Goal: Communication & Community: Answer question/provide support

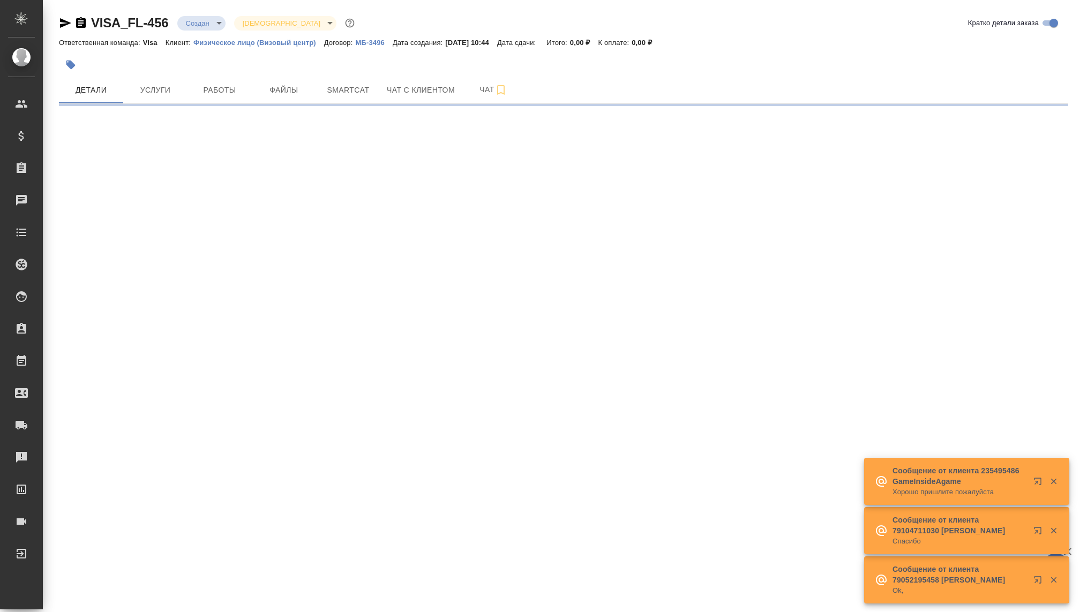
select select "RU"
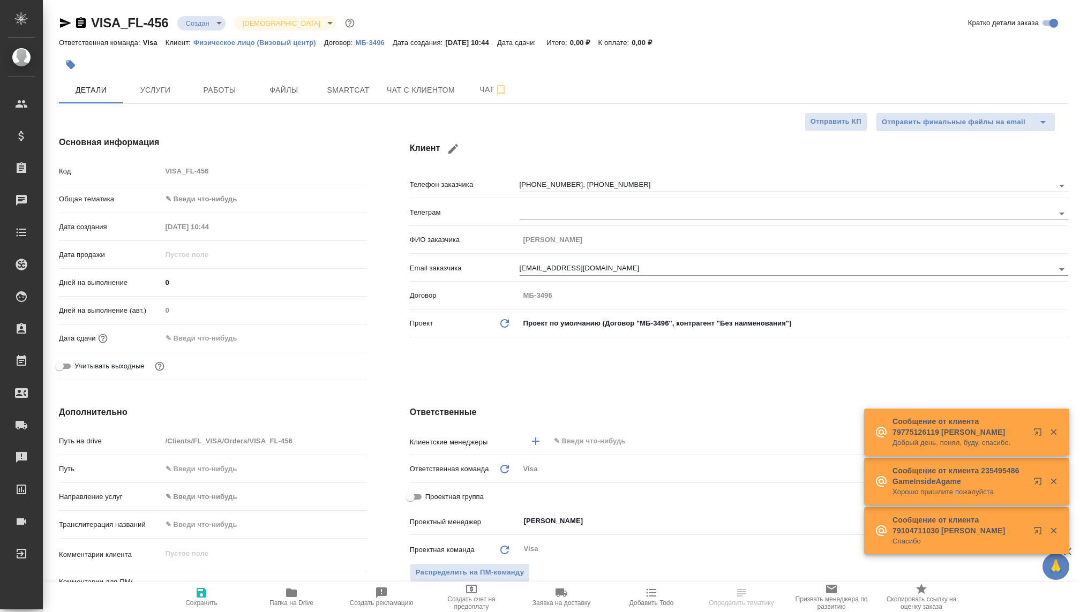
type textarea "x"
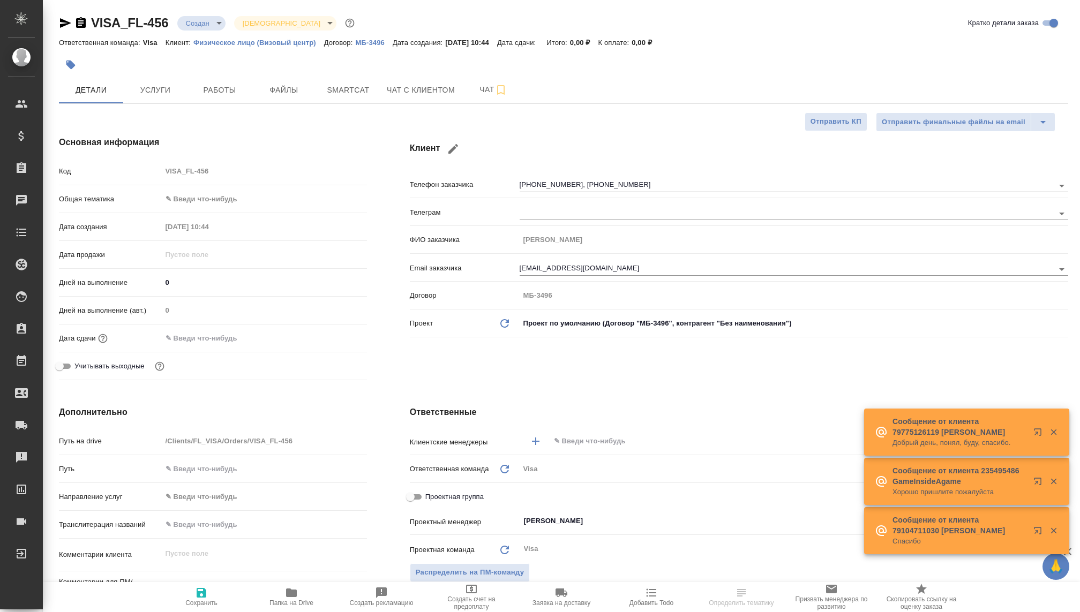
type textarea "x"
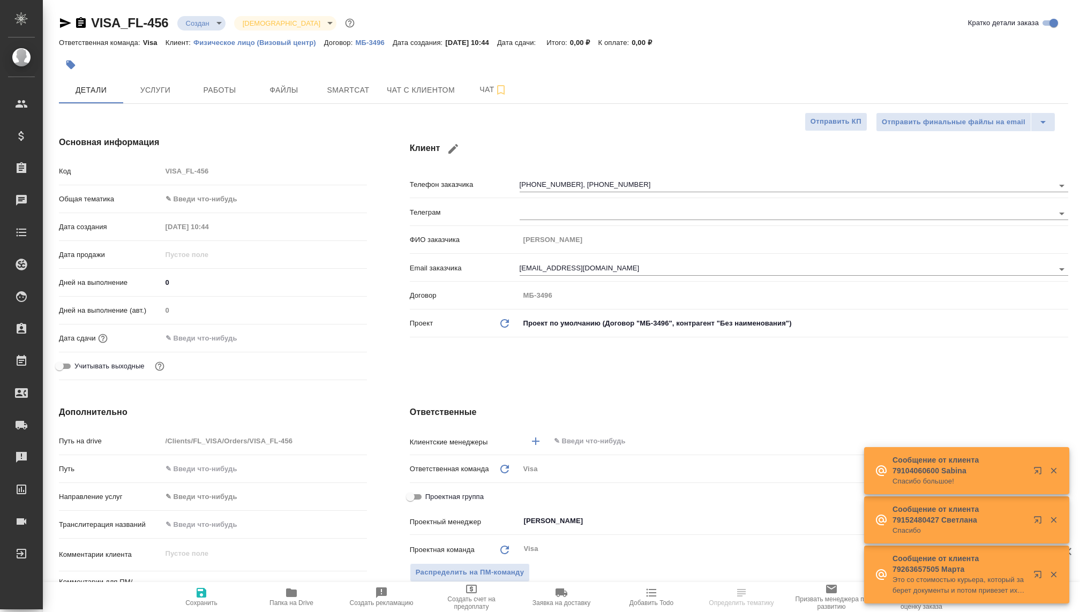
click at [208, 18] on body "🙏 .cls-1 fill:#fff; AWATERA Kovaleva Ekaterina Клиенты Спецификации Заказы Чаты…" at bounding box center [540, 306] width 1080 height 612
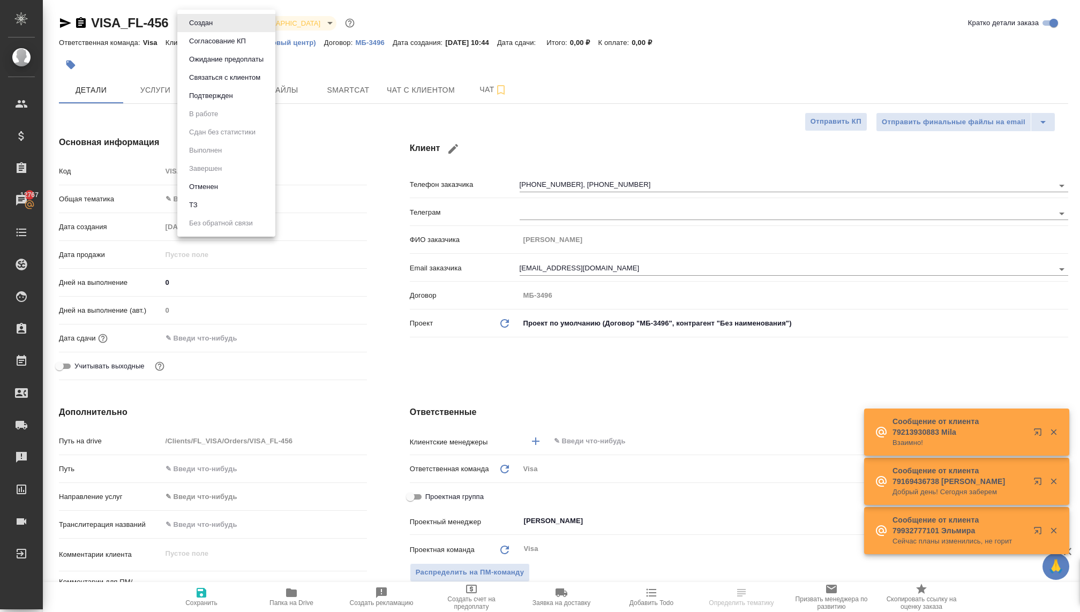
click at [221, 77] on button "Связаться с клиентом" at bounding box center [225, 78] width 78 height 12
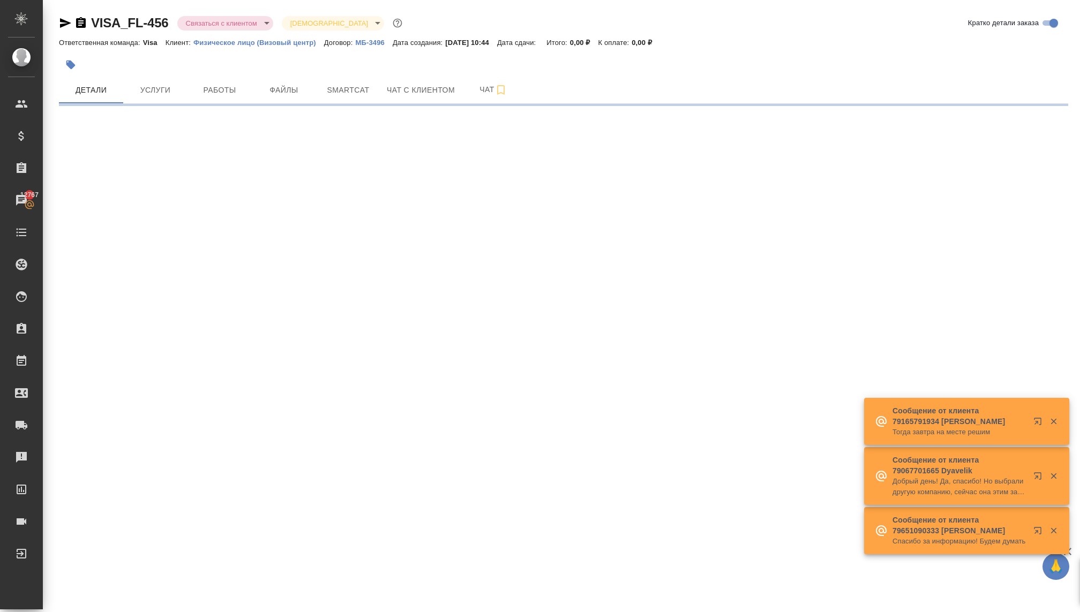
select select "RU"
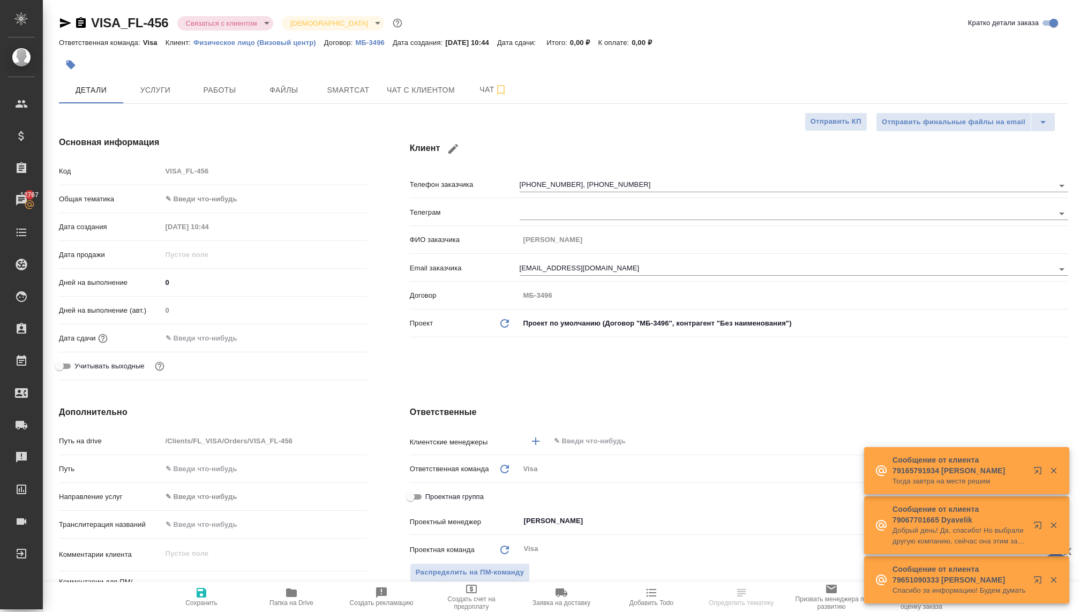
type textarea "x"
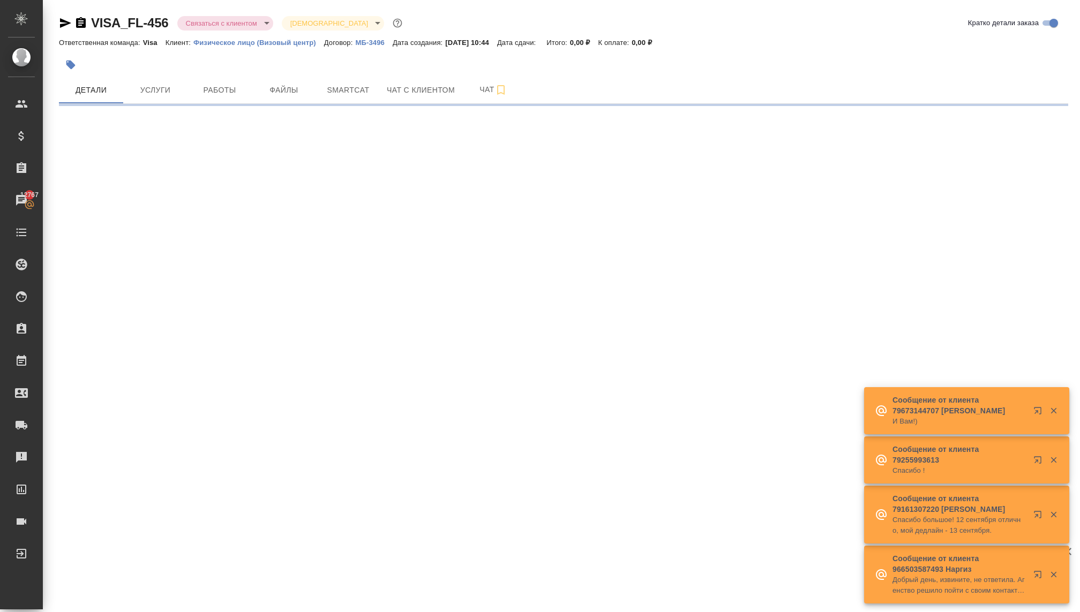
select select "RU"
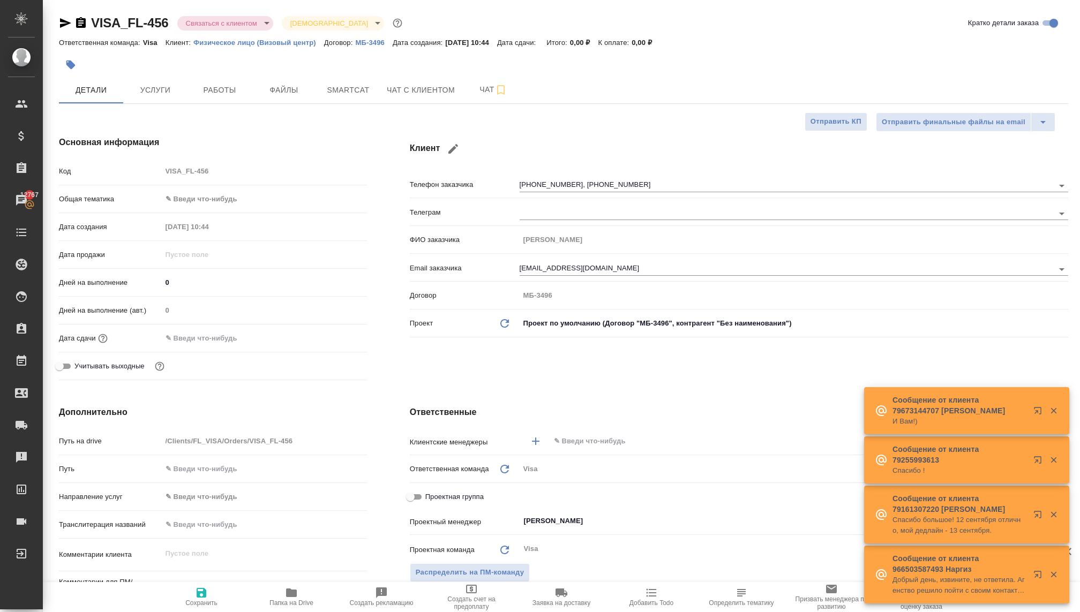
type textarea "x"
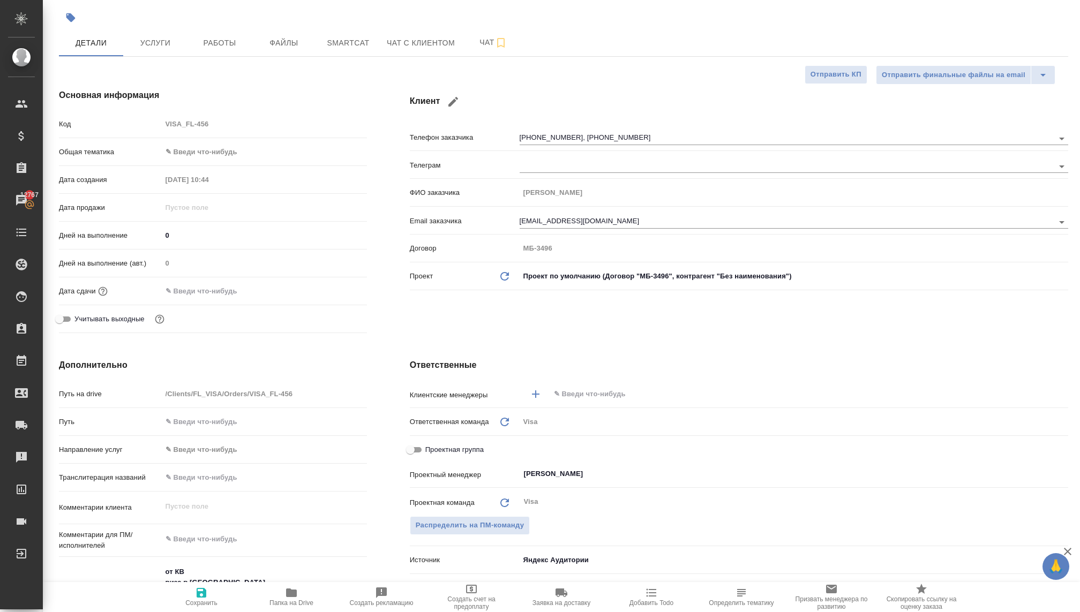
scroll to position [6, 0]
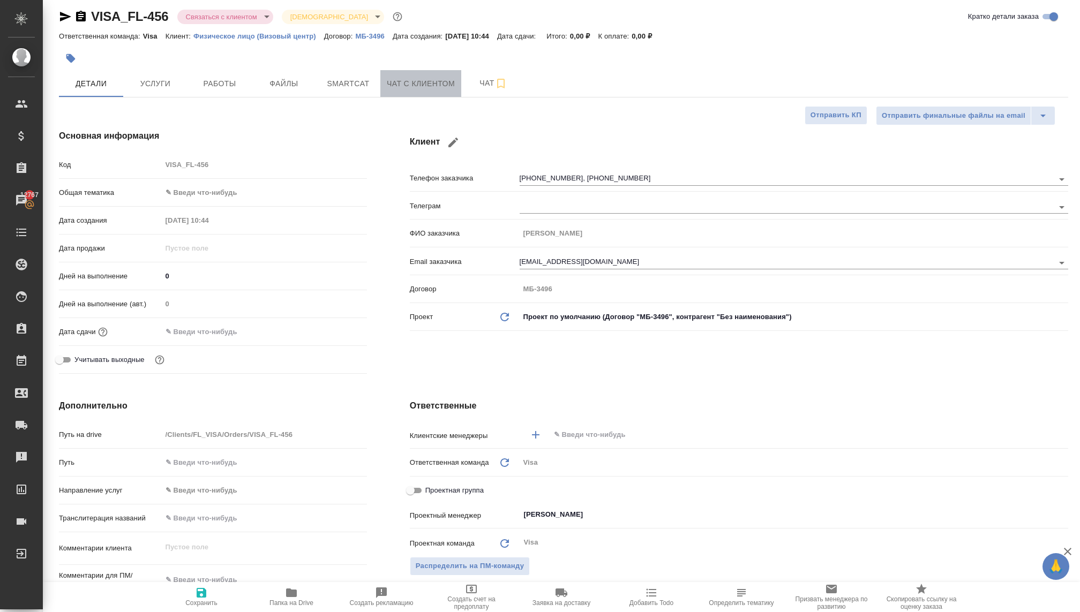
click at [396, 85] on span "Чат с клиентом" at bounding box center [421, 83] width 68 height 13
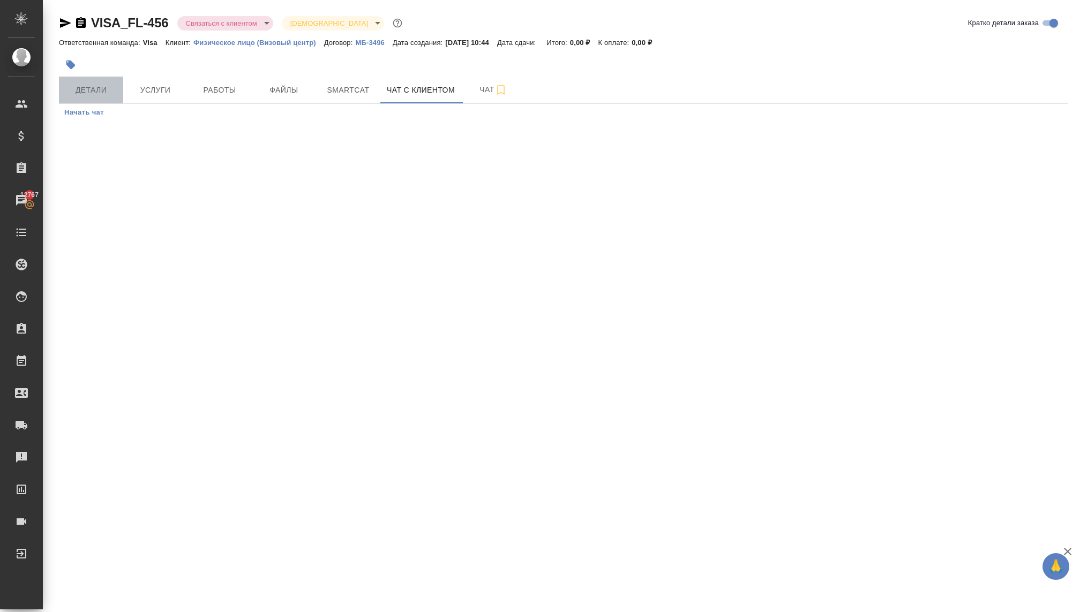
click at [89, 93] on span "Детали" at bounding box center [90, 90] width 51 height 13
select select "RU"
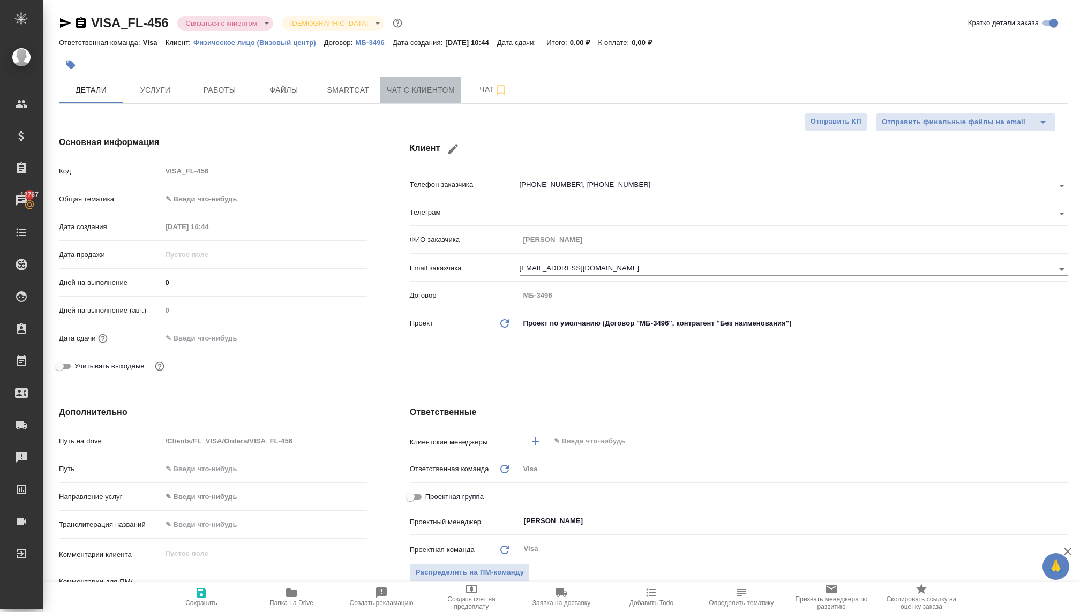
click at [435, 97] on button "Чат с клиентом" at bounding box center [420, 90] width 81 height 27
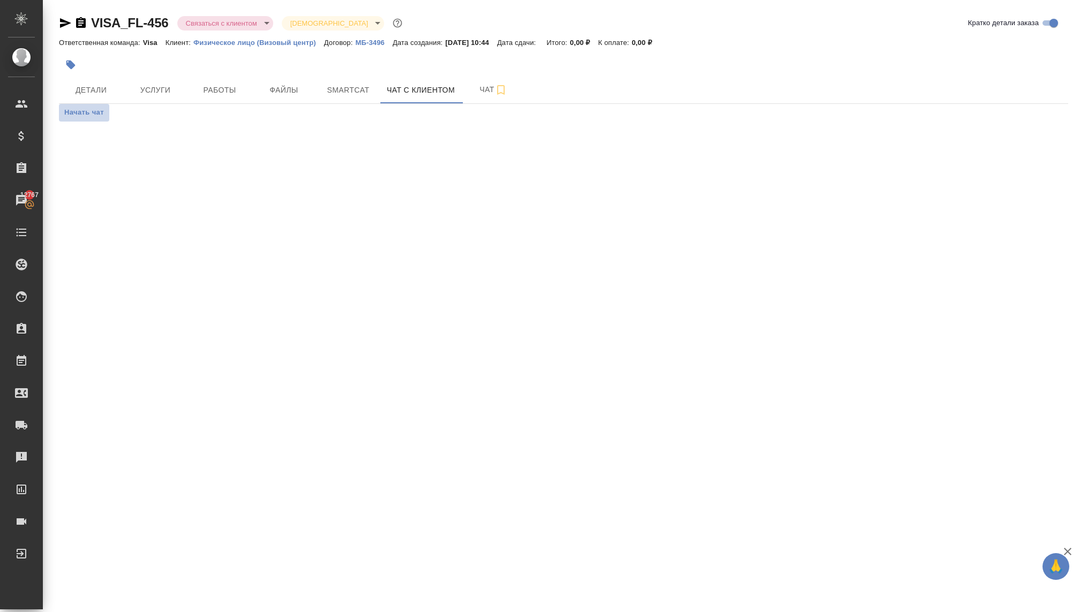
click at [89, 113] on span "Начать чат" at bounding box center [84, 113] width 40 height 12
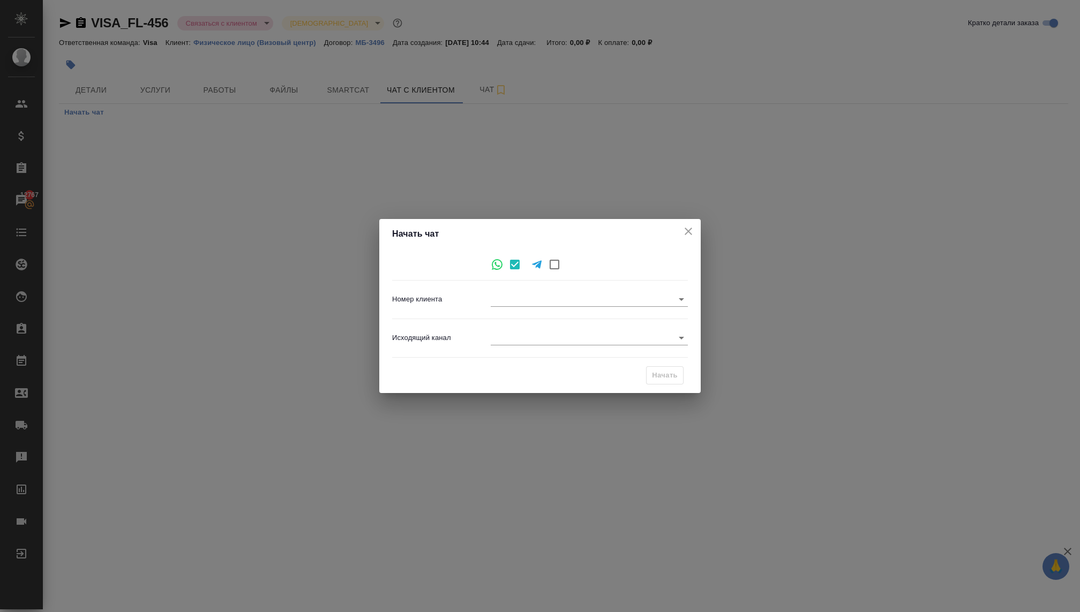
type input "3640c931675e08ee0ea3ba4a"
click at [506, 340] on body "🙏 .cls-1 fill:#fff; AWATERA Kovaleva Ekaterina Клиенты Спецификации Заказы 1276…" at bounding box center [540, 306] width 1080 height 612
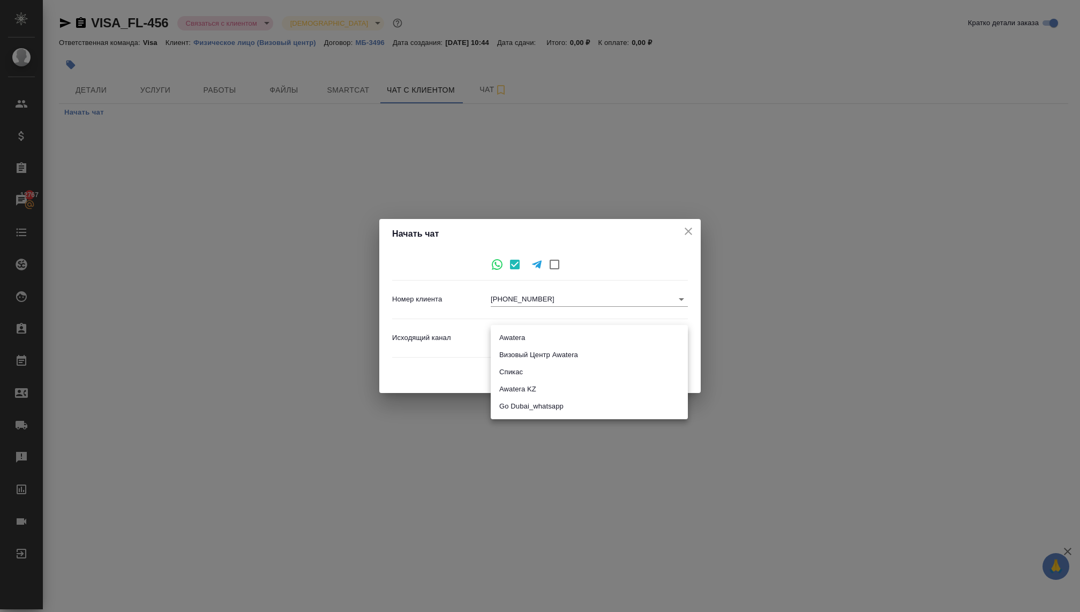
click at [523, 360] on li "Визовый Центр Awatera" at bounding box center [589, 354] width 197 height 17
type input "4"
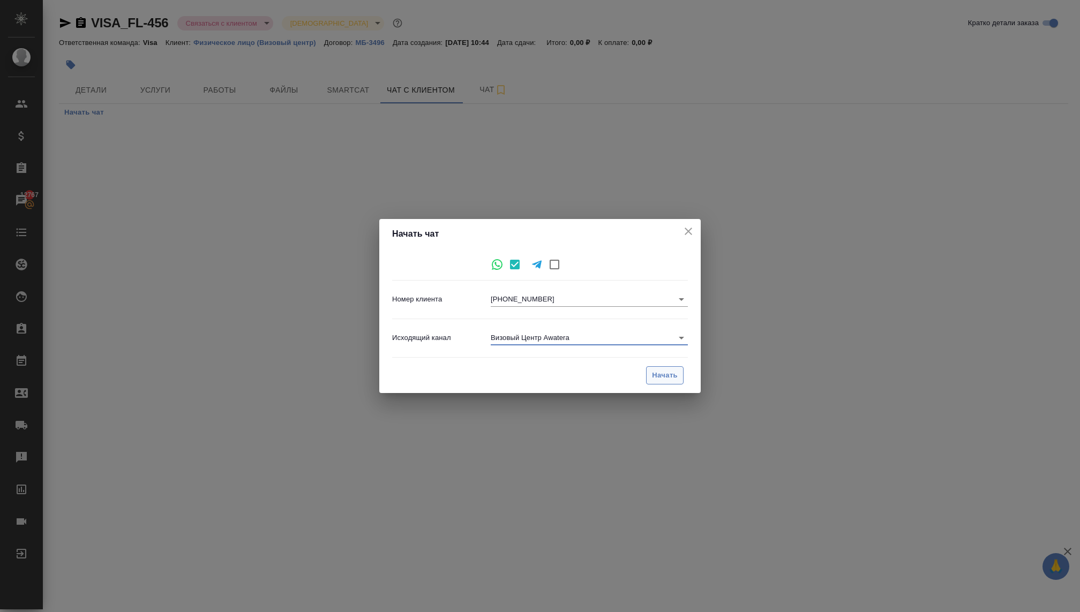
click at [669, 375] on span "Начать" at bounding box center [665, 376] width 26 height 12
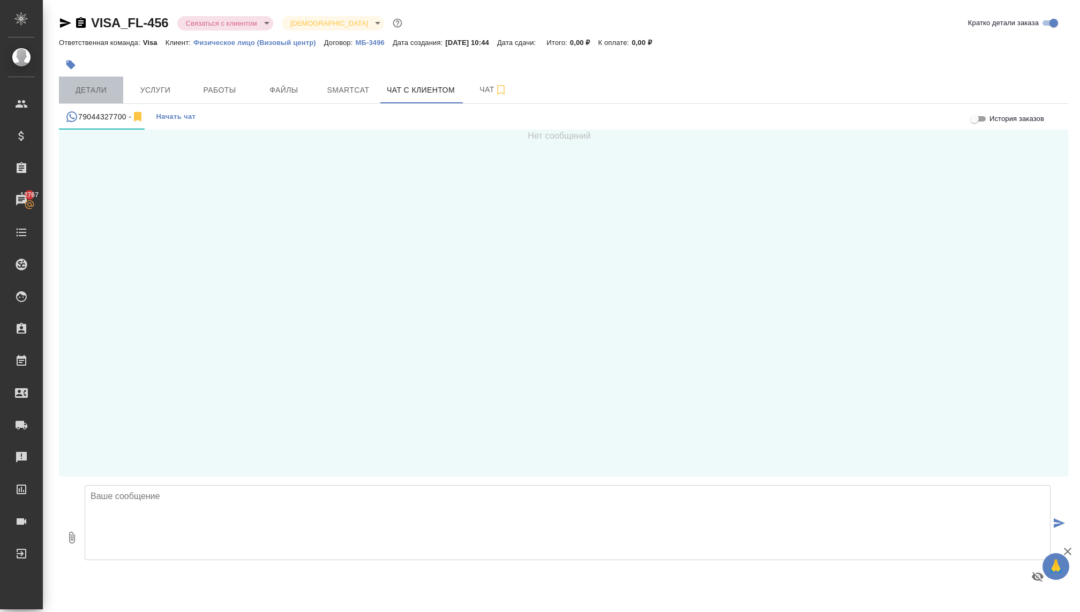
click at [87, 91] on span "Детали" at bounding box center [90, 90] width 51 height 13
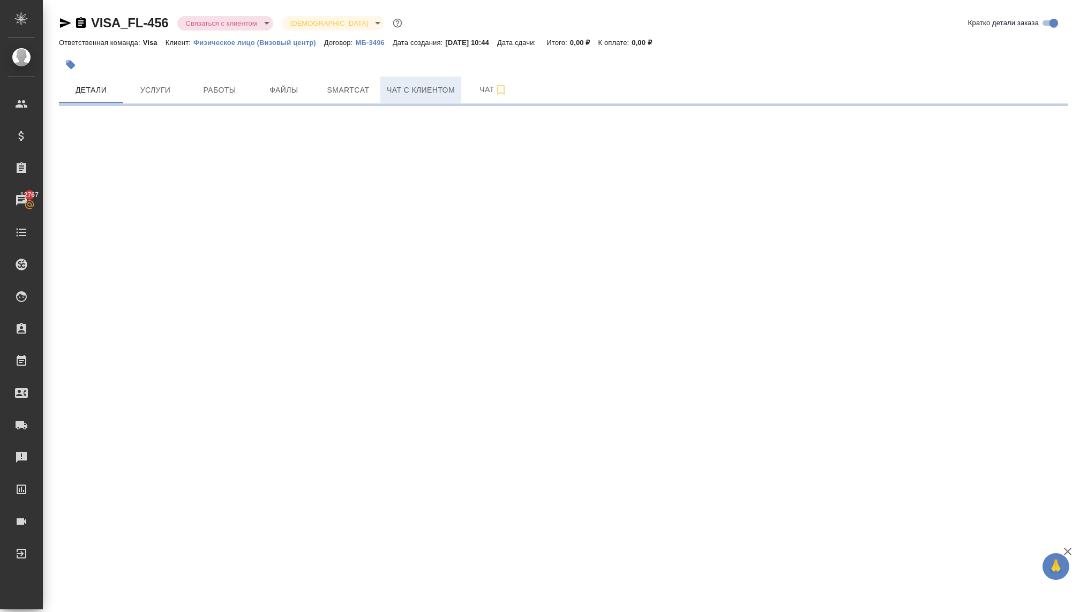
select select "RU"
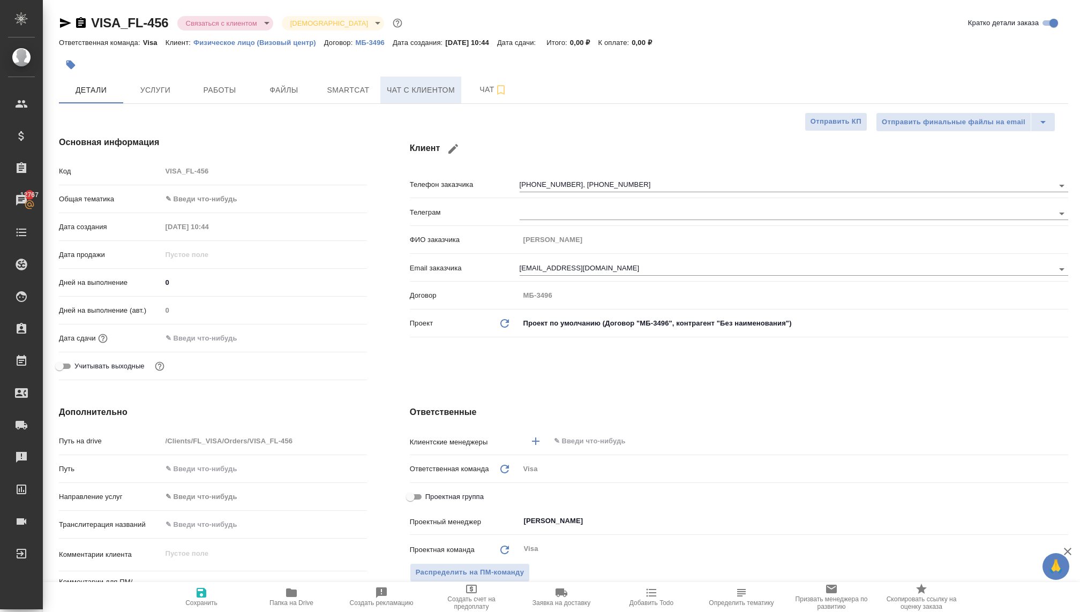
type textarea "x"
click at [409, 94] on span "Чат с клиентом" at bounding box center [421, 90] width 68 height 13
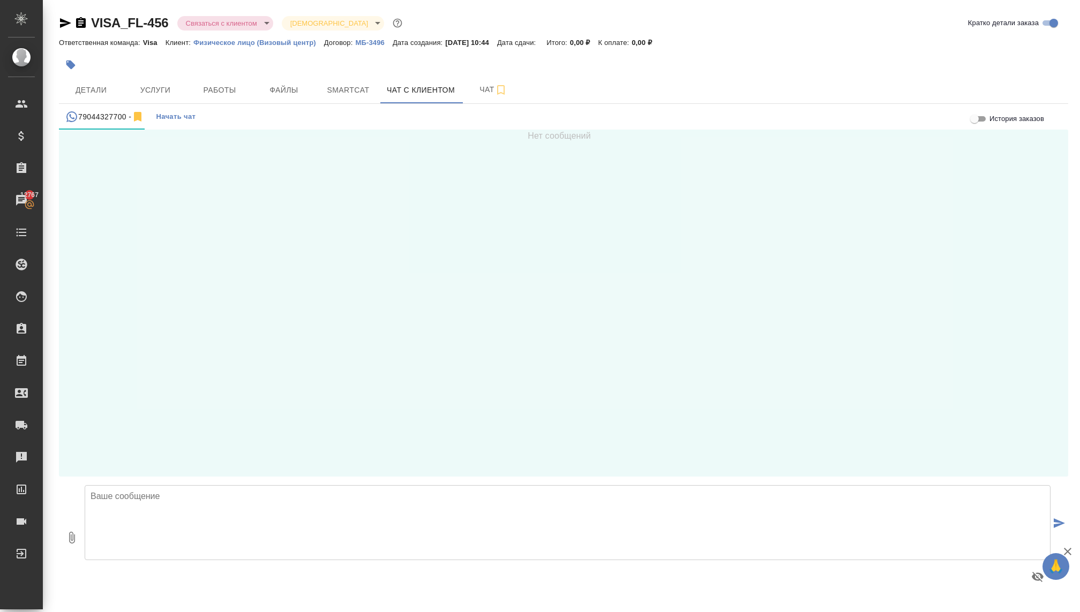
click at [200, 510] on textarea at bounding box center [568, 522] width 966 height 75
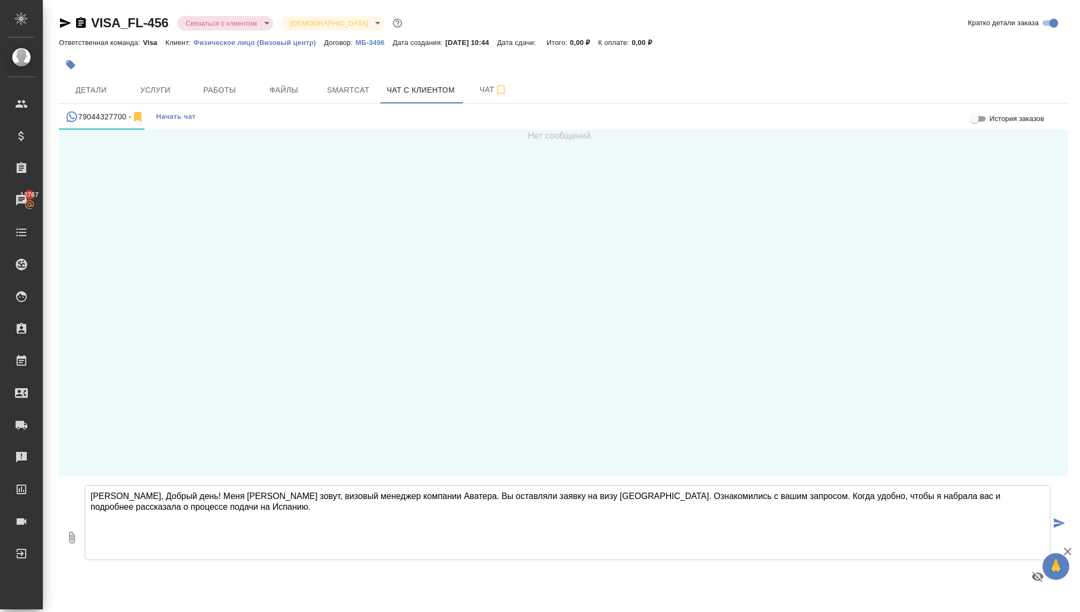
type textarea "Анастасия, Добрый день! Меня Екатерина зовут, визовый менеджер компании Аватера…"
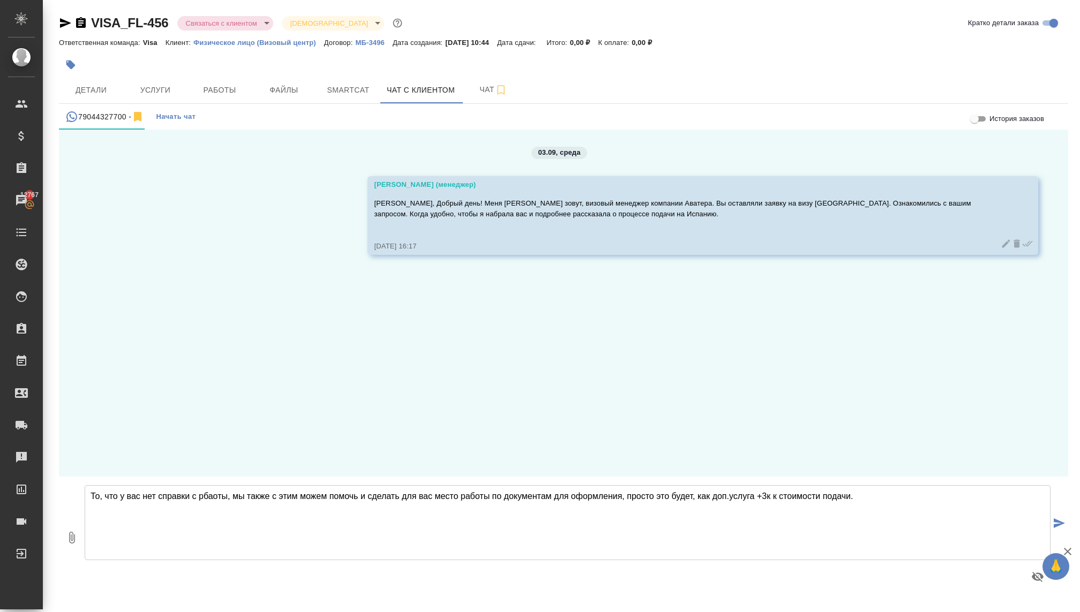
type textarea "То, что у вас нет справки с рбаоты, мы также с этим можем помочь и сделать для …"
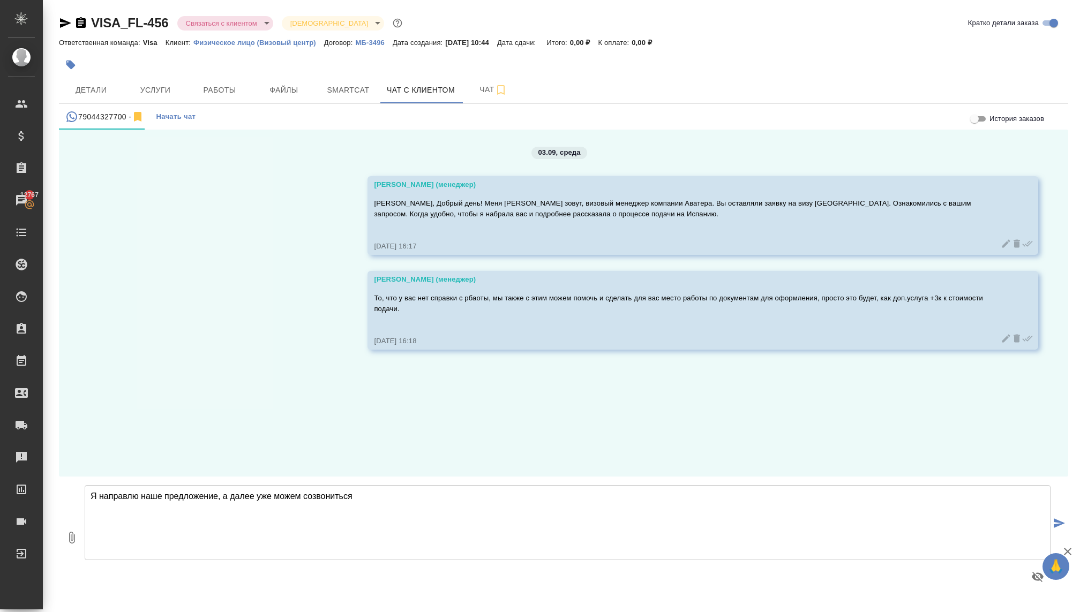
type textarea "Я направлю наше предложение, а далее уже можем созвониться"
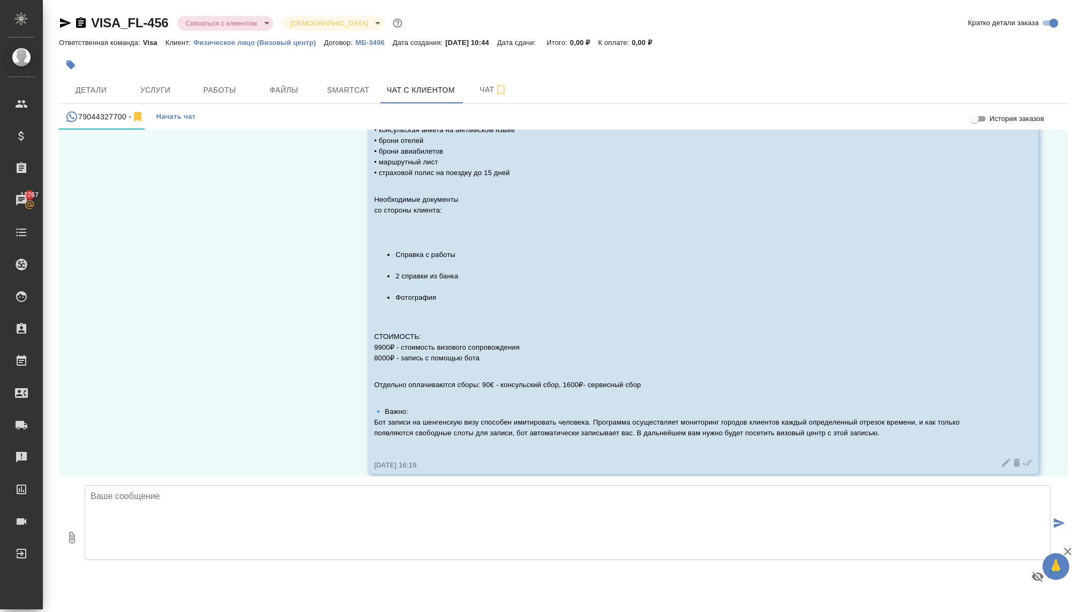
scroll to position [536, 0]
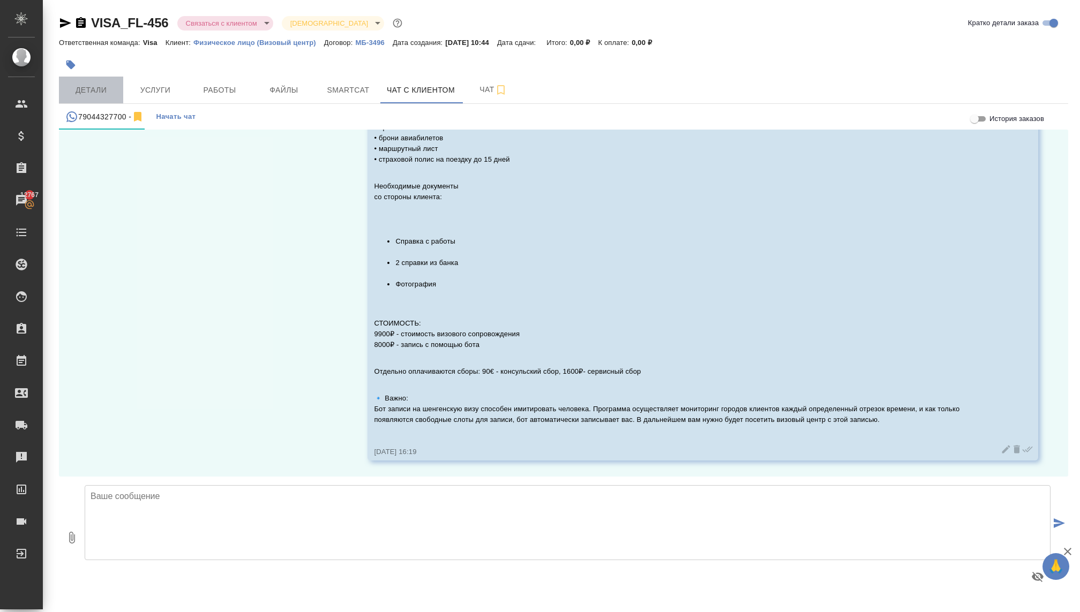
click at [101, 87] on span "Детали" at bounding box center [90, 90] width 51 height 13
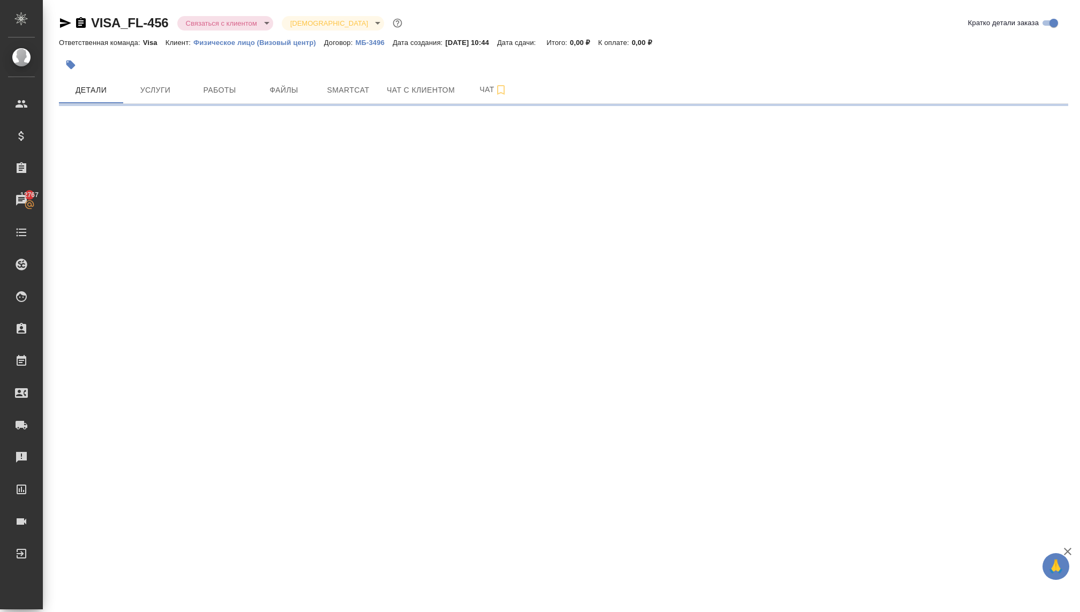
select select "RU"
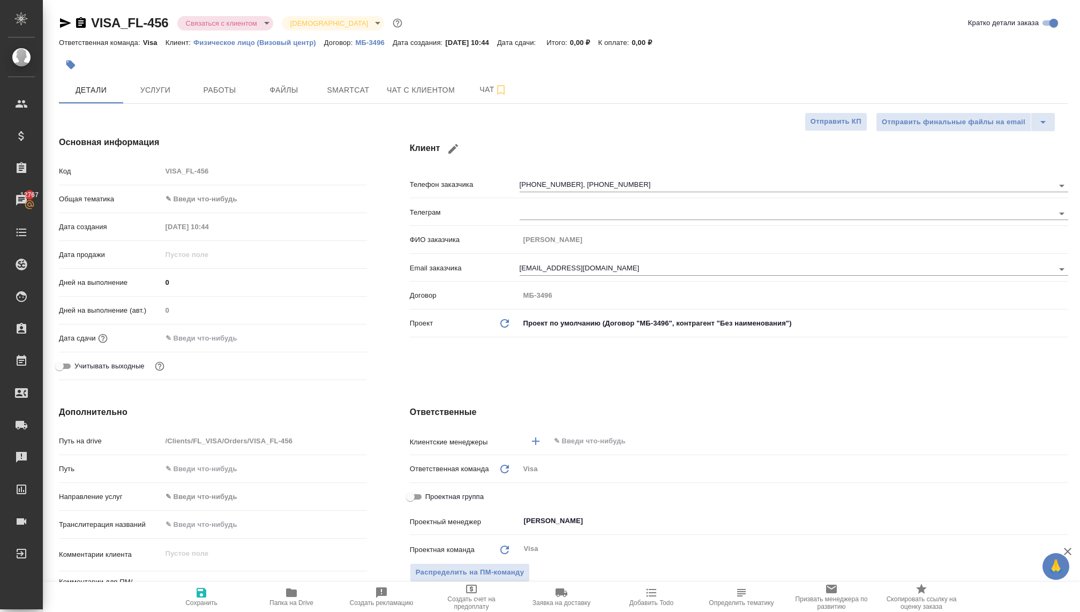
type textarea "x"
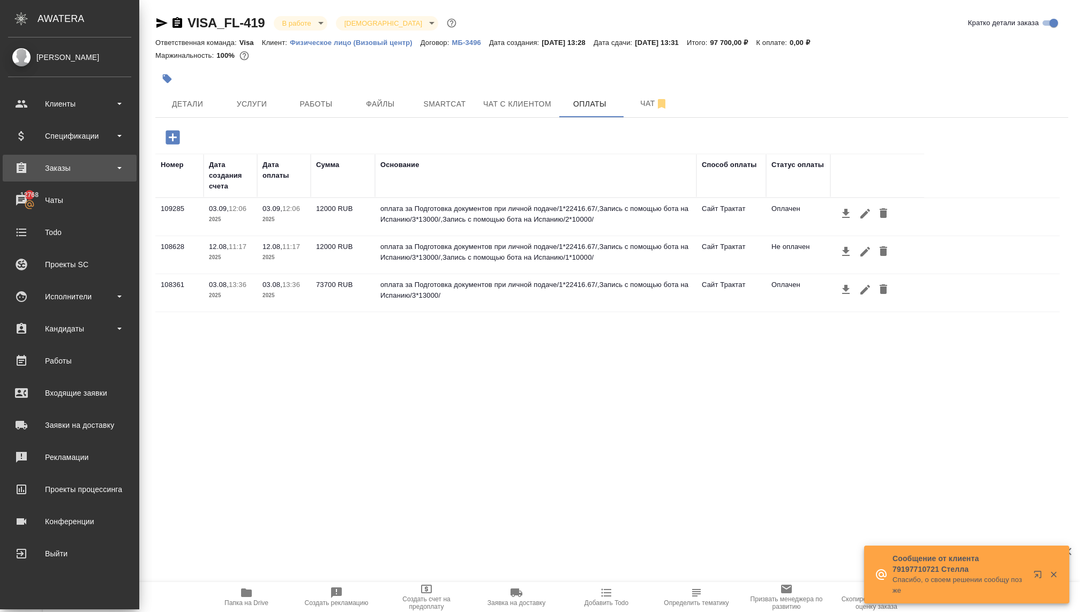
click at [63, 168] on div "Заказы" at bounding box center [69, 168] width 123 height 16
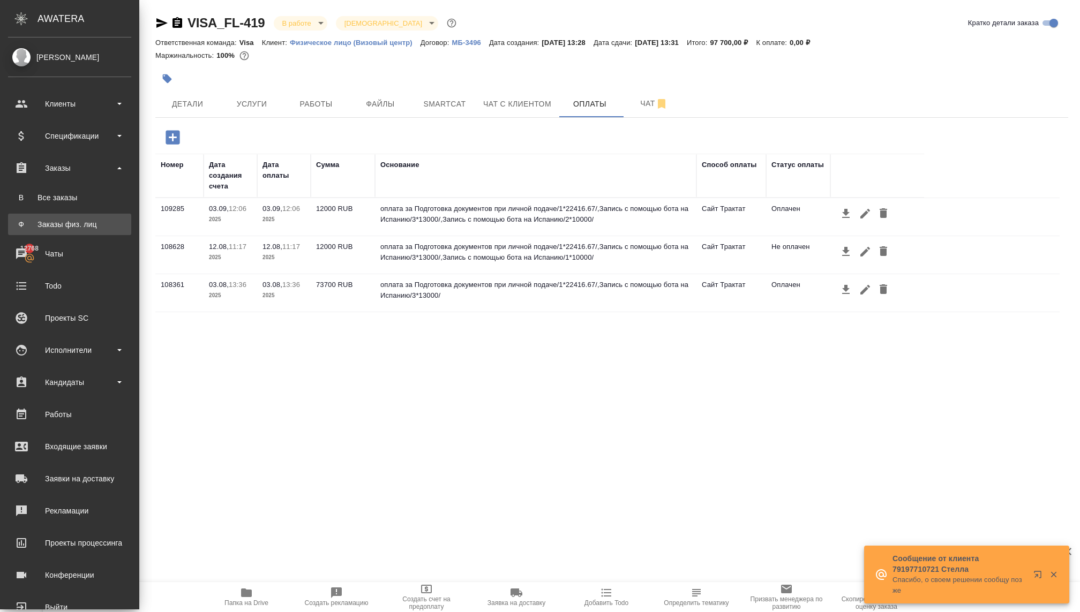
click at [64, 227] on div "Заказы физ. лиц" at bounding box center [69, 224] width 112 height 11
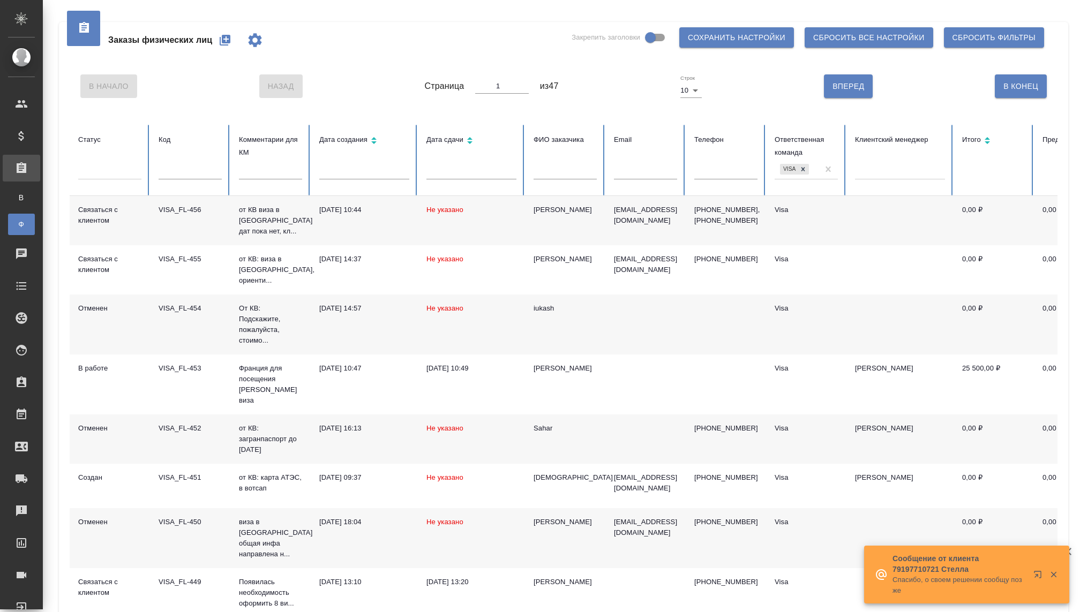
click at [223, 41] on icon "button" at bounding box center [224, 40] width 13 height 13
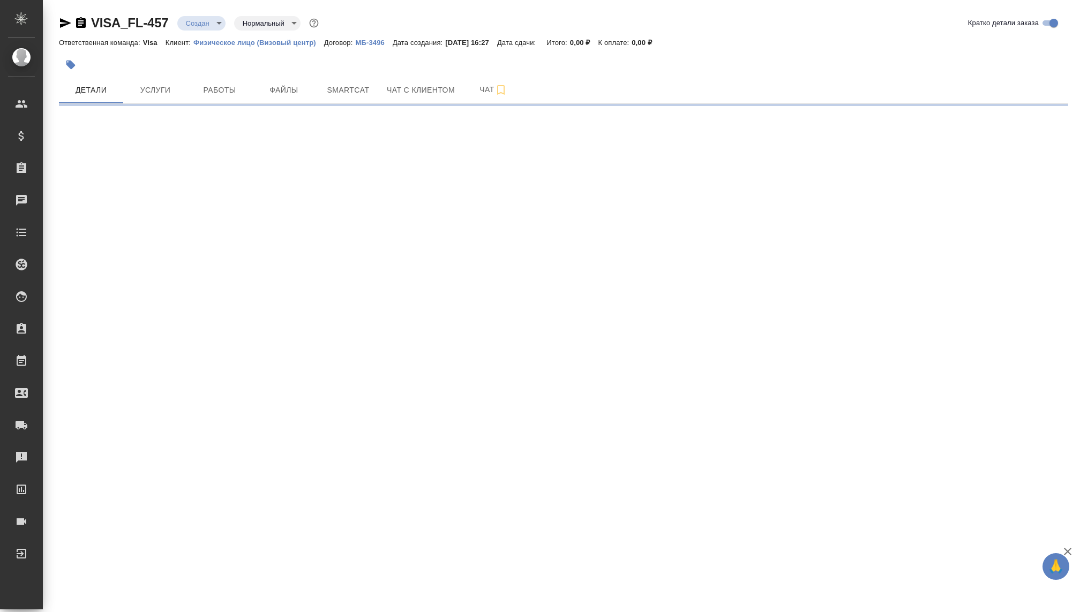
select select "RU"
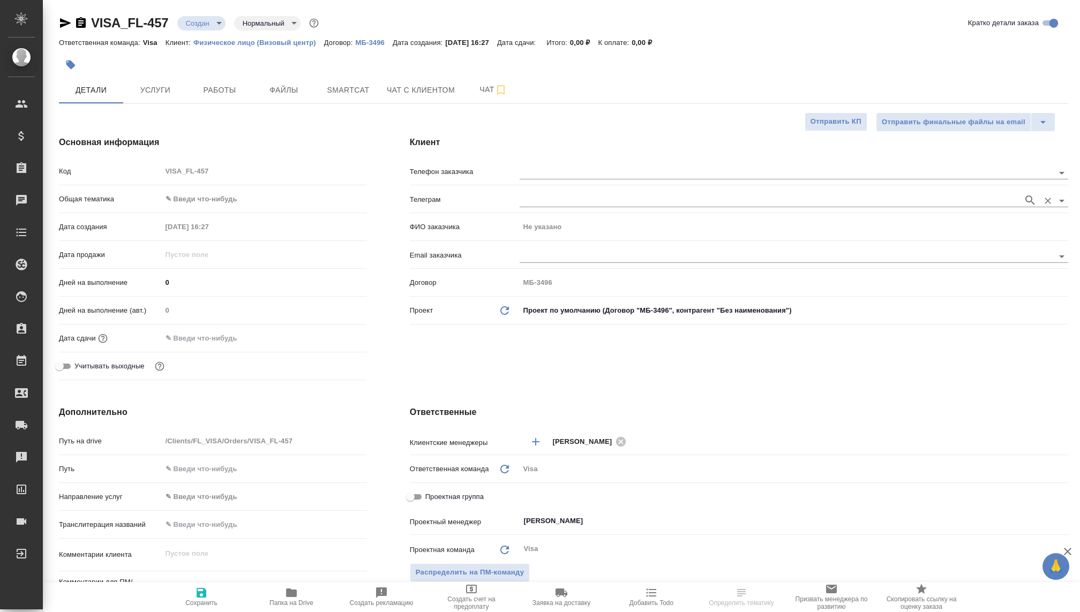
type textarea "x"
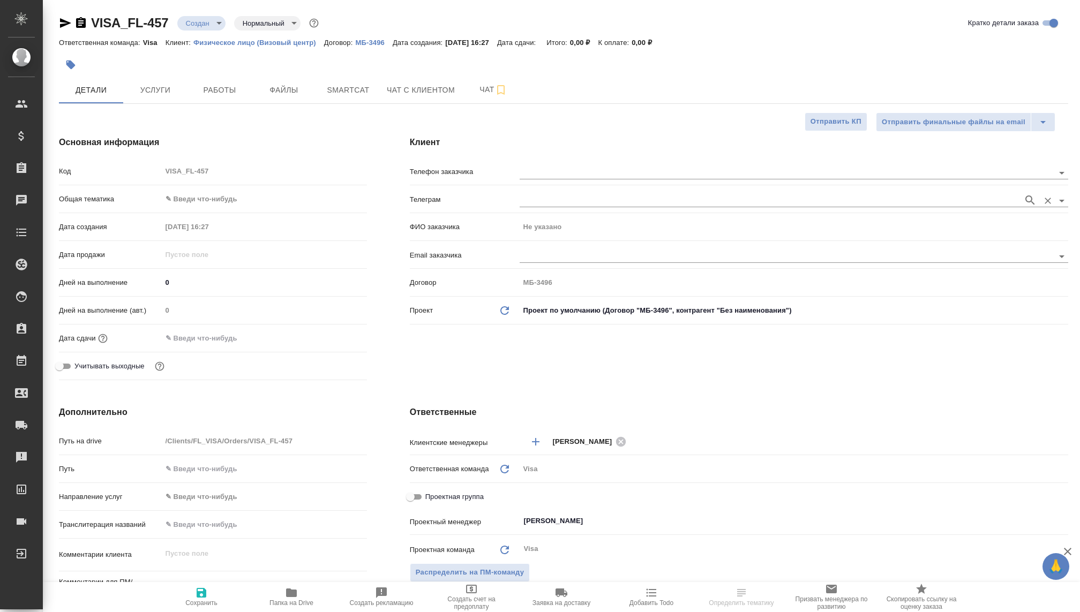
type textarea "x"
click at [545, 169] on input "text" at bounding box center [768, 172] width 498 height 13
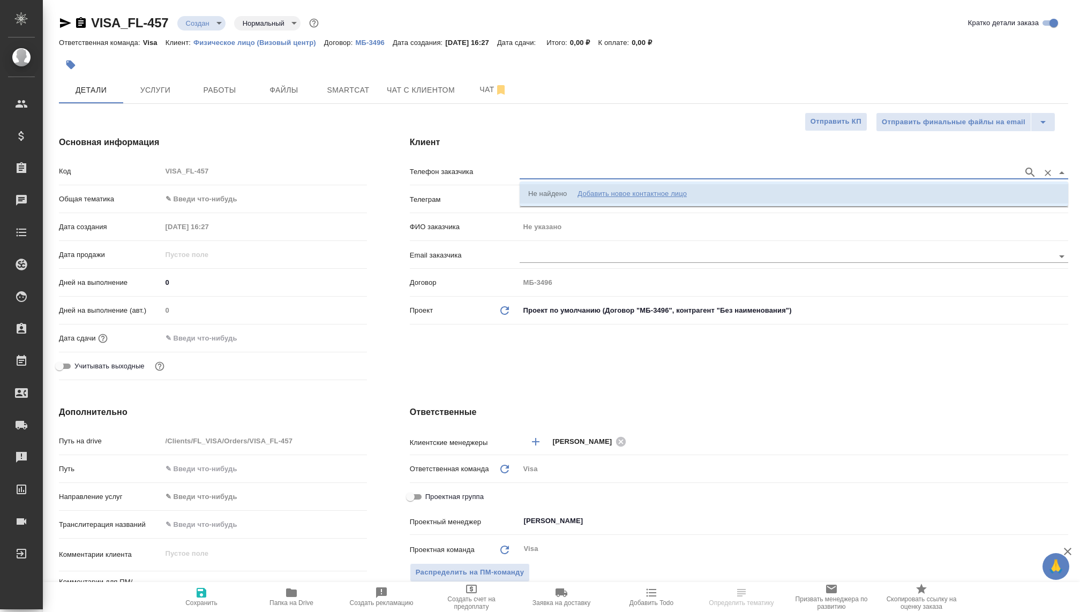
click at [591, 190] on div "Добавить новое контактное лицо" at bounding box center [631, 194] width 109 height 11
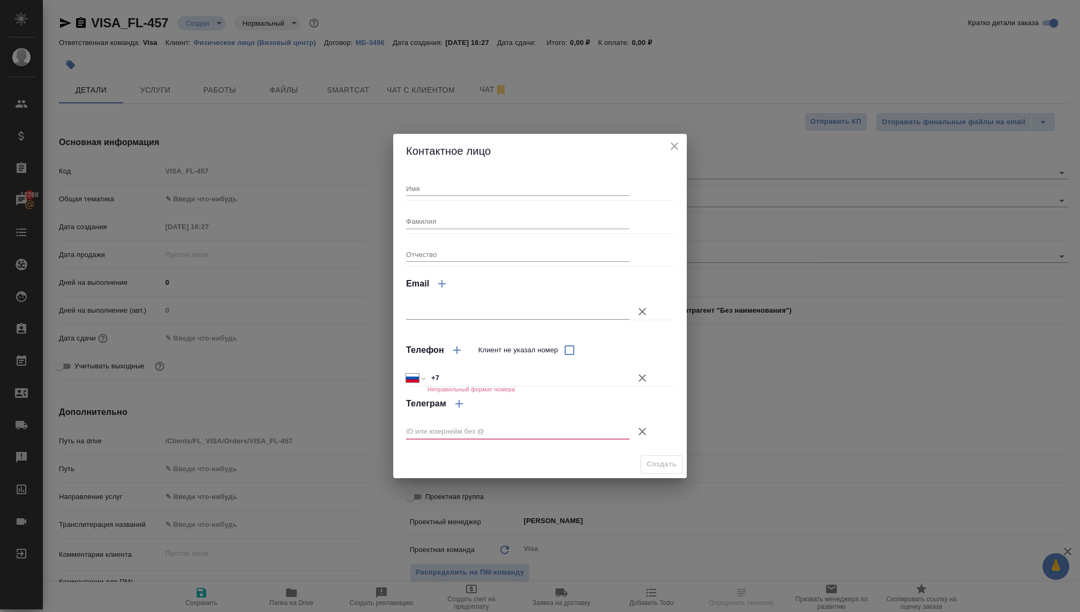
click at [461, 378] on input "+7" at bounding box center [528, 379] width 202 height 16
paste input "8900 3033 355"
click at [441, 376] on input "+7 8900 3033 355" at bounding box center [528, 379] width 201 height 16
type input "+7 900 303 33 55"
click at [436, 192] on input "Имя" at bounding box center [517, 188] width 223 height 15
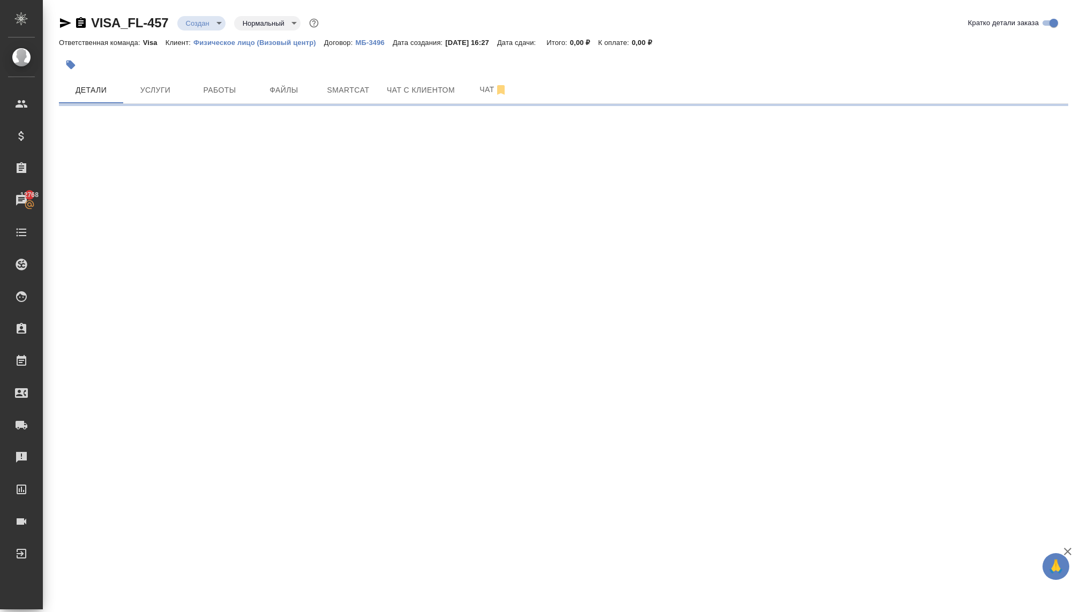
select select "RU"
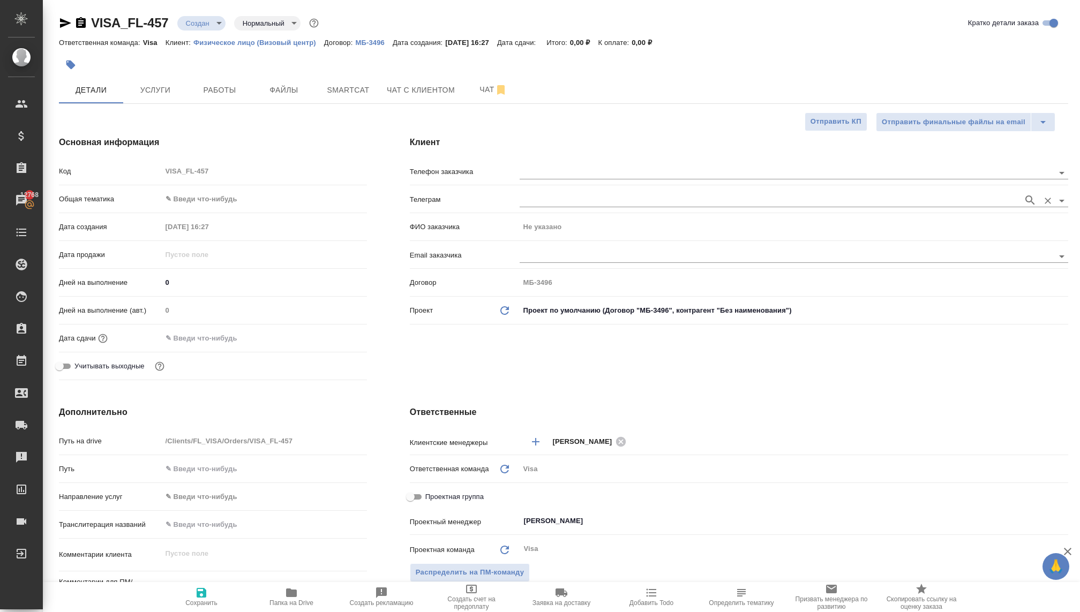
type textarea "x"
click at [542, 166] on input "text" at bounding box center [768, 172] width 498 height 13
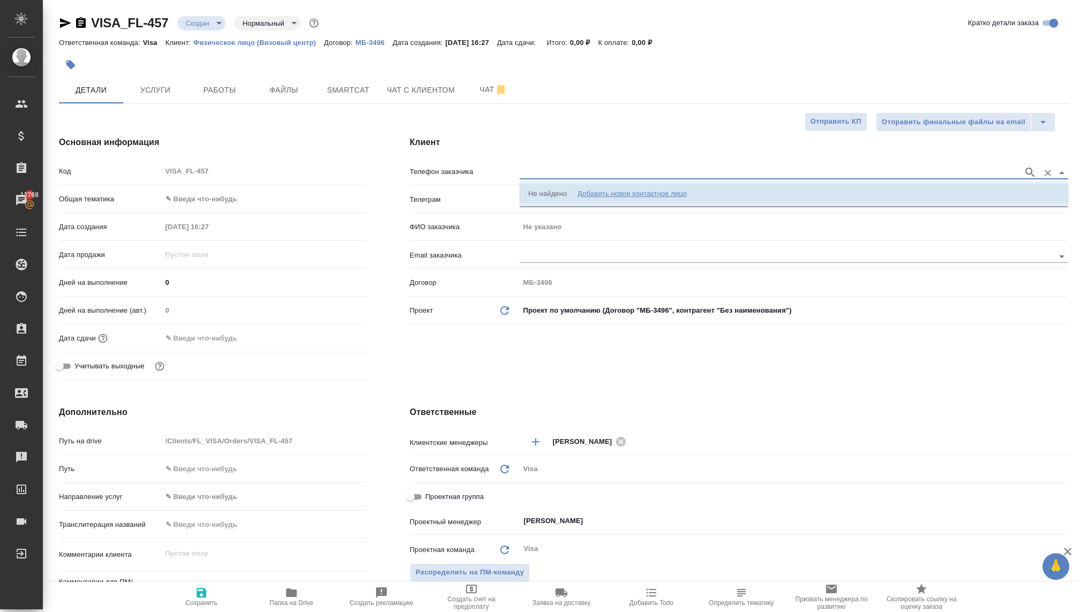
click at [585, 191] on div "Добавить новое контактное лицо" at bounding box center [631, 194] width 109 height 11
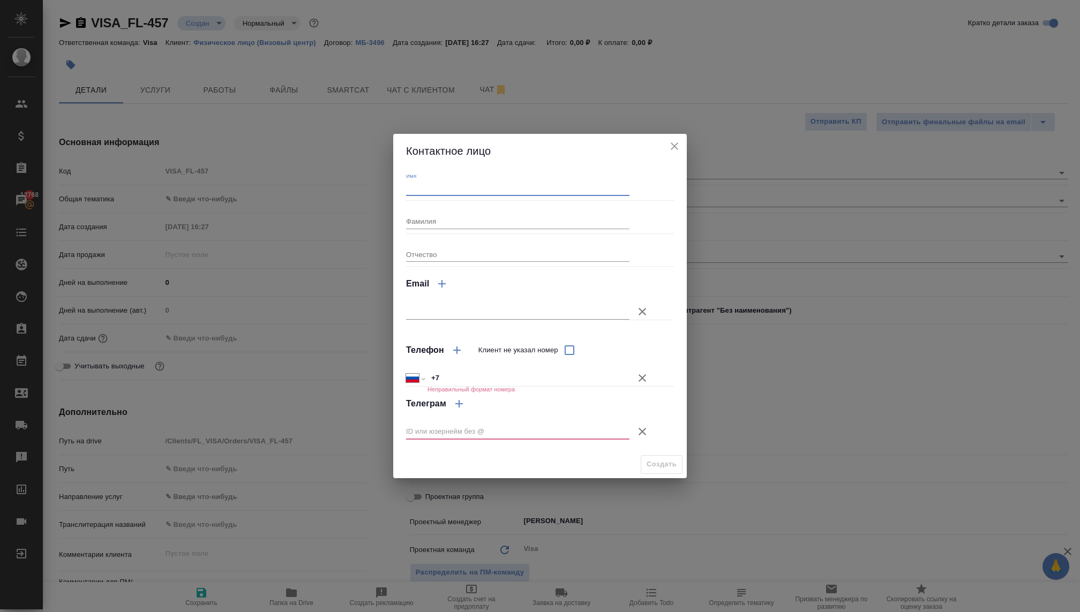
click at [476, 183] on input "Имя" at bounding box center [517, 188] width 223 height 15
type input "Елизавета"
click at [465, 380] on input "+7" at bounding box center [528, 379] width 201 height 16
paste input "8900 3033 355"
click at [441, 375] on input "+7 8900 3033 355" at bounding box center [528, 379] width 201 height 16
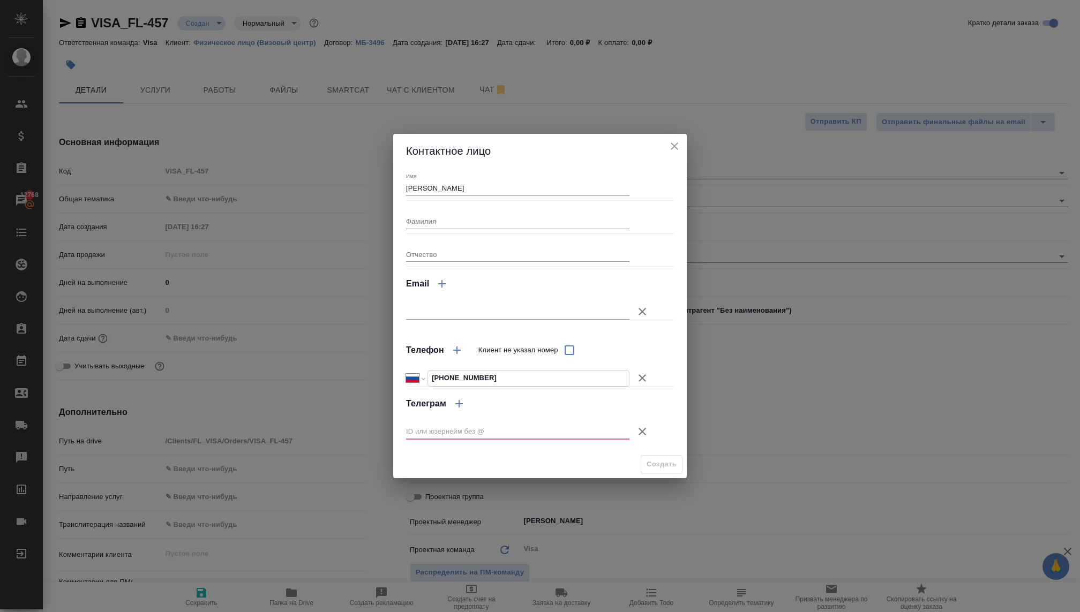
type input "+7 900 303 33 55"
click at [642, 431] on icon "button" at bounding box center [642, 431] width 13 height 13
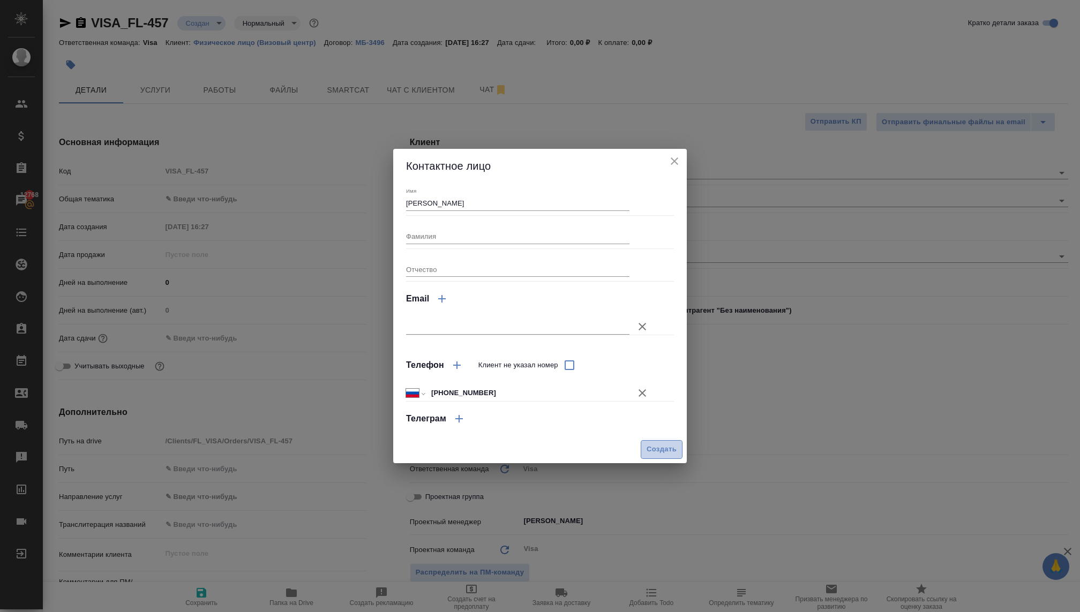
click at [652, 441] on button "Создать" at bounding box center [661, 449] width 42 height 19
type input "Елизавета"
type textarea "x"
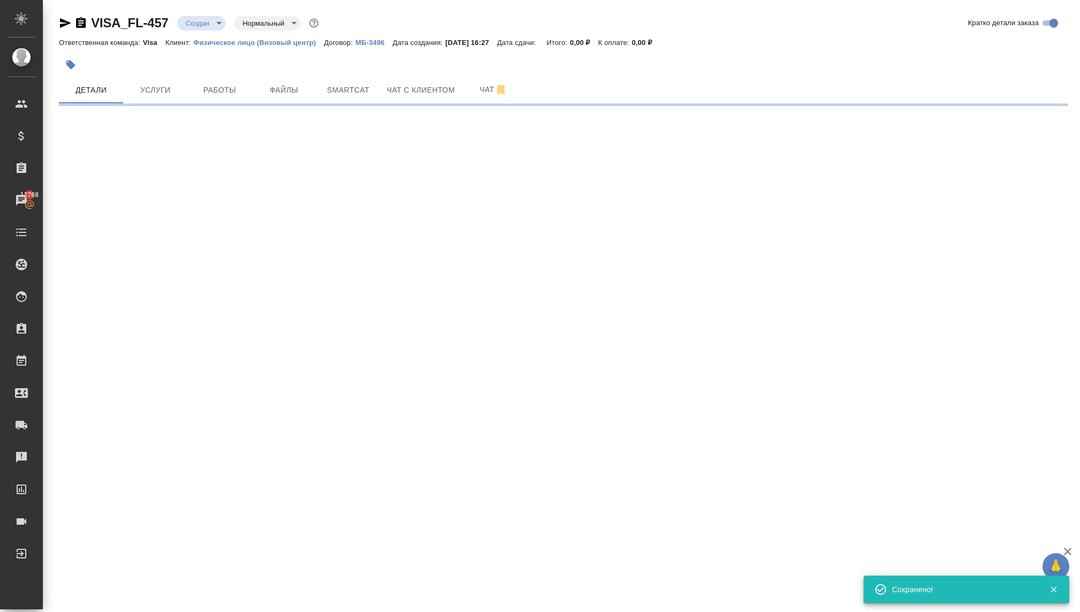
type input "holyTrinity"
select select "RU"
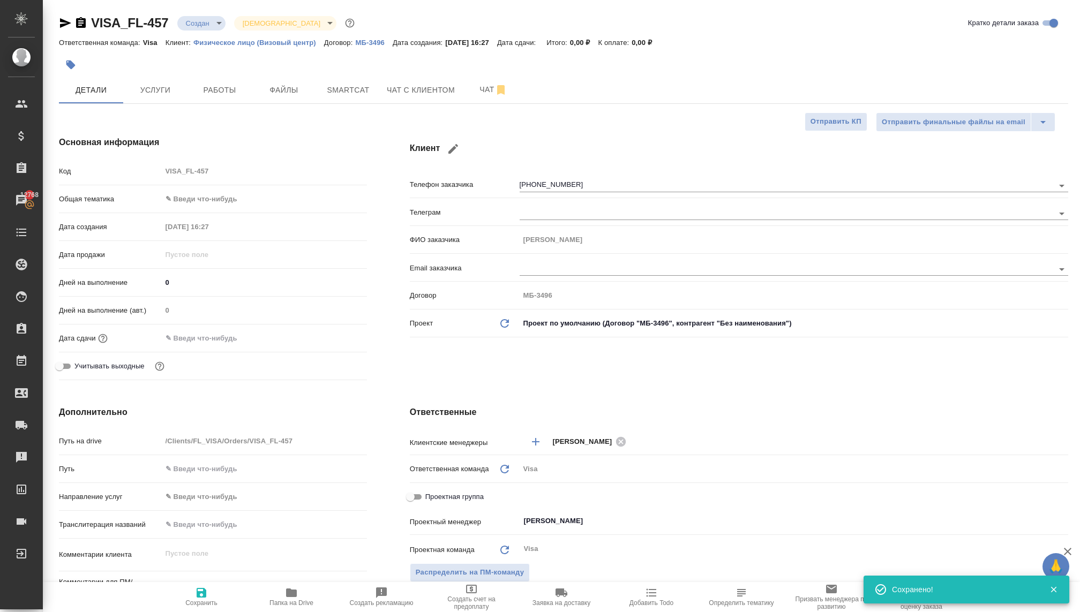
type textarea "x"
click at [201, 194] on body "🙏 .cls-1 fill:#fff; AWATERA Kovaleva Ekaterina Клиенты Спецификации Заказы 1276…" at bounding box center [540, 306] width 1080 height 612
click at [178, 300] on li "Юридическая/Финансовая" at bounding box center [264, 301] width 205 height 17
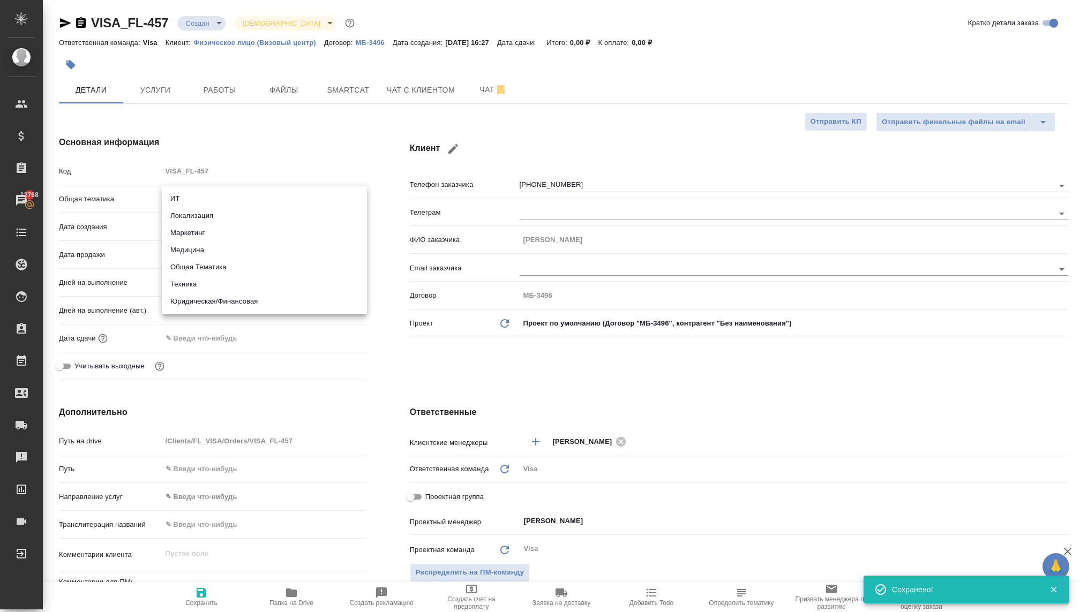
type input "yr-fn"
type textarea "x"
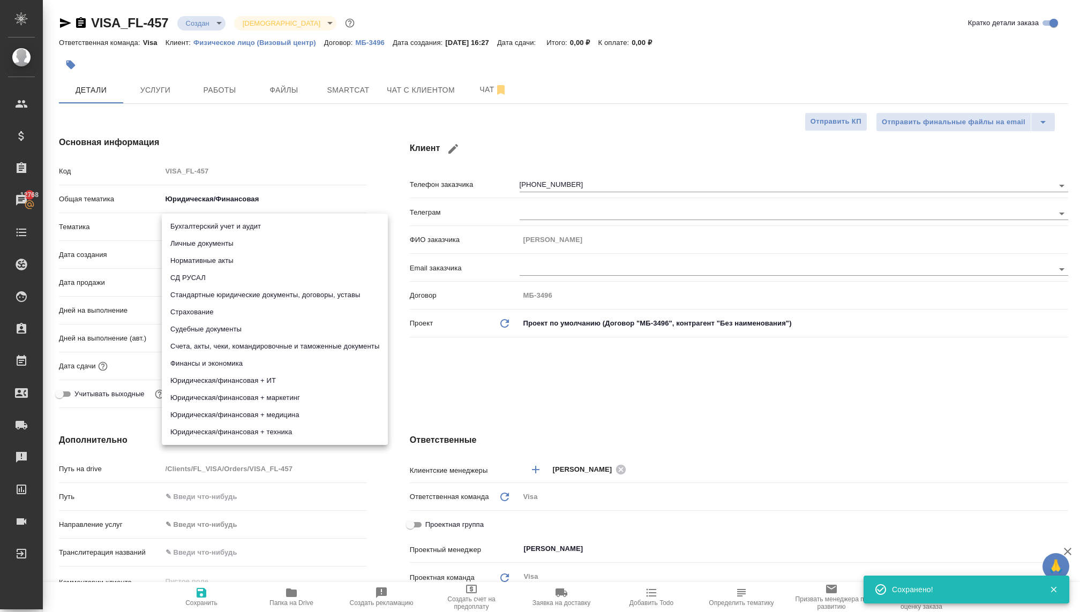
click at [179, 225] on body "🙏 .cls-1 fill:#fff; AWATERA Kovaleva Ekaterina Клиенты Спецификации Заказы 1276…" at bounding box center [540, 306] width 1080 height 612
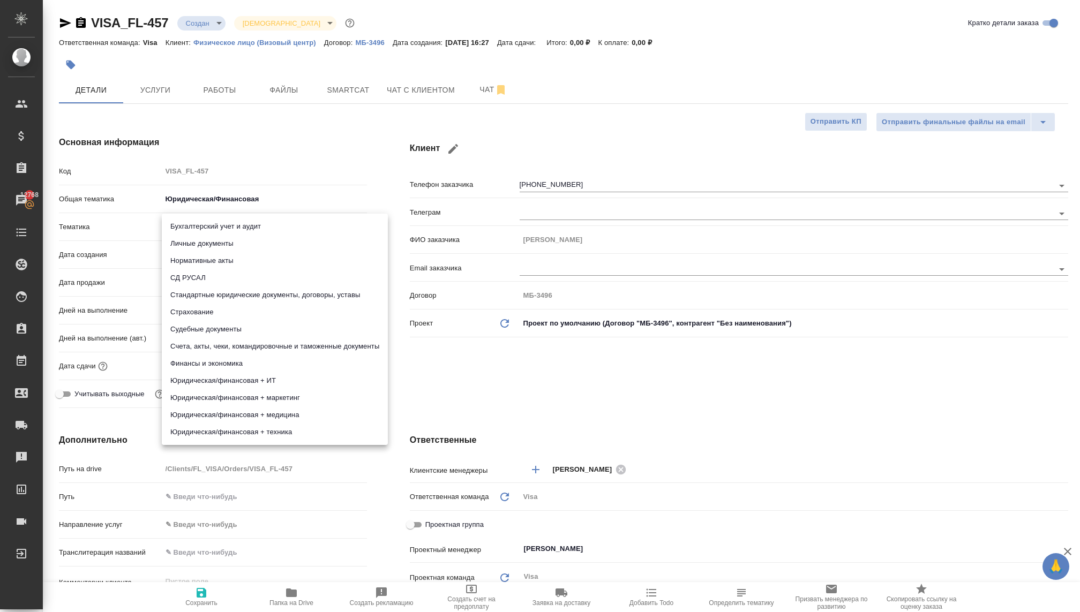
click at [220, 245] on li "Личные документы" at bounding box center [275, 243] width 226 height 17
type textarea "x"
type input "5a8b8b956a9677013d343cfe"
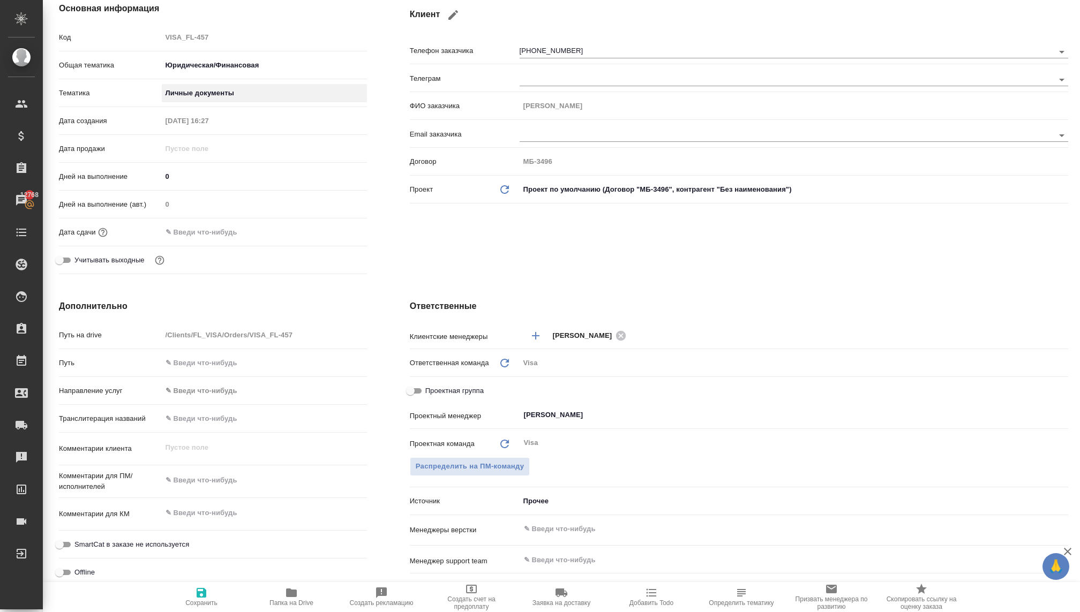
scroll to position [142, 0]
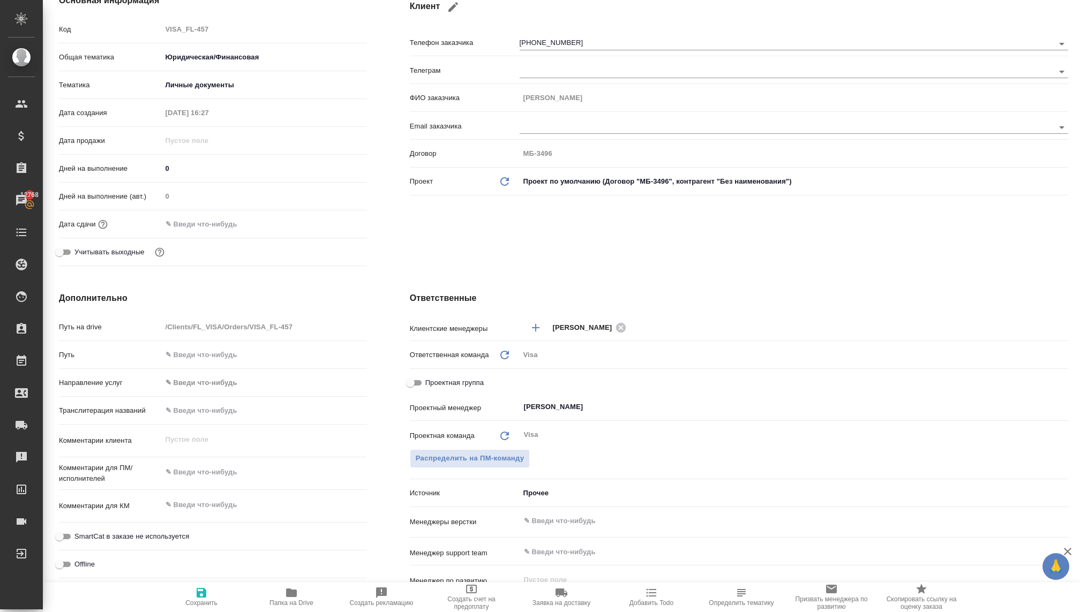
type textarea "x"
click at [194, 502] on textarea at bounding box center [264, 505] width 205 height 18
type textarea "x"
type textarea "И"
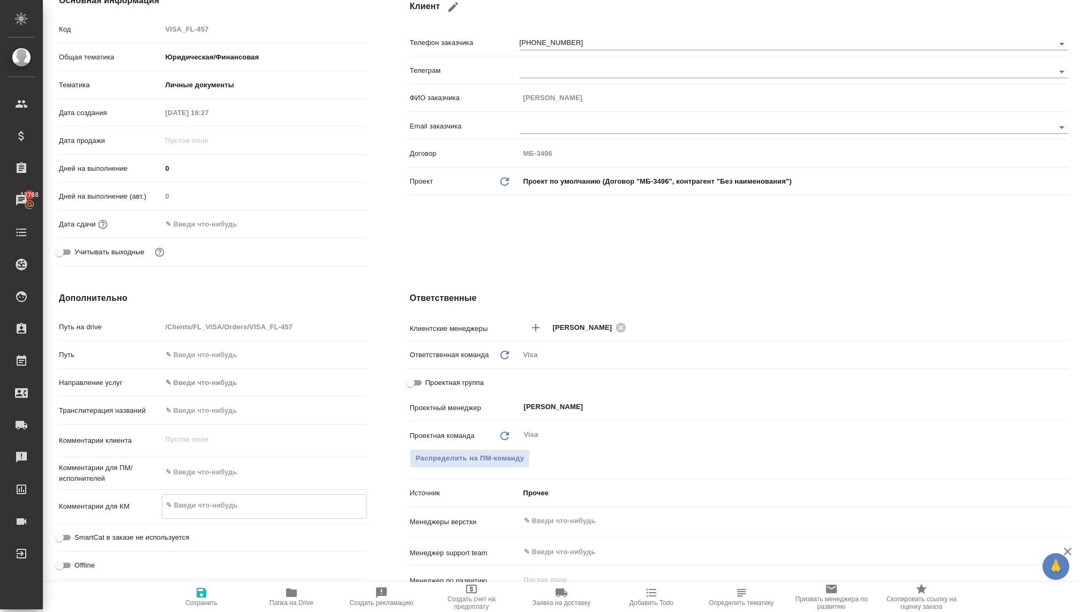
type textarea "x"
type textarea "Ис"
type textarea "x"
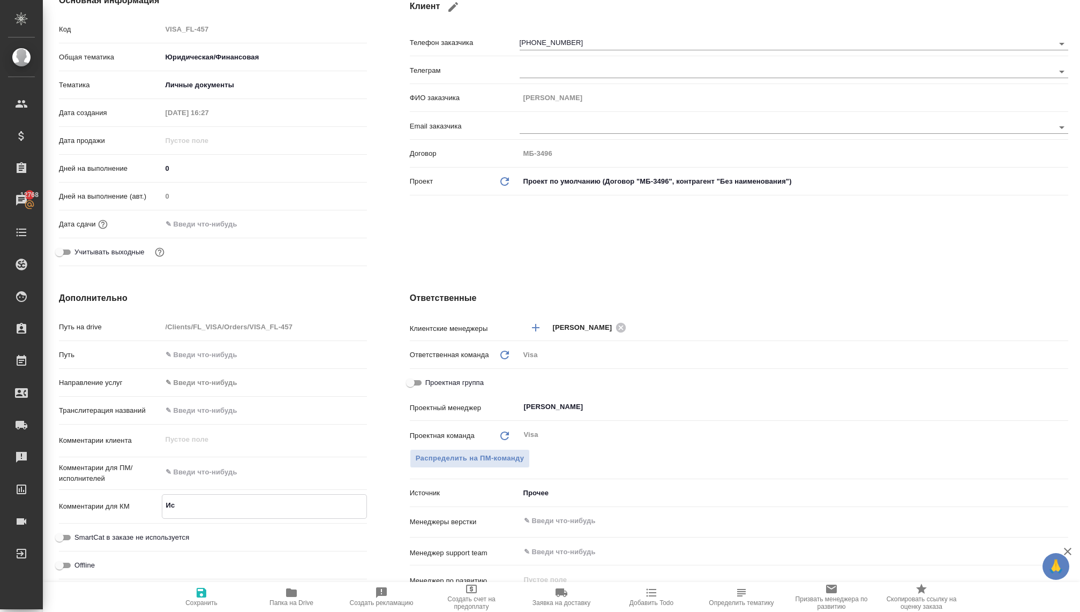
type textarea "x"
type textarea "Исп"
type textarea "x"
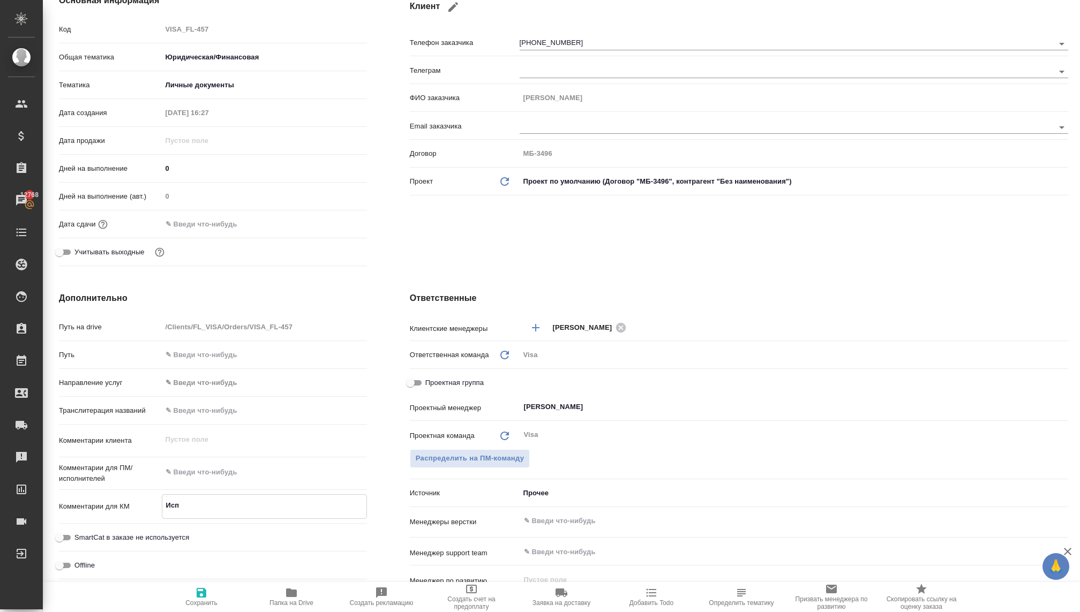
type textarea "x"
type textarea "Испа"
type textarea "x"
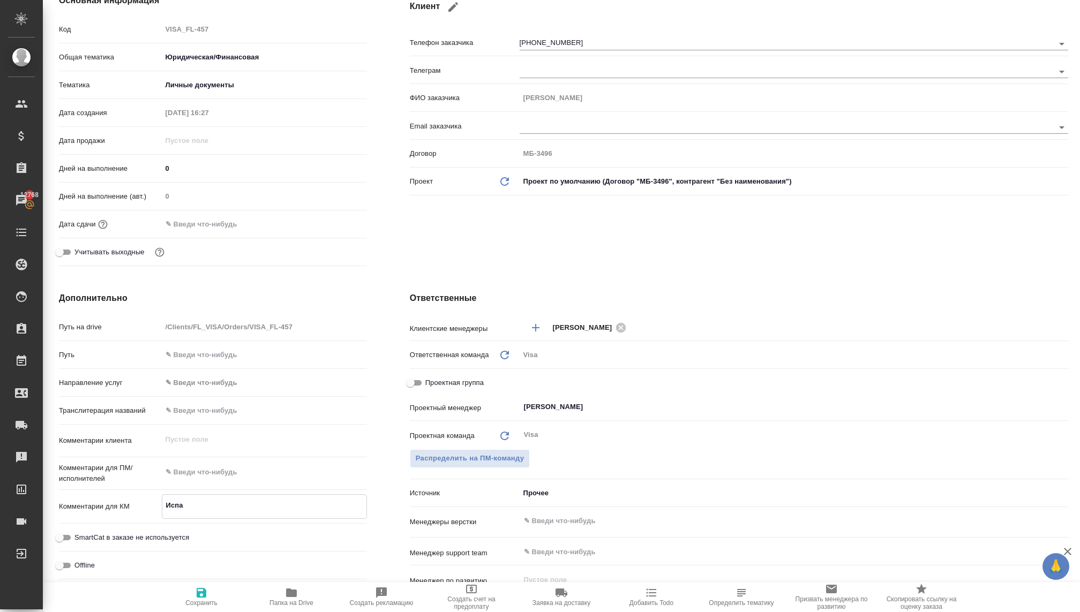
type textarea "Испан"
type textarea "x"
type textarea "Испани"
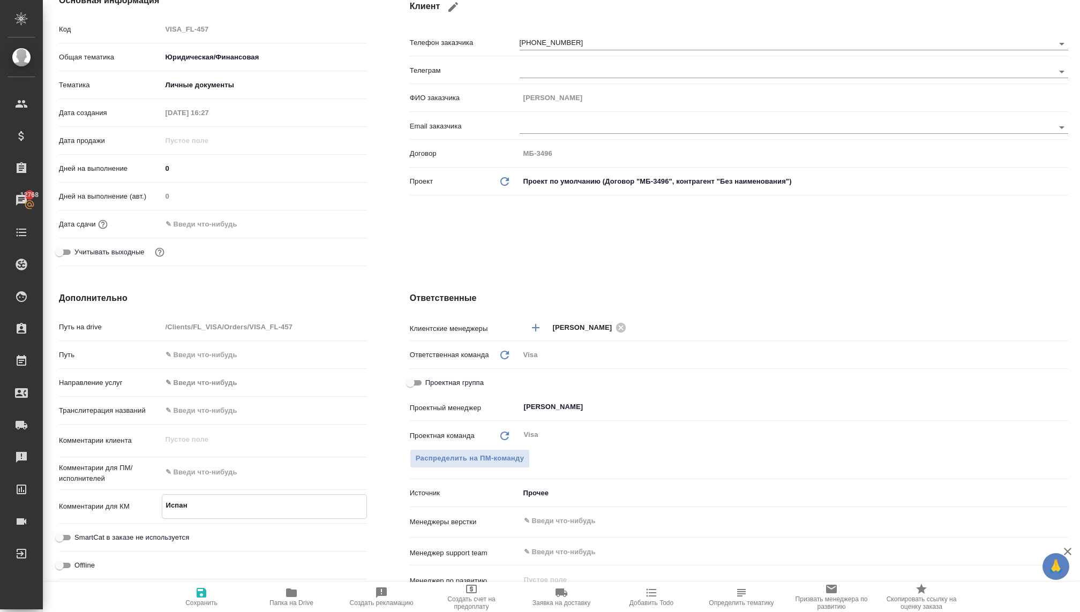
type textarea "x"
type textarea "[GEOGRAPHIC_DATA]"
type textarea "x"
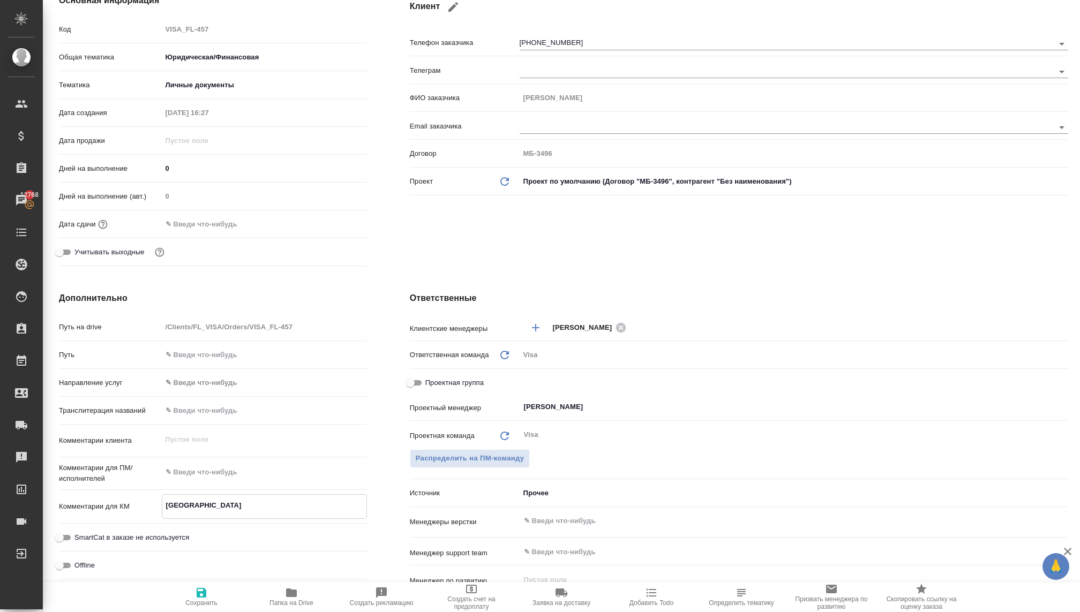
type textarea "[GEOGRAPHIC_DATA]"
type textarea "x"
click at [198, 593] on icon "button" at bounding box center [202, 593] width 10 height 10
type textarea "x"
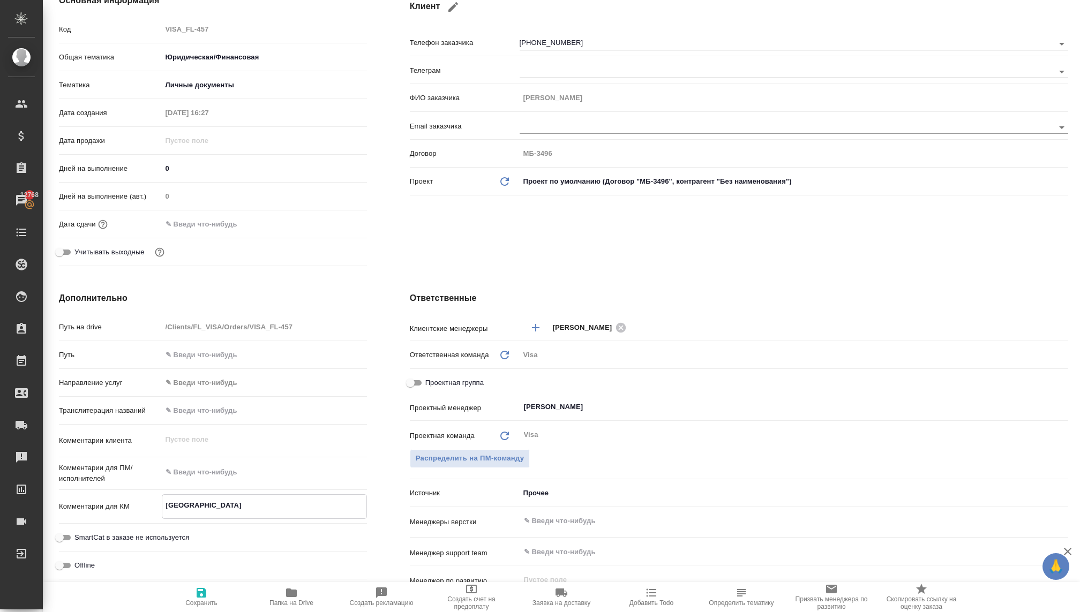
type textarea "x"
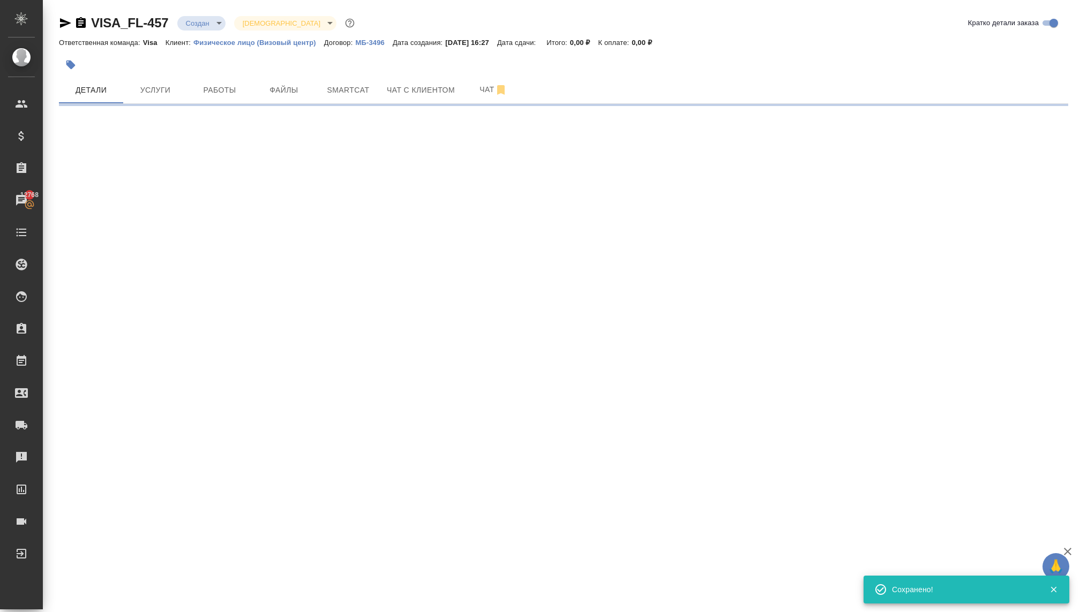
select select "RU"
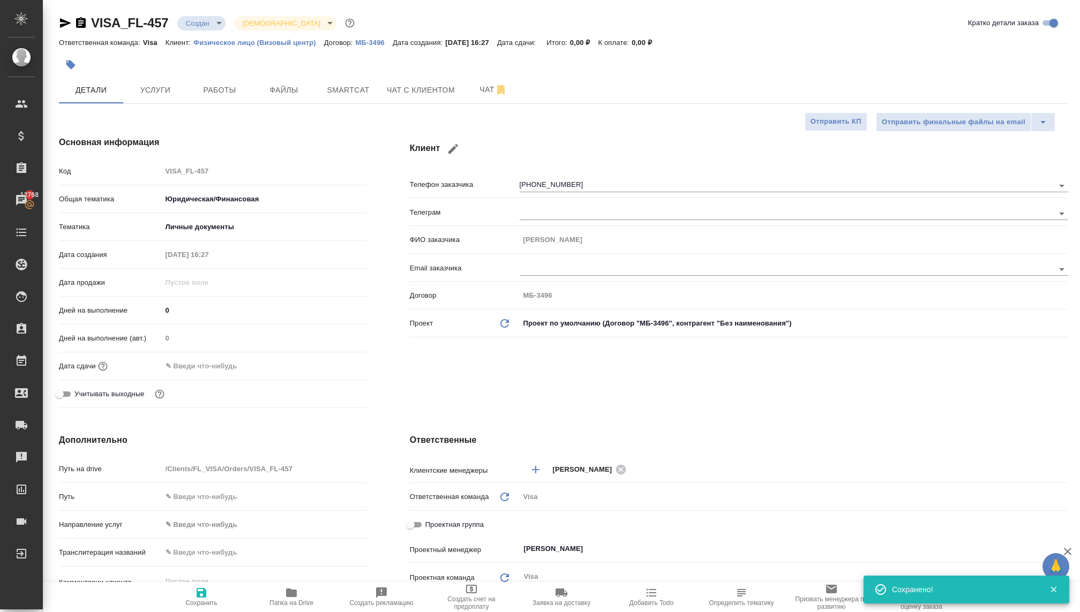
type textarea "x"
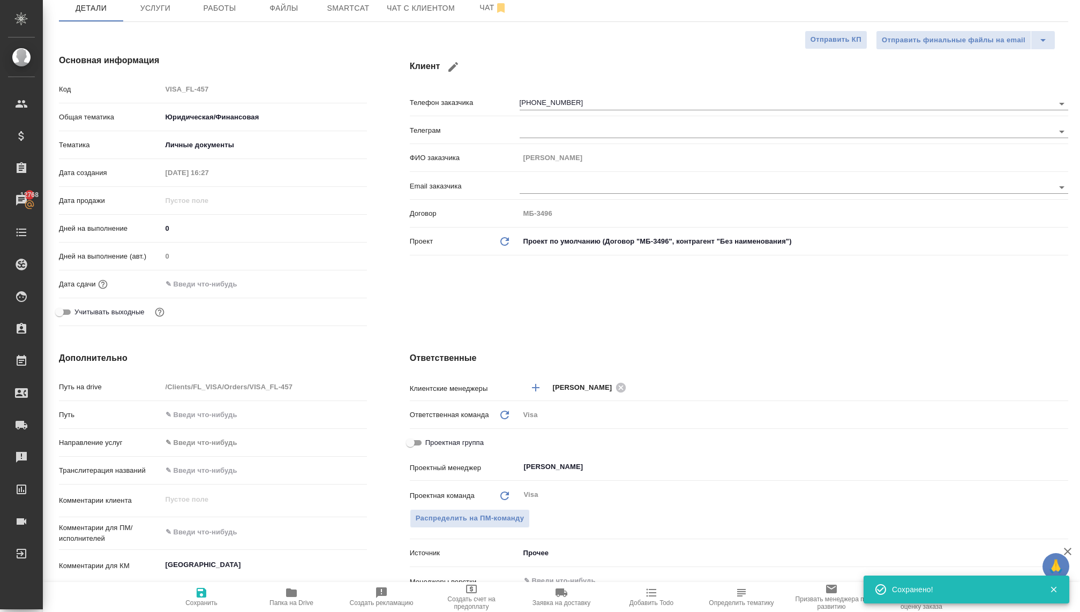
scroll to position [129, 0]
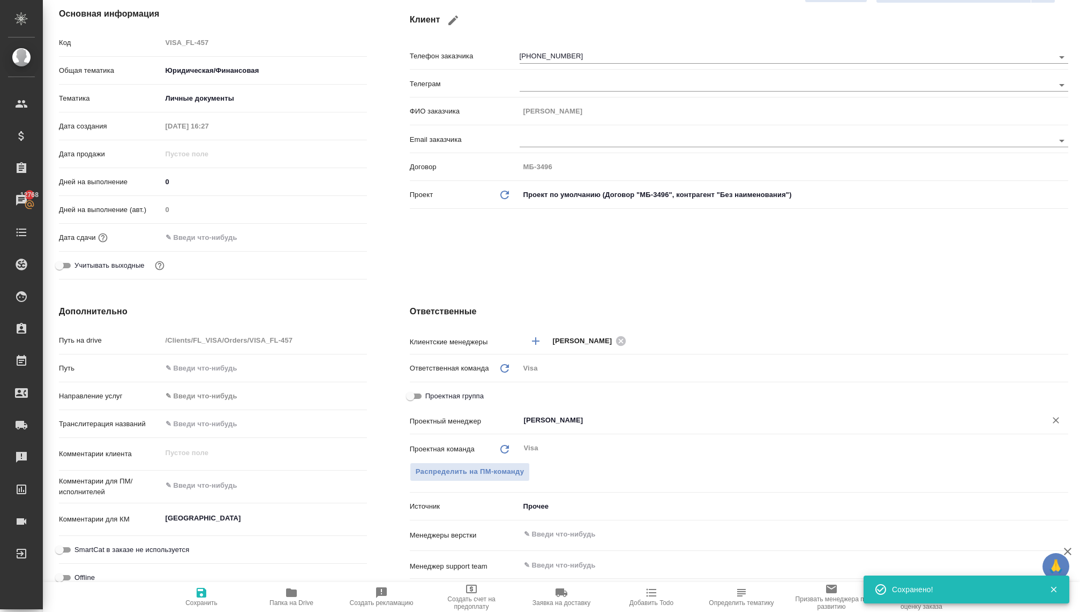
click at [547, 417] on input "Раднаева Саяна" at bounding box center [776, 420] width 506 height 13
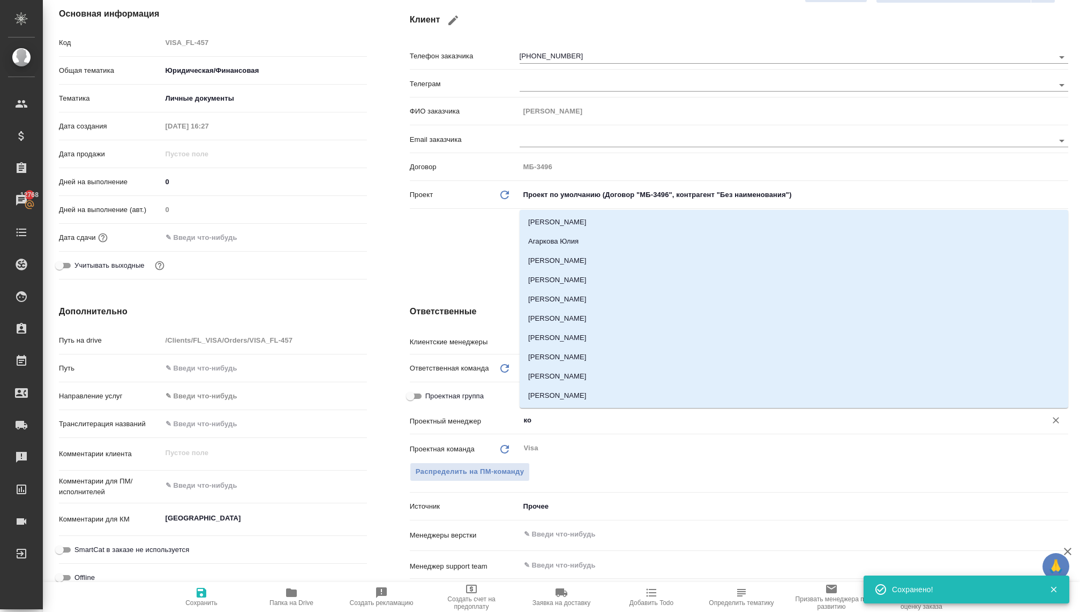
type input "к"
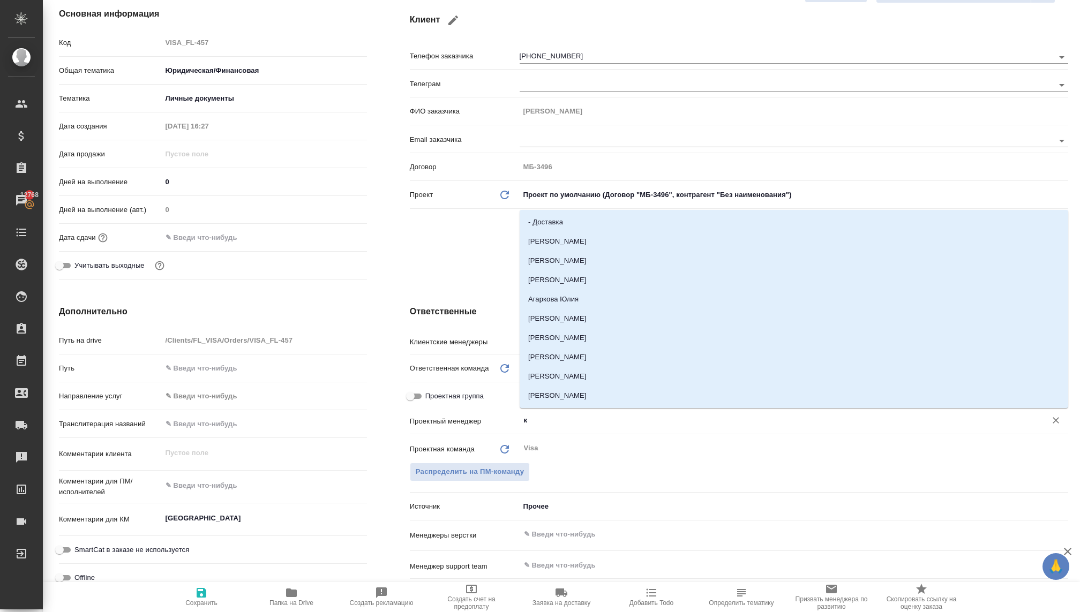
type textarea "x"
type input "волко"
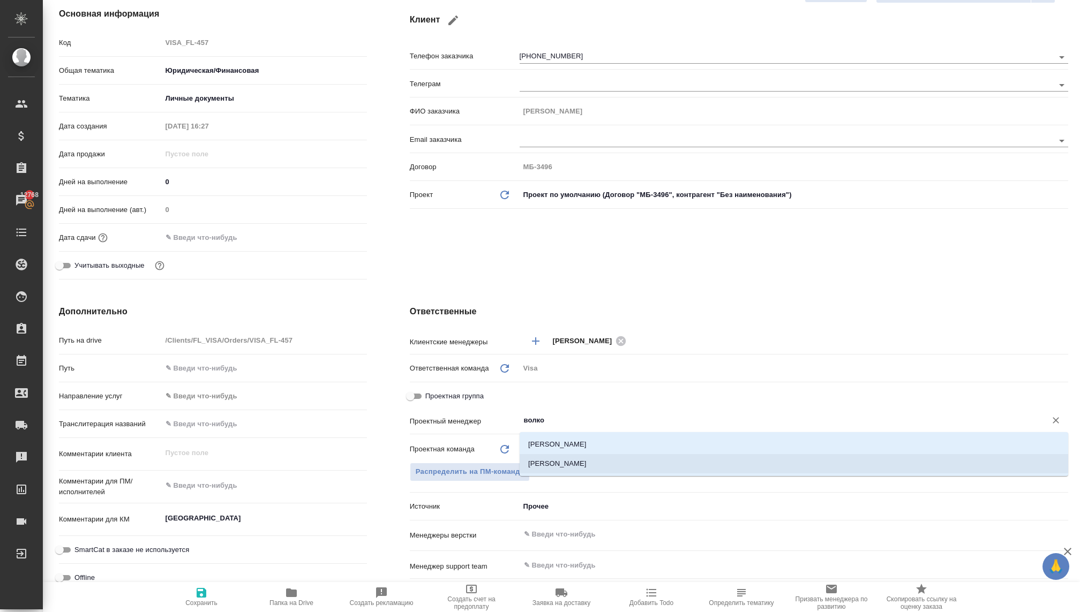
click at [563, 458] on li "[PERSON_NAME]" at bounding box center [793, 463] width 548 height 19
type textarea "x"
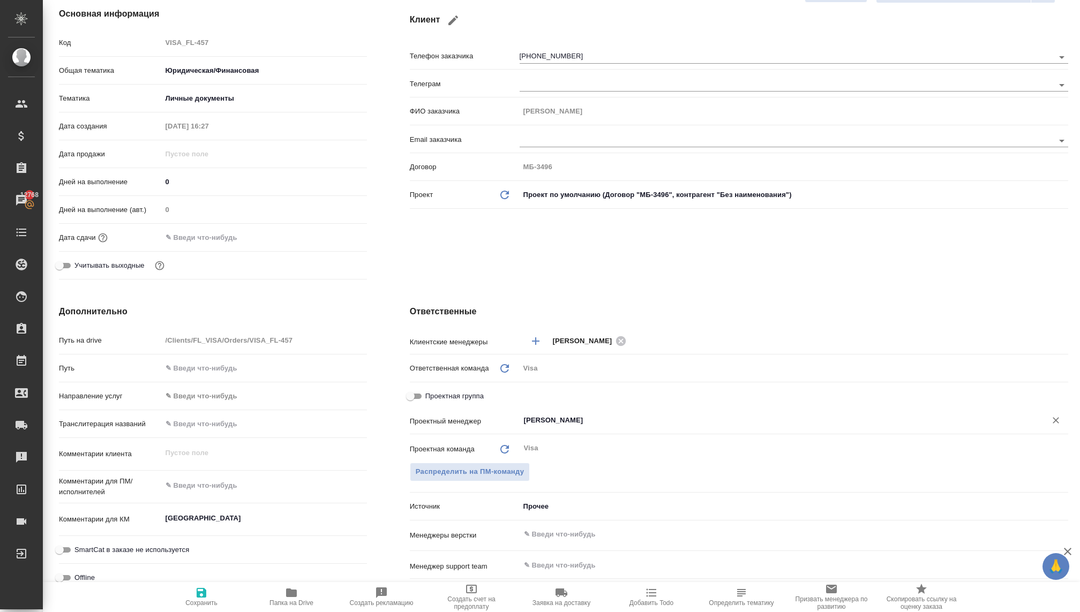
type input "[PERSON_NAME]"
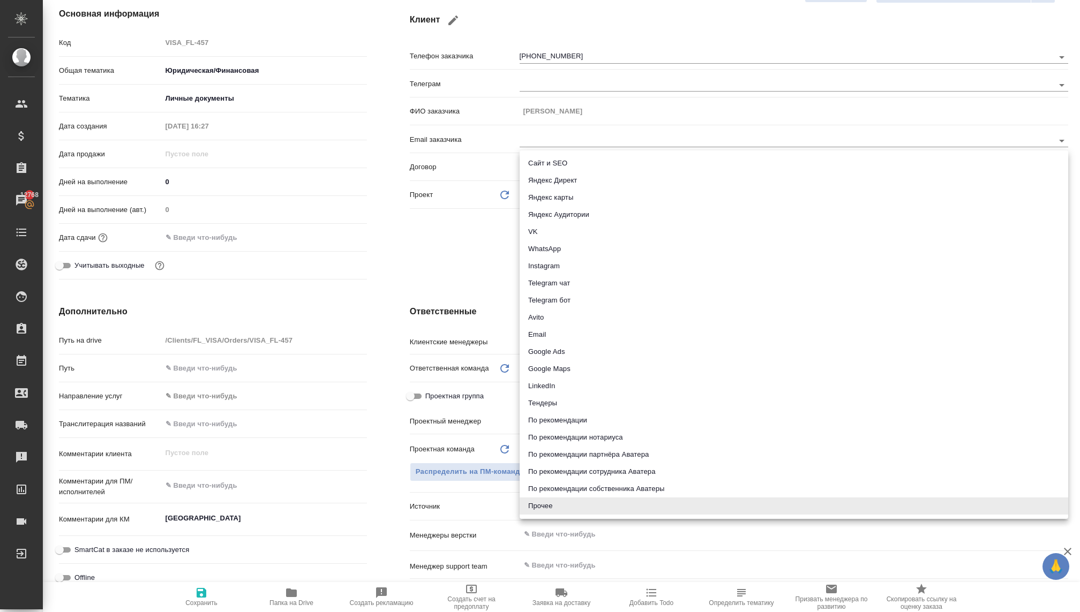
click at [547, 506] on body "🙏 .cls-1 fill:#fff; AWATERA Kovaleva Ekaterina Клиенты Спецификации Заказы 1276…" at bounding box center [540, 306] width 1080 height 612
click at [567, 156] on li "Сайт и SEO" at bounding box center [793, 163] width 548 height 17
type textarea "x"
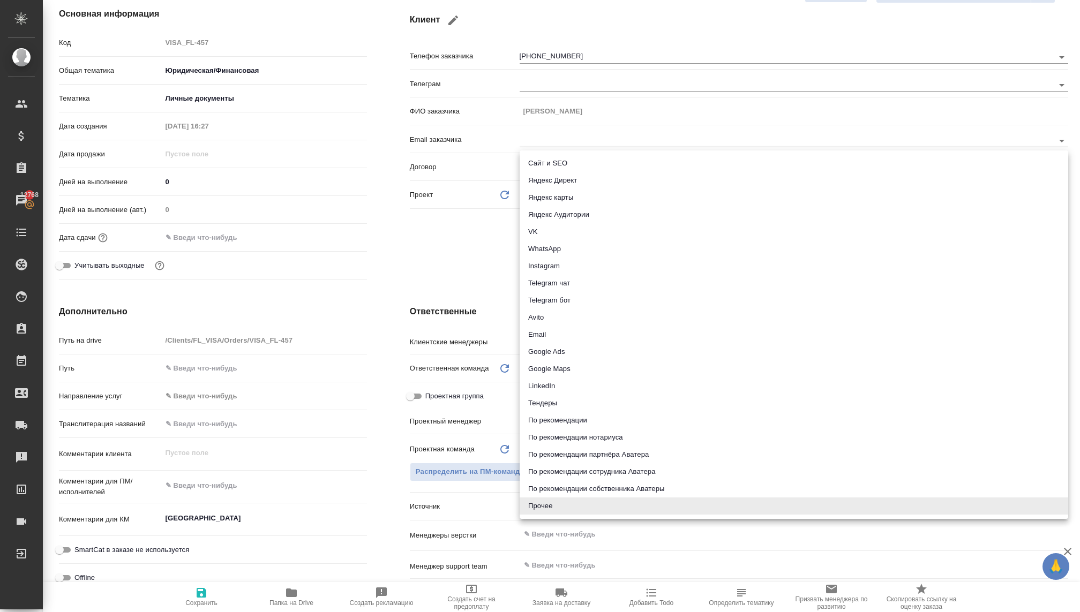
type input "seo"
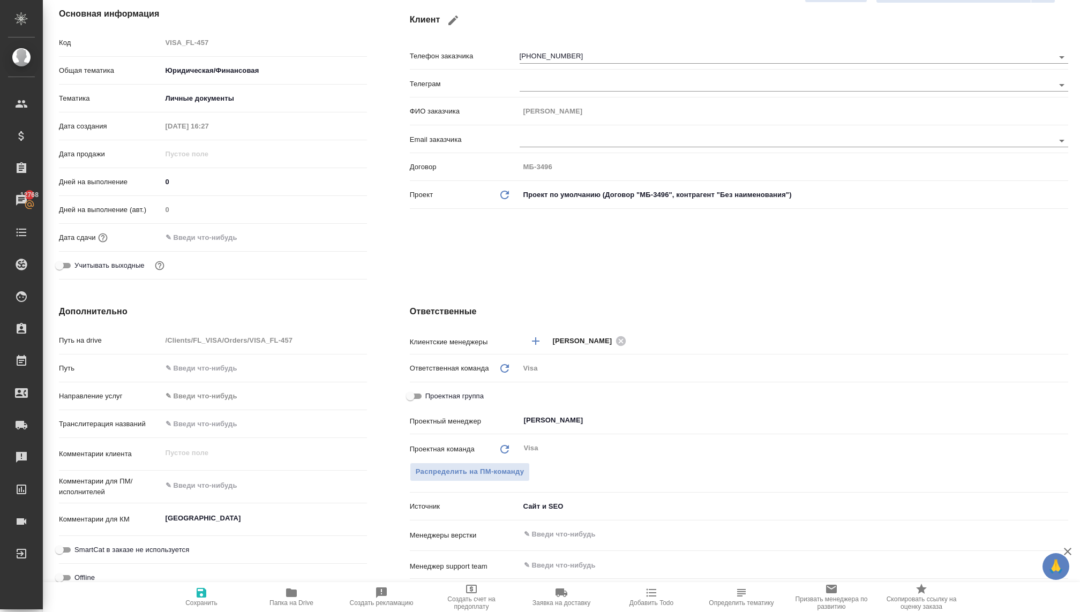
click at [196, 594] on icon "button" at bounding box center [201, 592] width 13 height 13
type textarea "x"
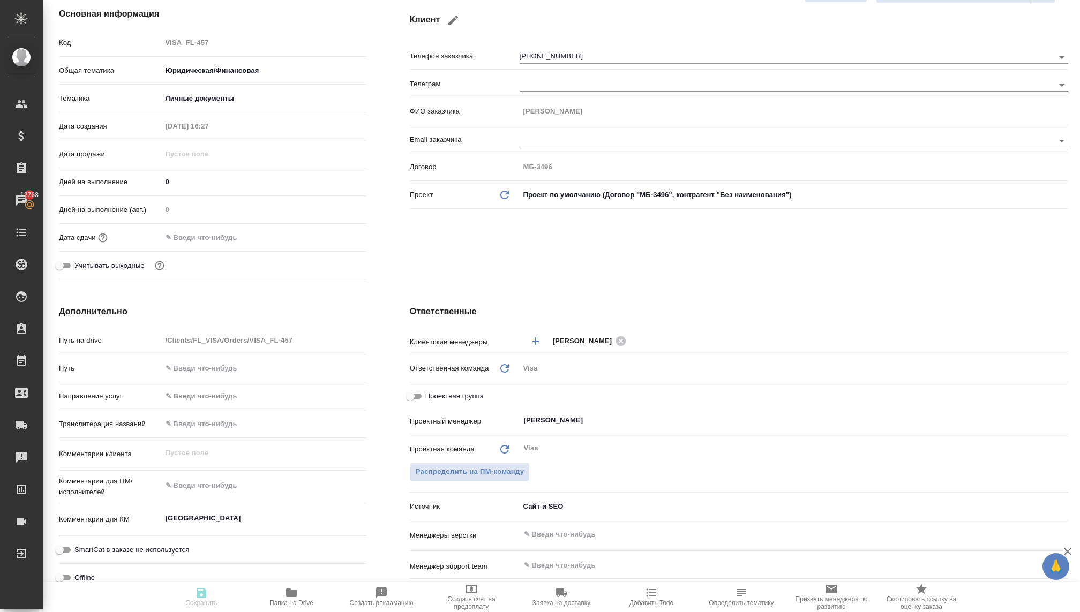
type textarea "x"
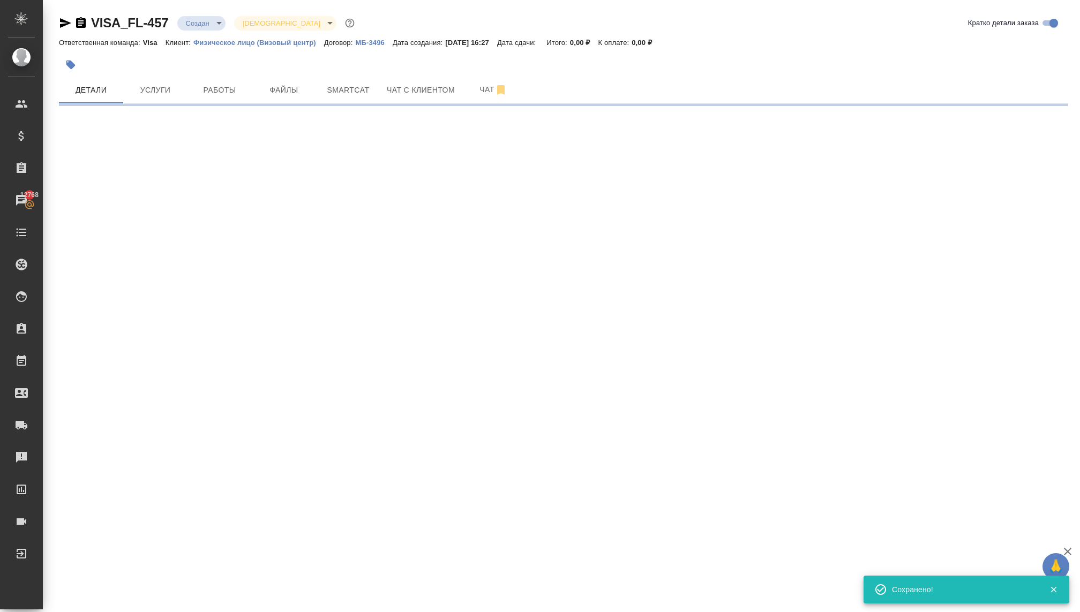
scroll to position [0, 0]
select select "RU"
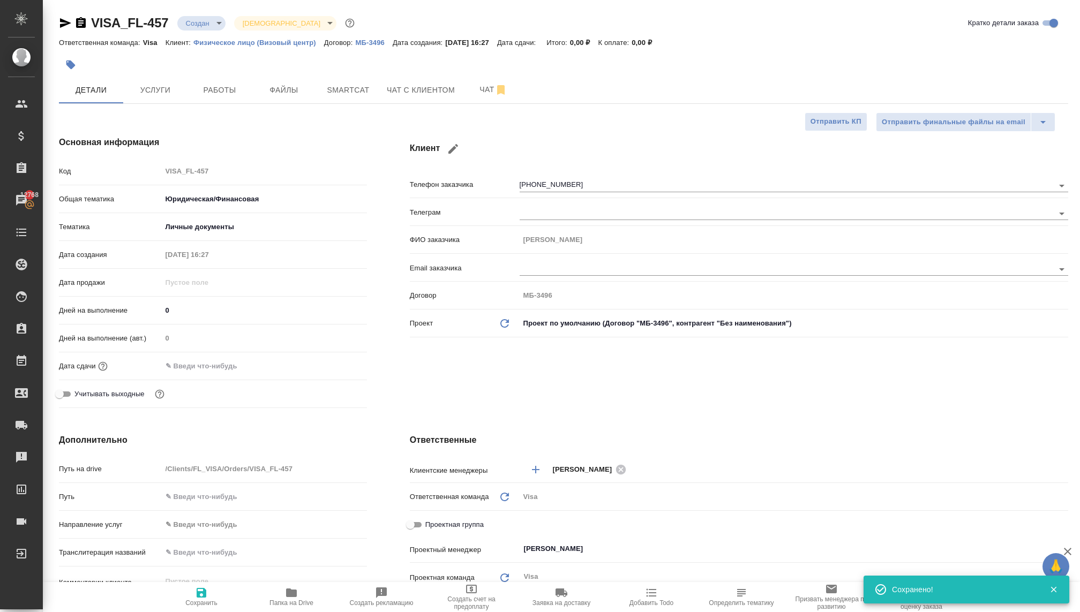
type textarea "x"
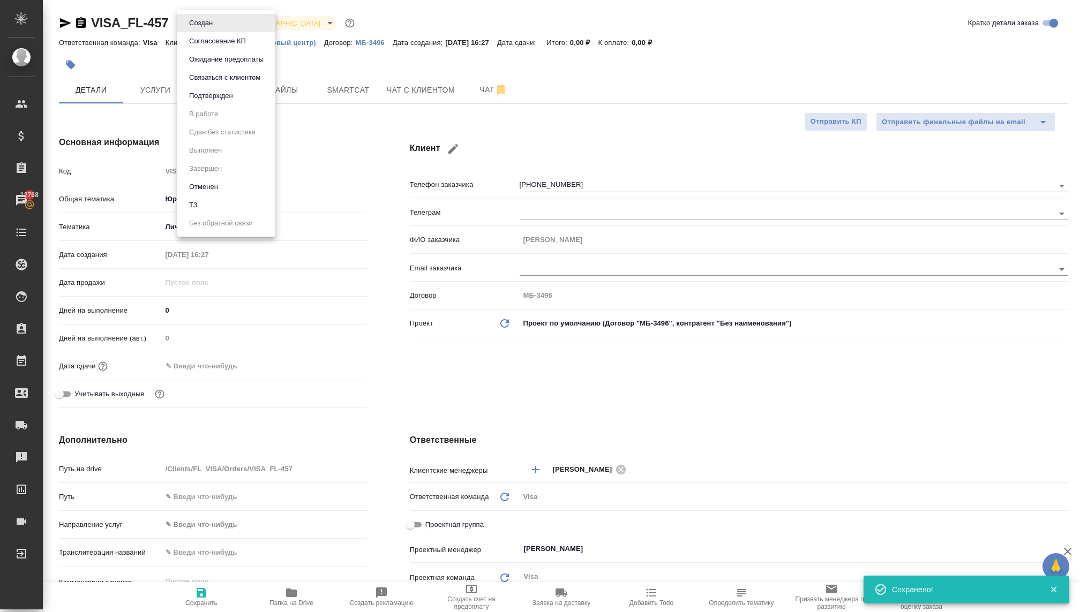
click at [209, 18] on body "🙏 .cls-1 fill:#fff; AWATERA Kovaleva Ekaterina Клиенты Спецификации Заказы 1276…" at bounding box center [540, 306] width 1080 height 612
click at [208, 82] on button "Связаться с клиентом" at bounding box center [225, 78] width 78 height 12
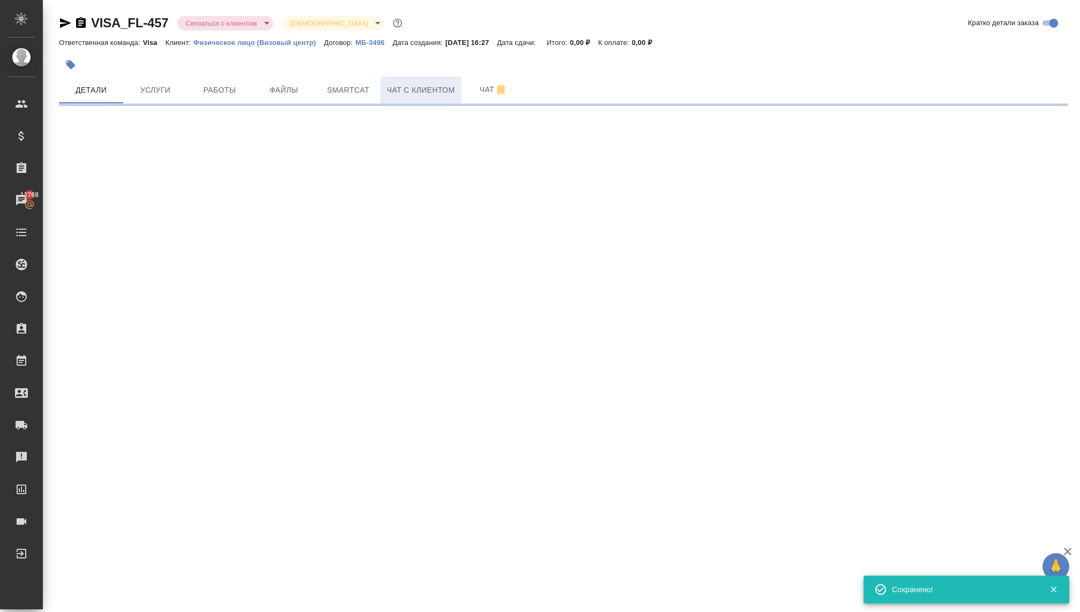
click at [416, 86] on span "Чат с клиентом" at bounding box center [421, 90] width 68 height 13
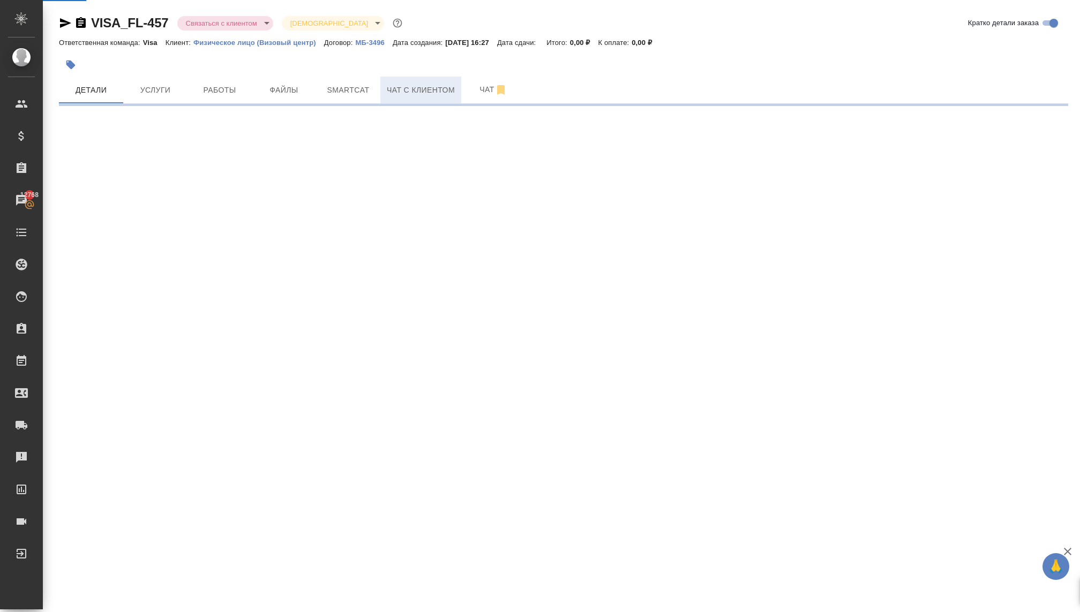
select select "RU"
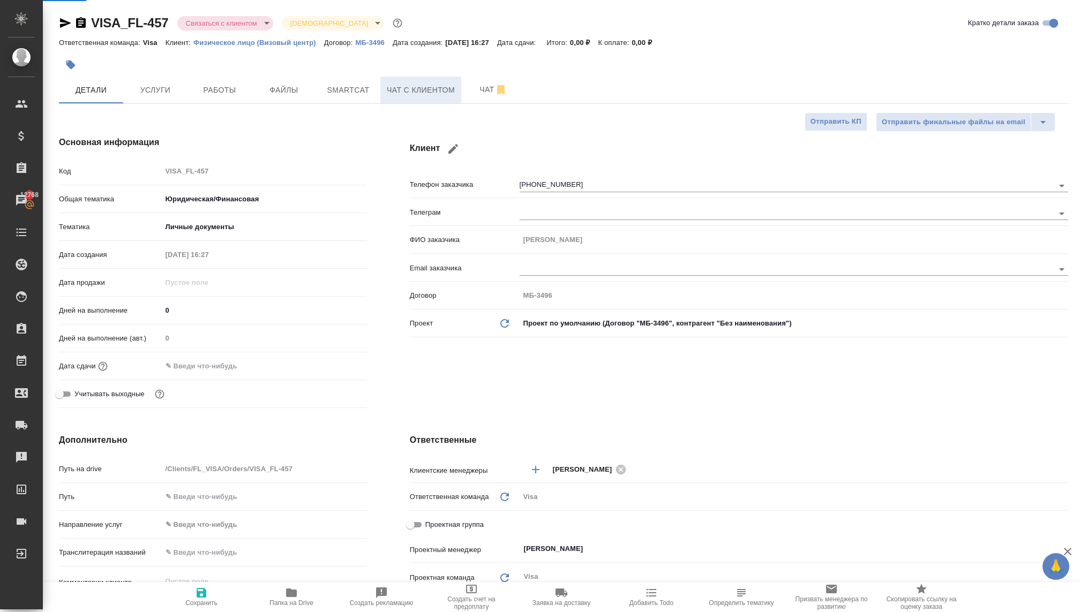
type textarea "x"
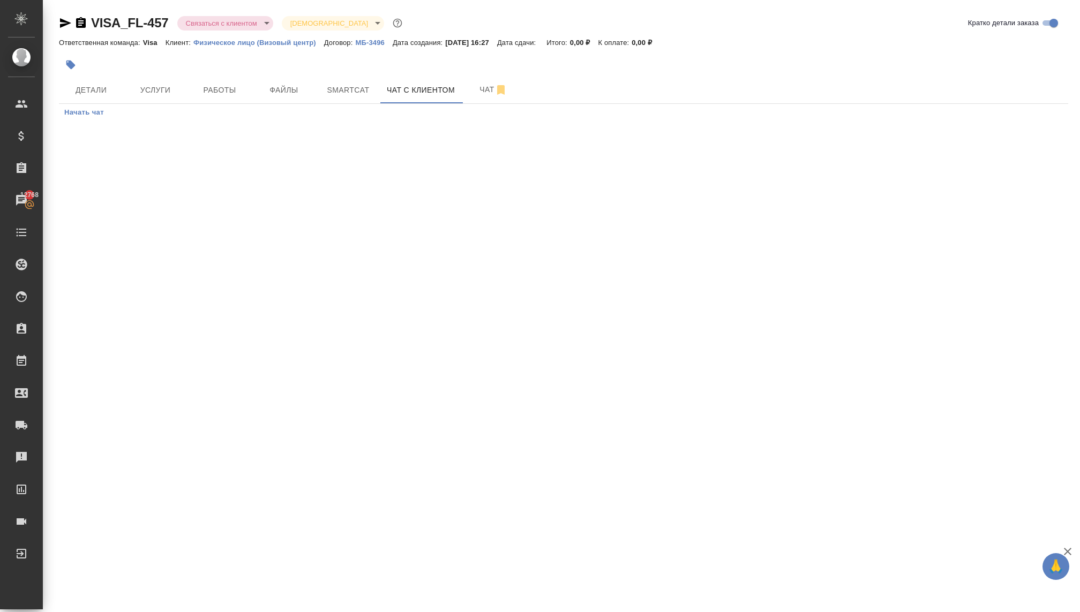
click at [96, 116] on span "Начать чат" at bounding box center [84, 113] width 40 height 12
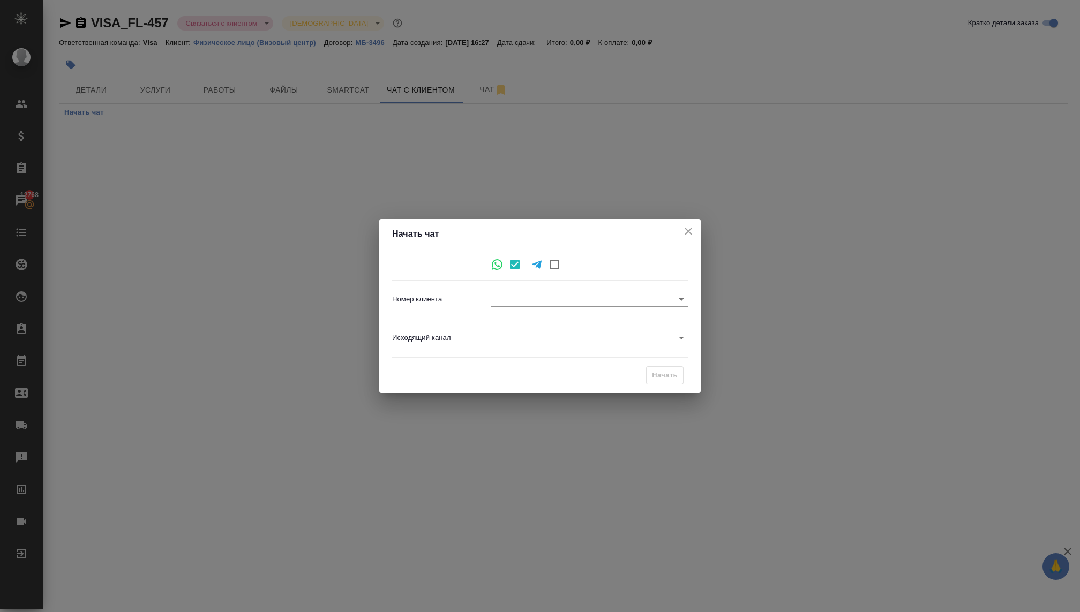
type input "4ad6c3da79e5e7be16fb8f5e"
click at [532, 333] on body "🙏 .cls-1 fill:#fff; AWATERA Kovaleva Ekaterina Клиенты Спецификации Заказы 1276…" at bounding box center [540, 306] width 1080 height 612
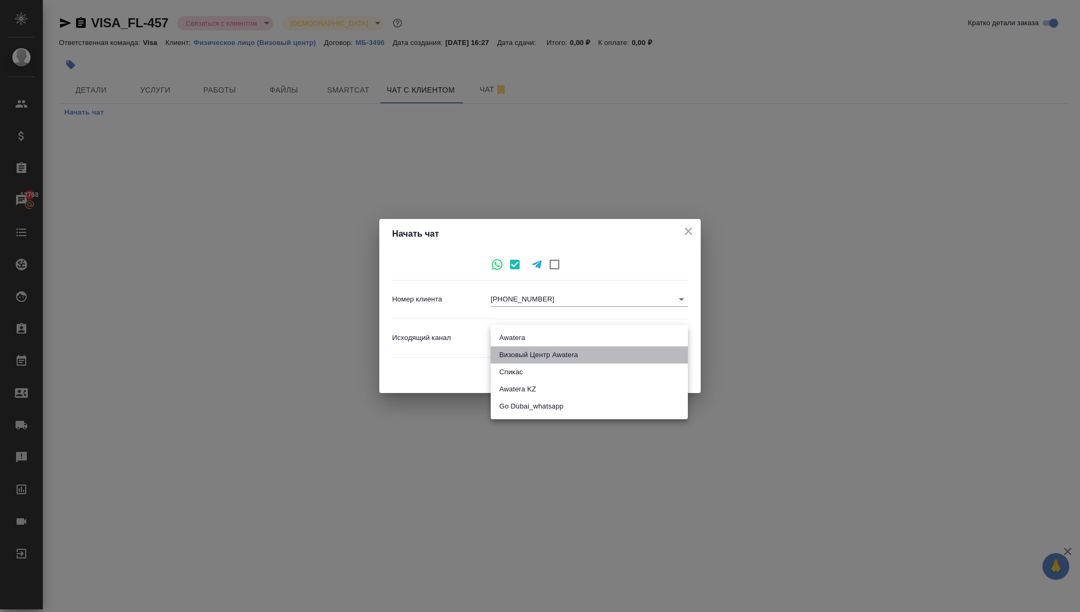
click at [522, 355] on li "Визовый Центр Awatera" at bounding box center [589, 354] width 197 height 17
type input "4"
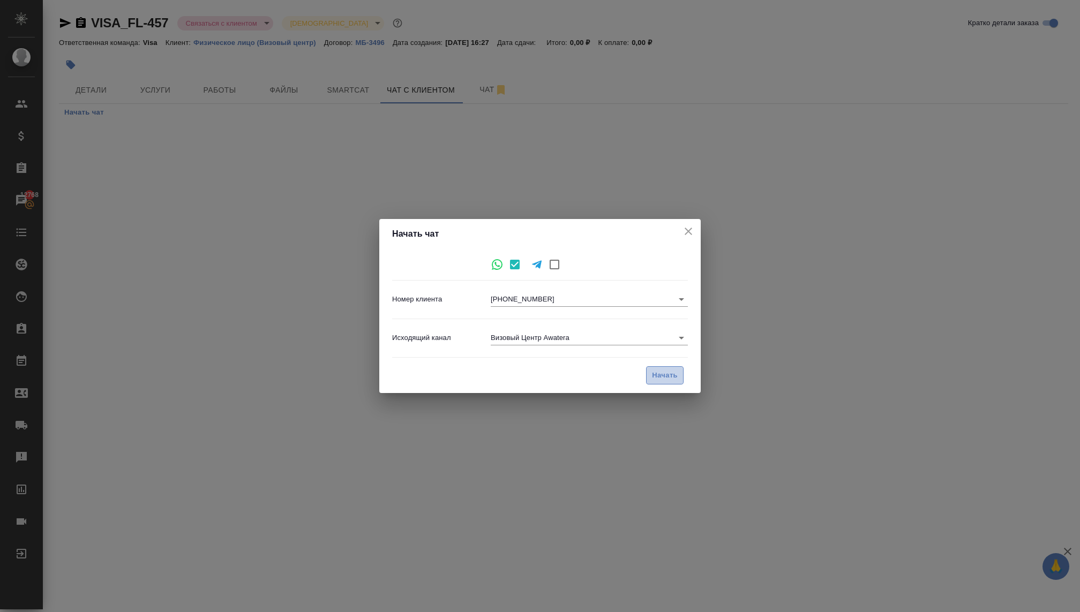
click at [669, 379] on span "Начать" at bounding box center [665, 376] width 26 height 12
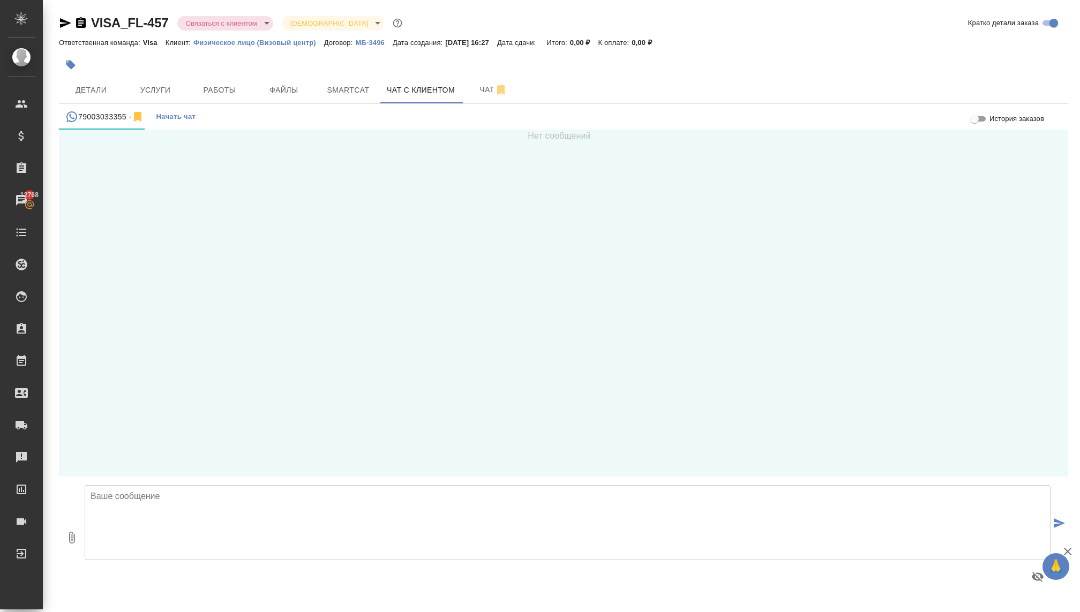
click at [159, 517] on textarea at bounding box center [568, 522] width 966 height 75
type textarea "Елизавета, еще раз здравствуйте! Уточнила информацию по слотам"
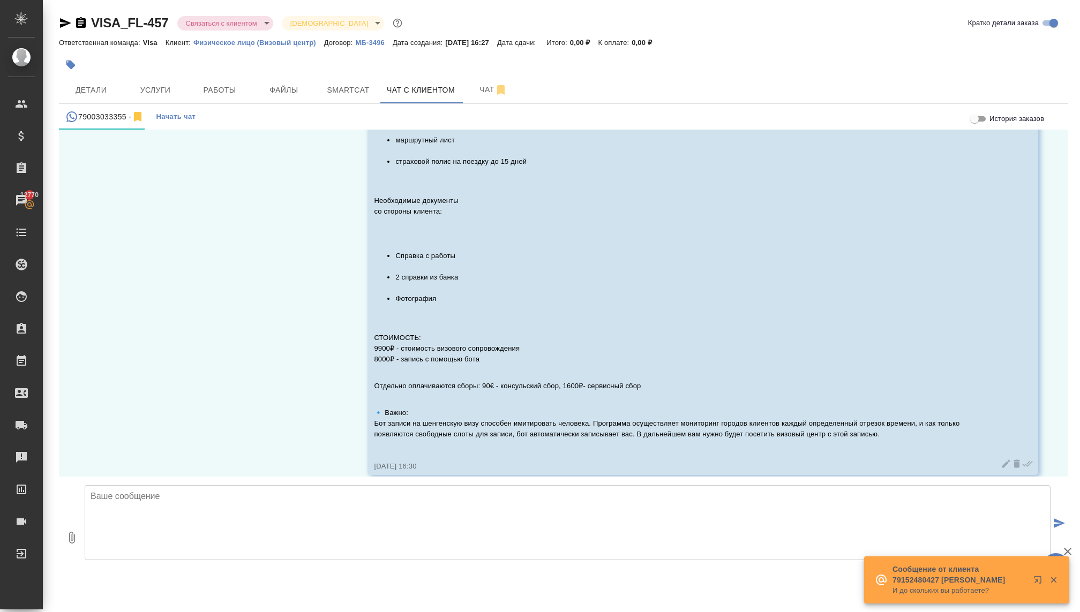
scroll to position [587, 0]
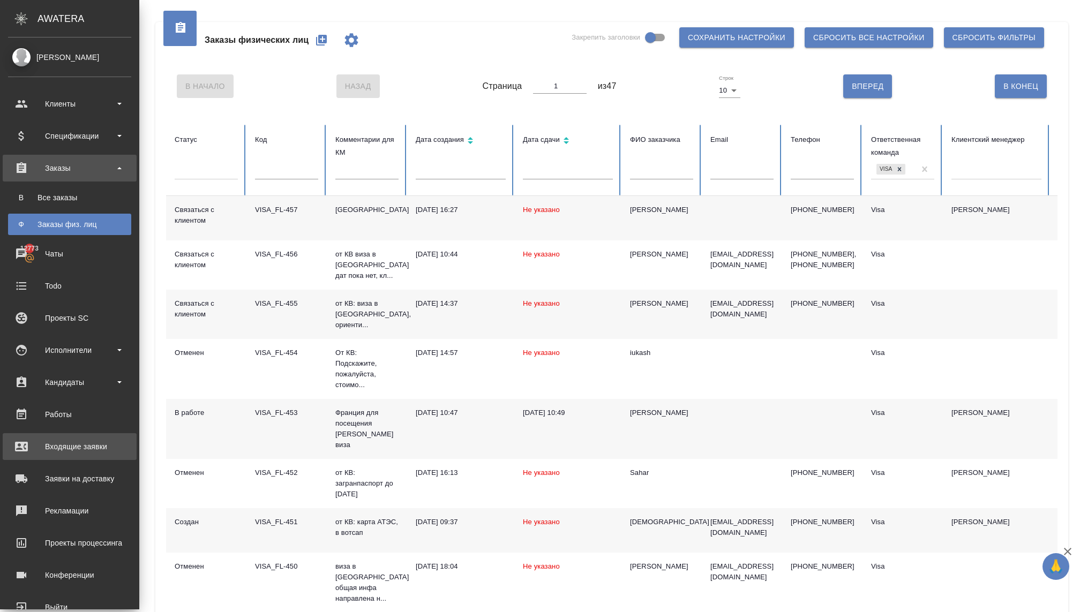
click at [60, 444] on div "Входящие заявки" at bounding box center [69, 447] width 123 height 16
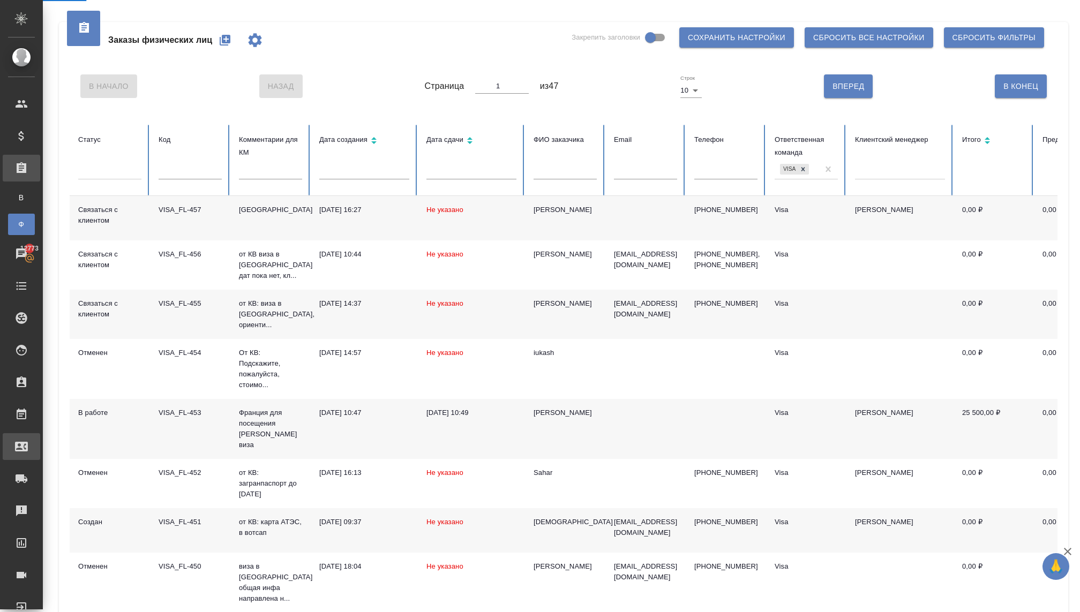
select select "RU"
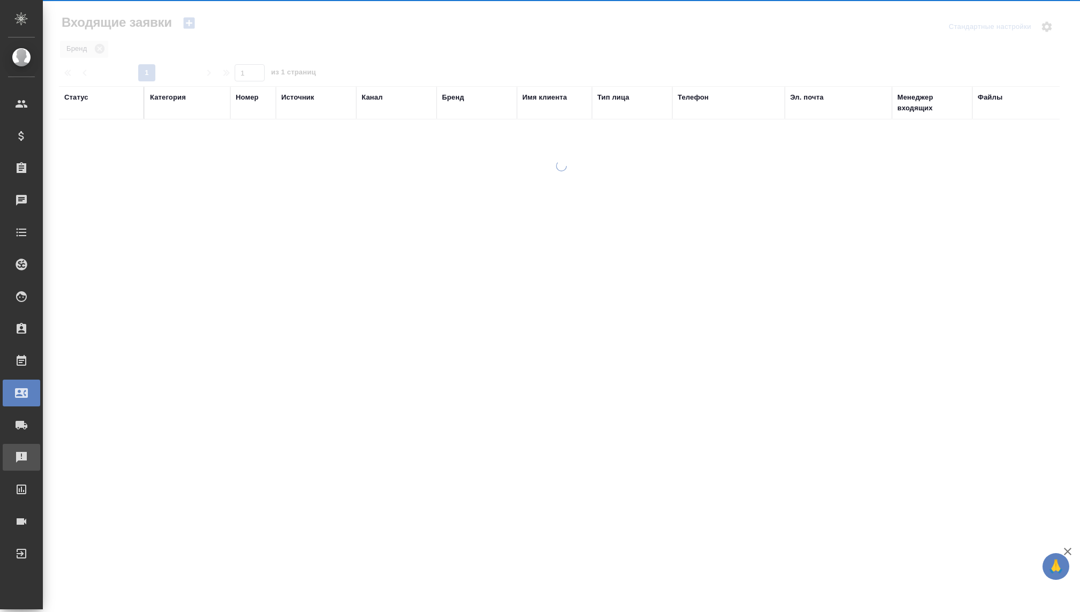
click at [24, 449] on link "Рекламации" at bounding box center [21, 457] width 37 height 27
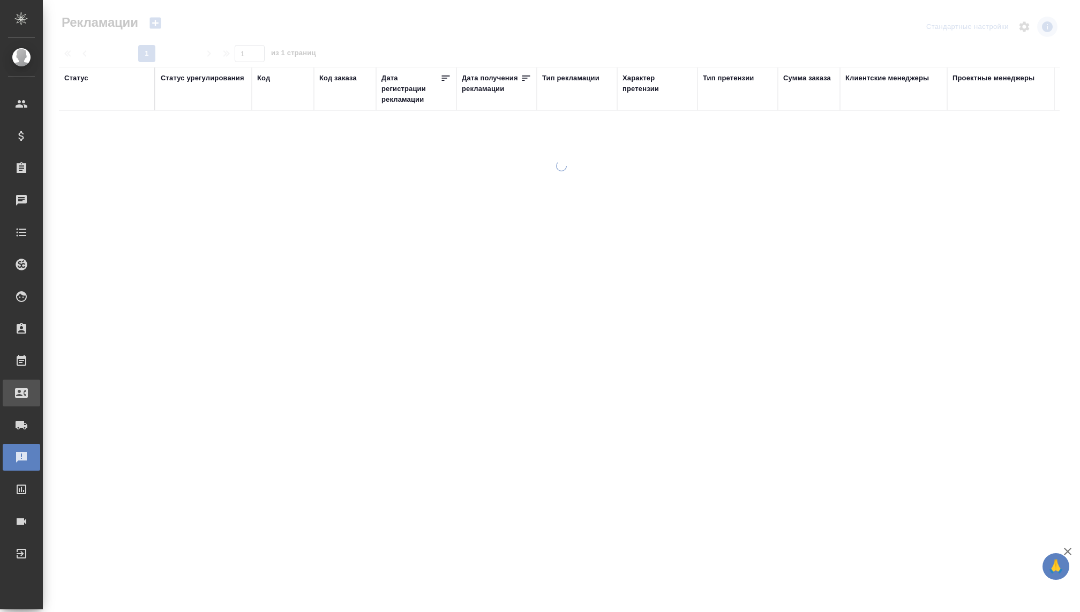
click at [28, 393] on div at bounding box center [30, 393] width 30 height 13
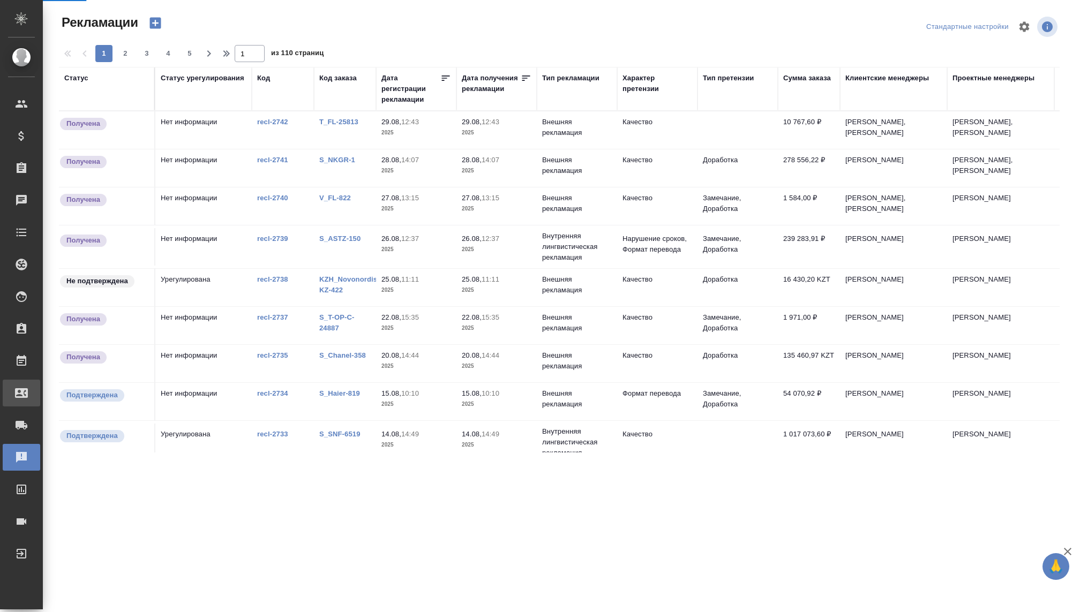
select select "RU"
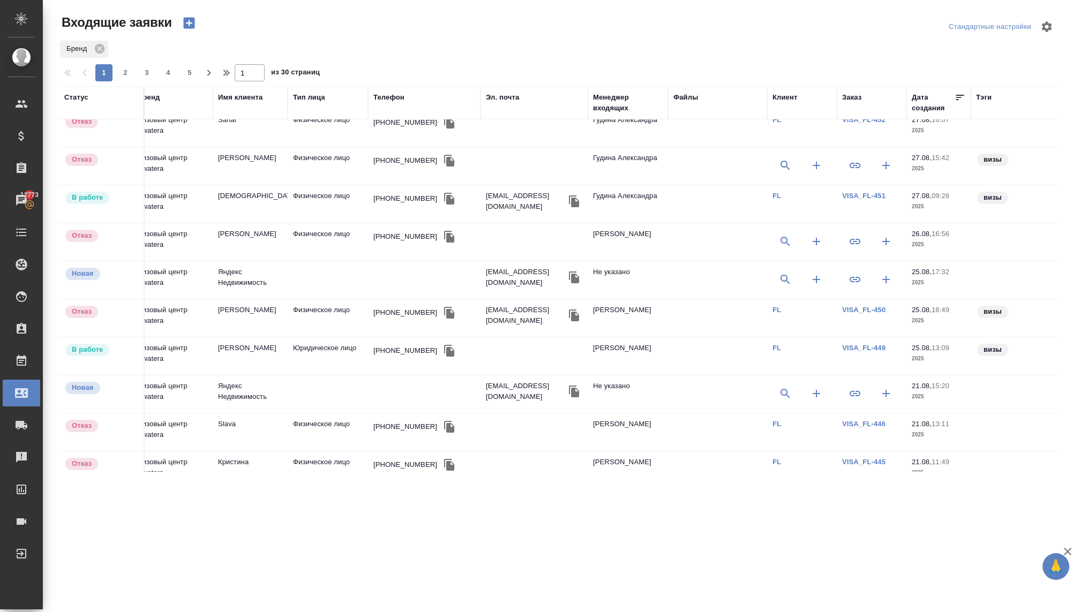
scroll to position [410, 304]
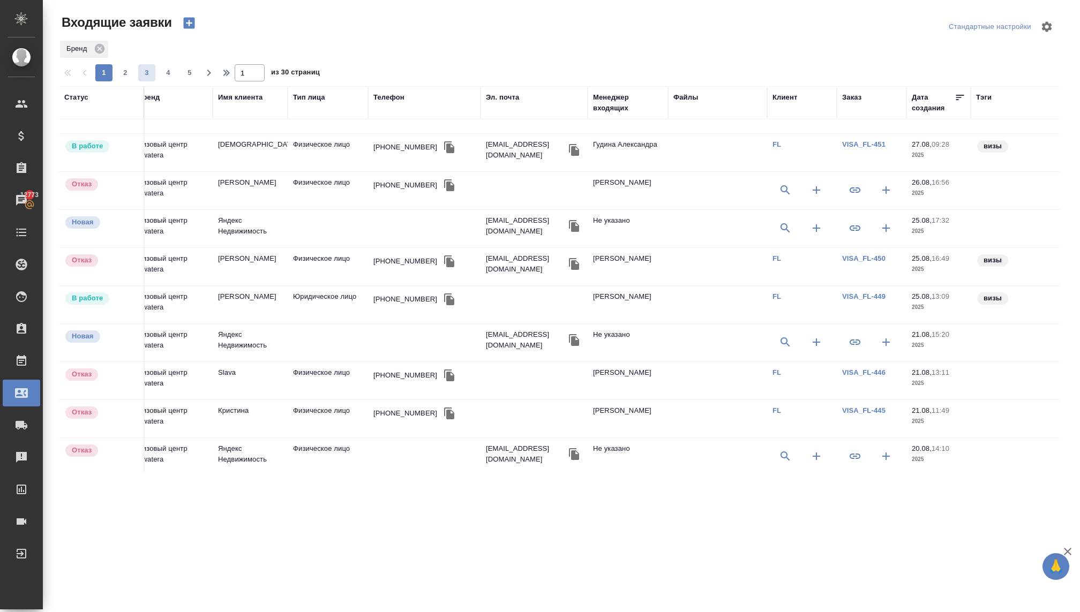
click at [141, 73] on span "3" at bounding box center [146, 72] width 17 height 11
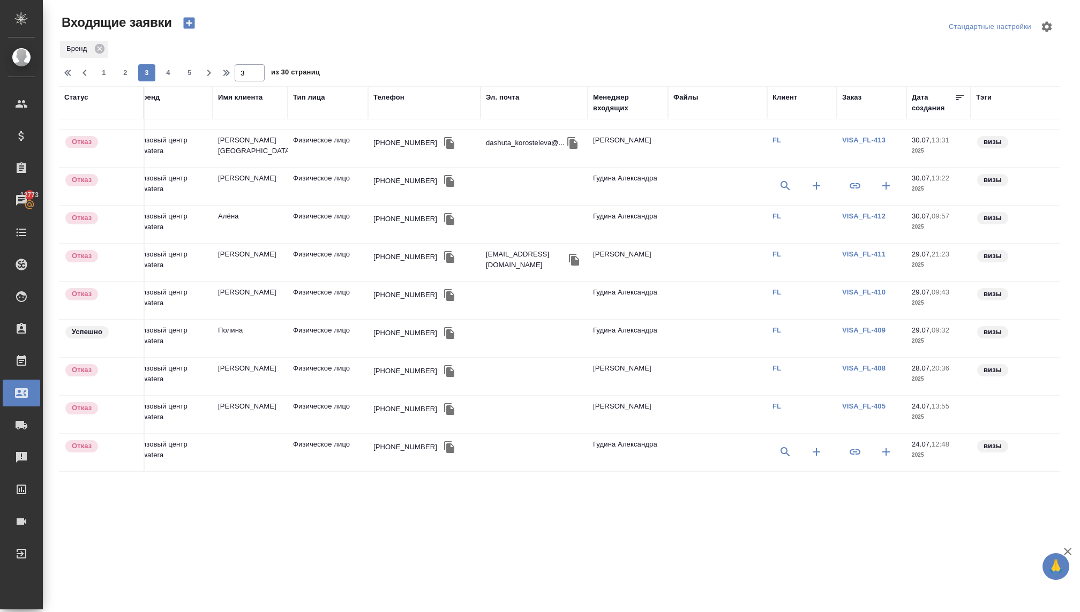
scroll to position [404, 304]
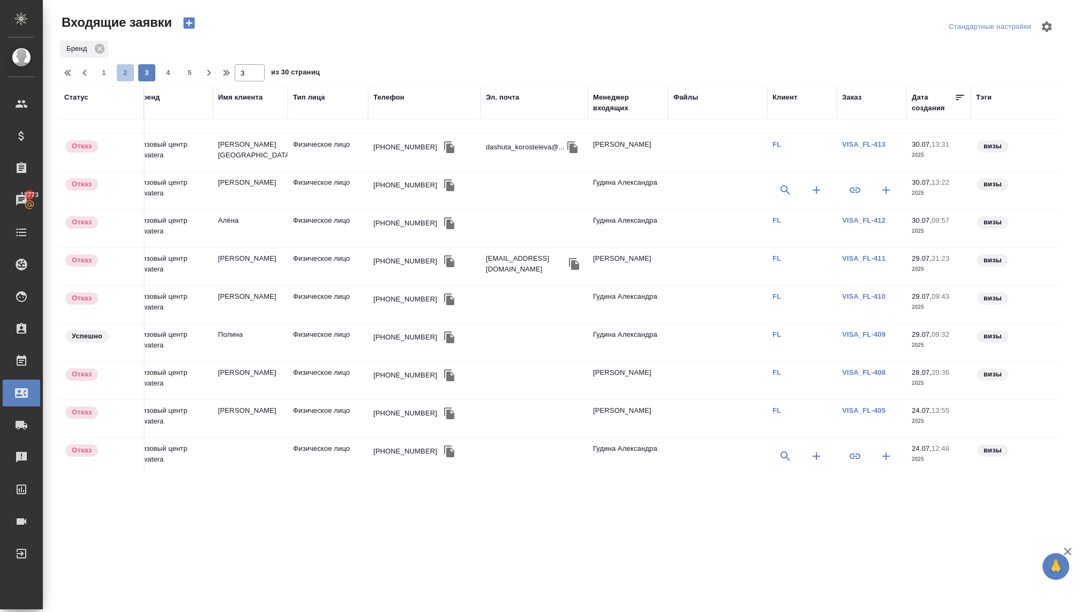
click at [127, 75] on span "2" at bounding box center [125, 72] width 17 height 11
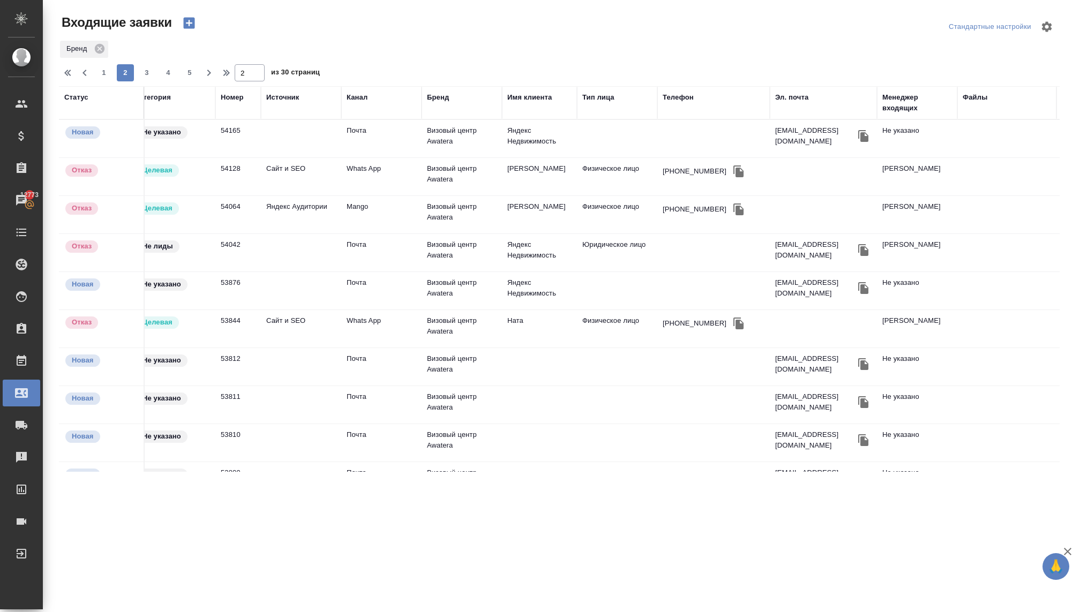
scroll to position [0, 13]
click at [296, 112] on div "Источник" at bounding box center [303, 102] width 70 height 21
click at [171, 109] on div "Категория" at bounding box center [174, 102] width 75 height 21
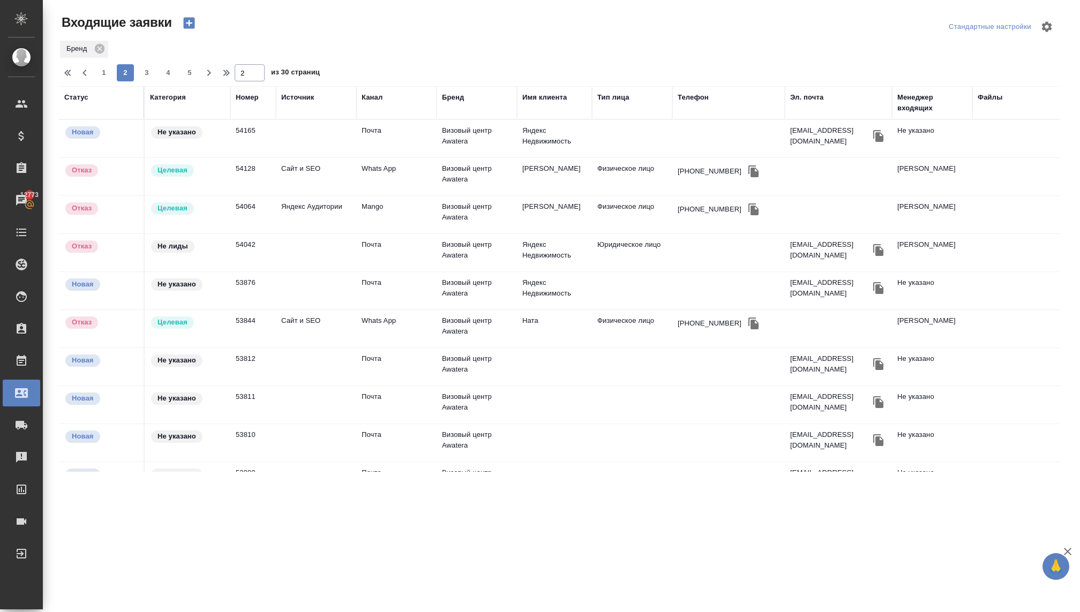
click at [171, 109] on div "Категория" at bounding box center [187, 102] width 75 height 21
click at [173, 117] on th "Категория" at bounding box center [188, 102] width 86 height 33
click at [173, 114] on th "Категория" at bounding box center [188, 102] width 86 height 33
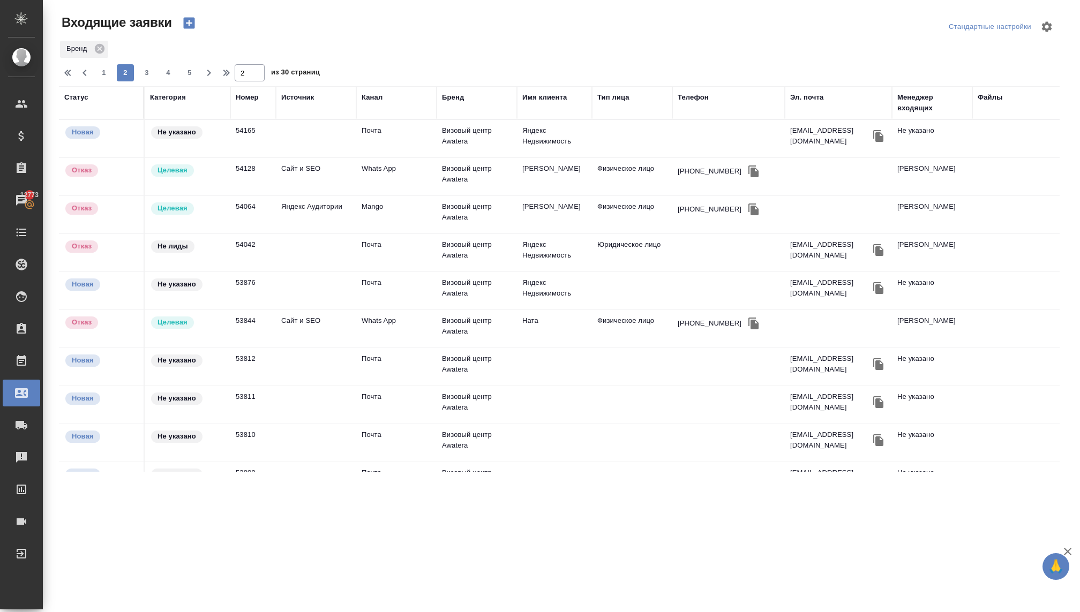
click at [165, 109] on div "Категория" at bounding box center [187, 102] width 75 height 21
click at [164, 115] on th "Категория" at bounding box center [188, 102] width 86 height 33
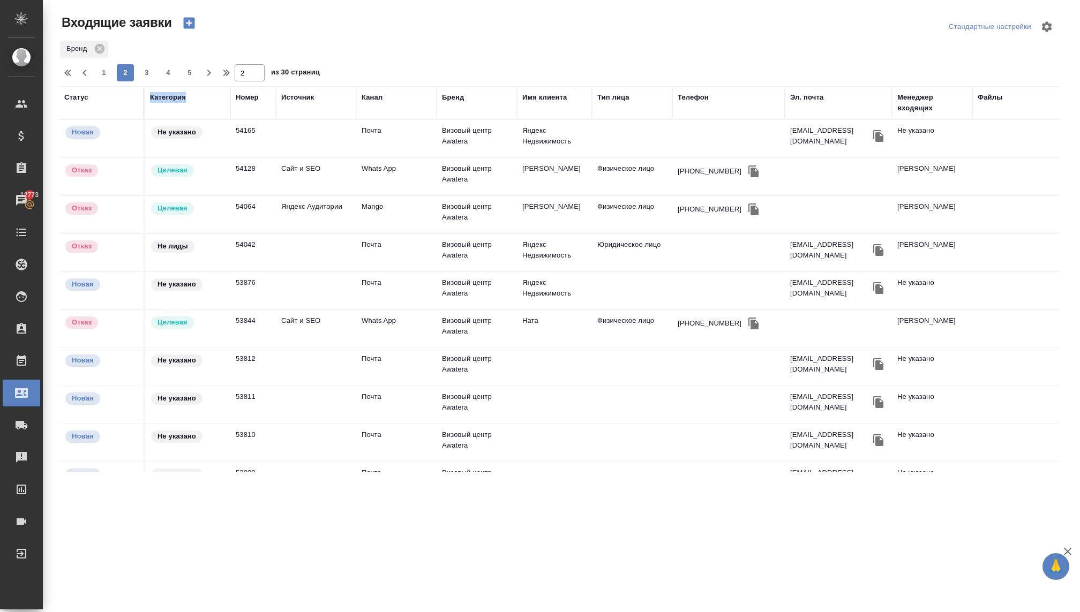
click at [164, 115] on th "Категория" at bounding box center [188, 102] width 86 height 33
click at [107, 71] on span "1" at bounding box center [103, 72] width 17 height 11
type input "1"
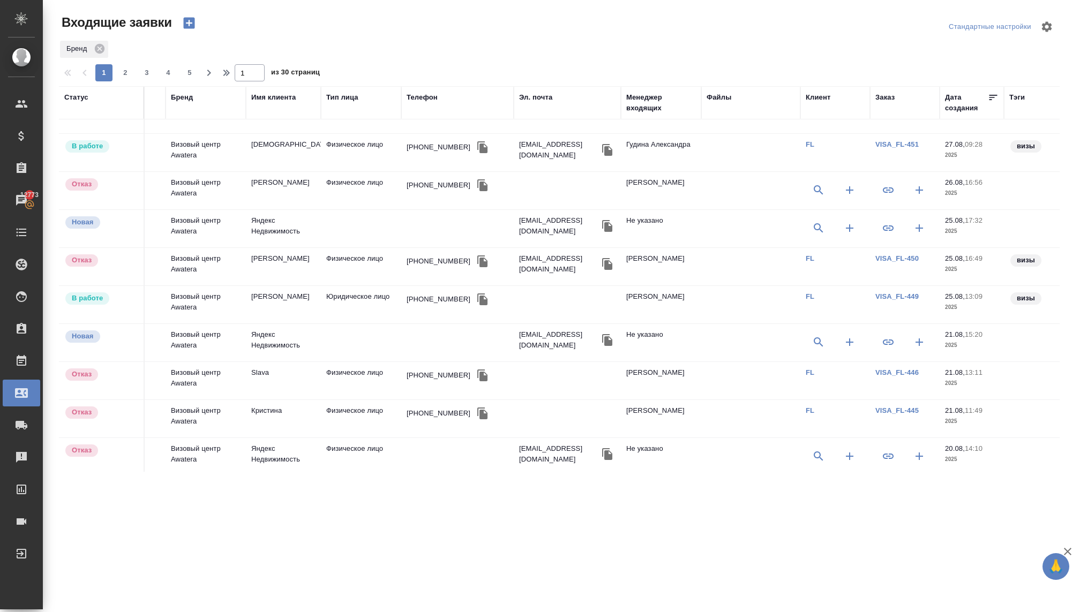
scroll to position [410, 344]
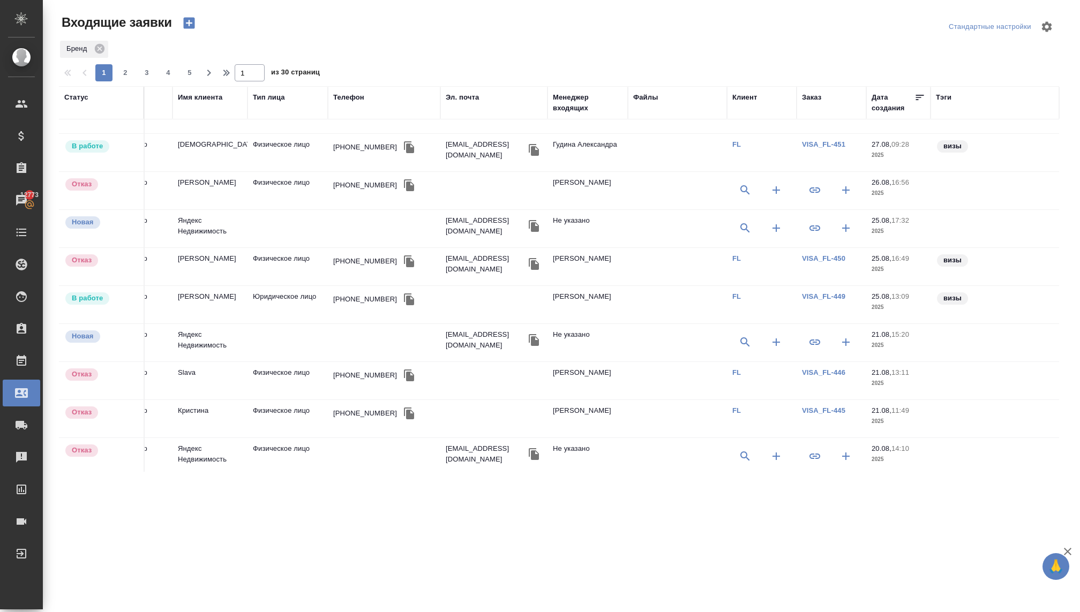
click at [822, 254] on link "VISA_FL-450" at bounding box center [823, 258] width 43 height 8
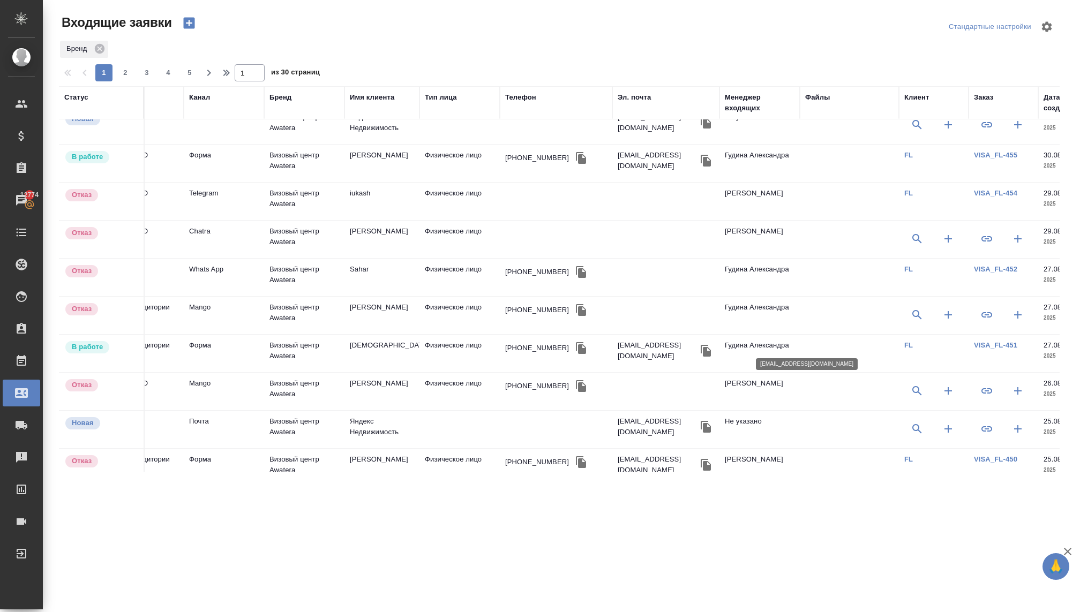
scroll to position [209, 344]
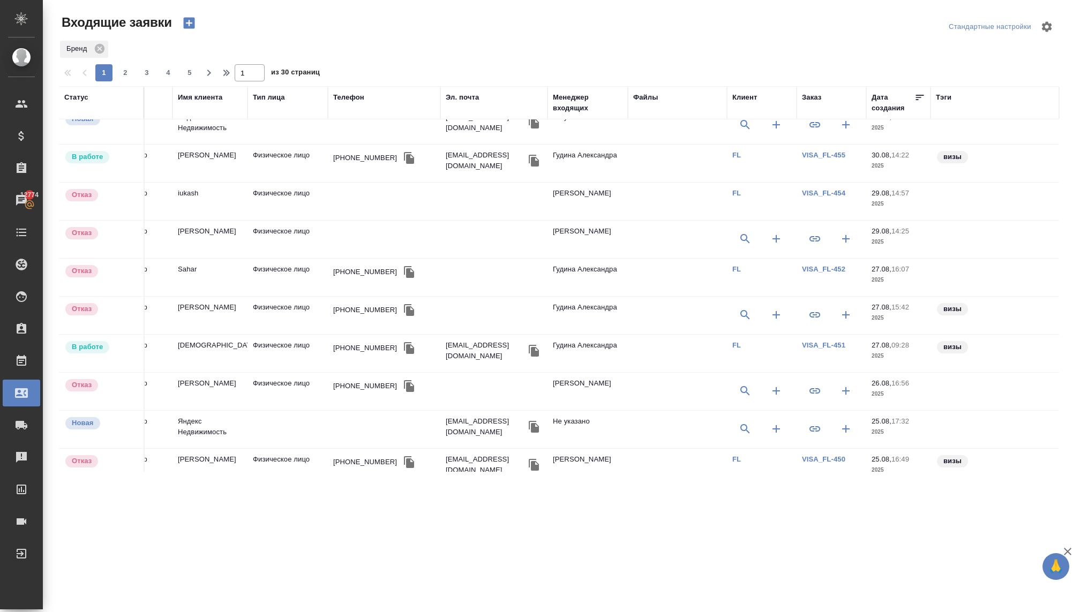
click at [823, 343] on link "VISA_FL-451" at bounding box center [823, 345] width 43 height 8
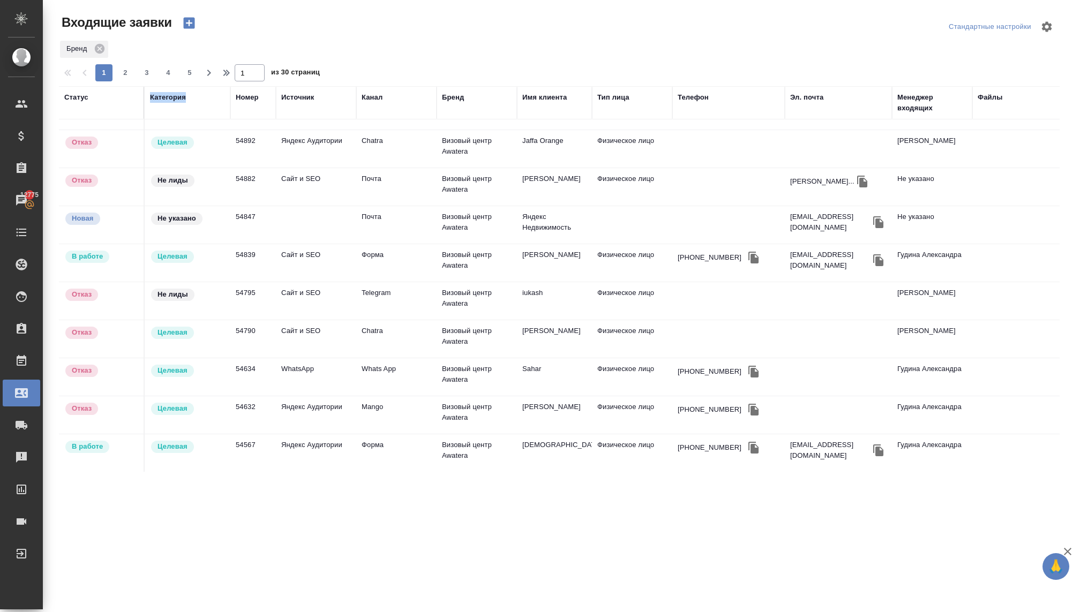
scroll to position [0, 0]
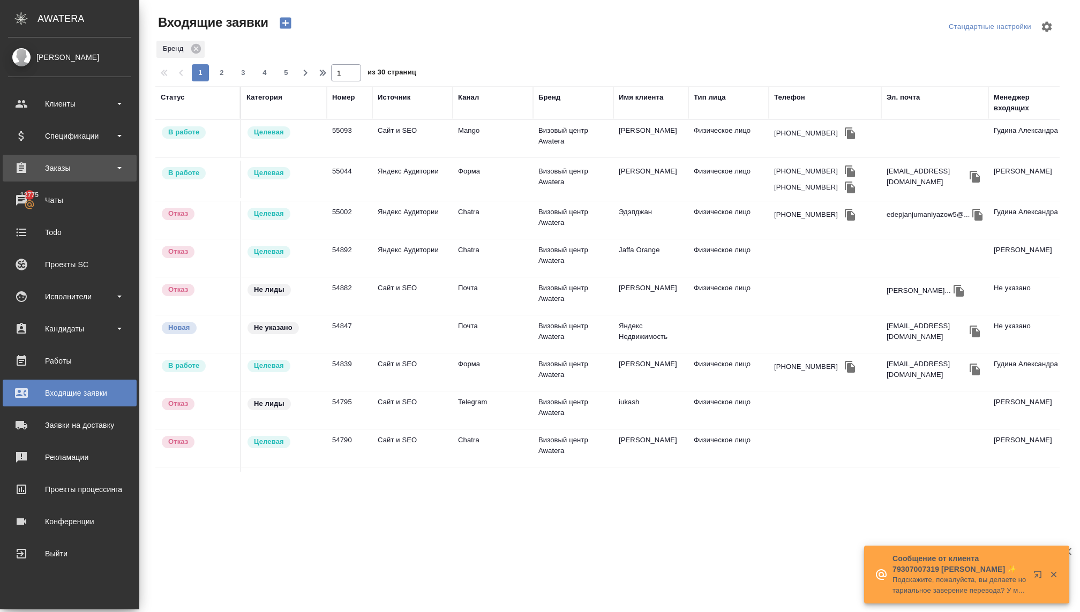
click at [40, 172] on div "Заказы" at bounding box center [69, 168] width 123 height 16
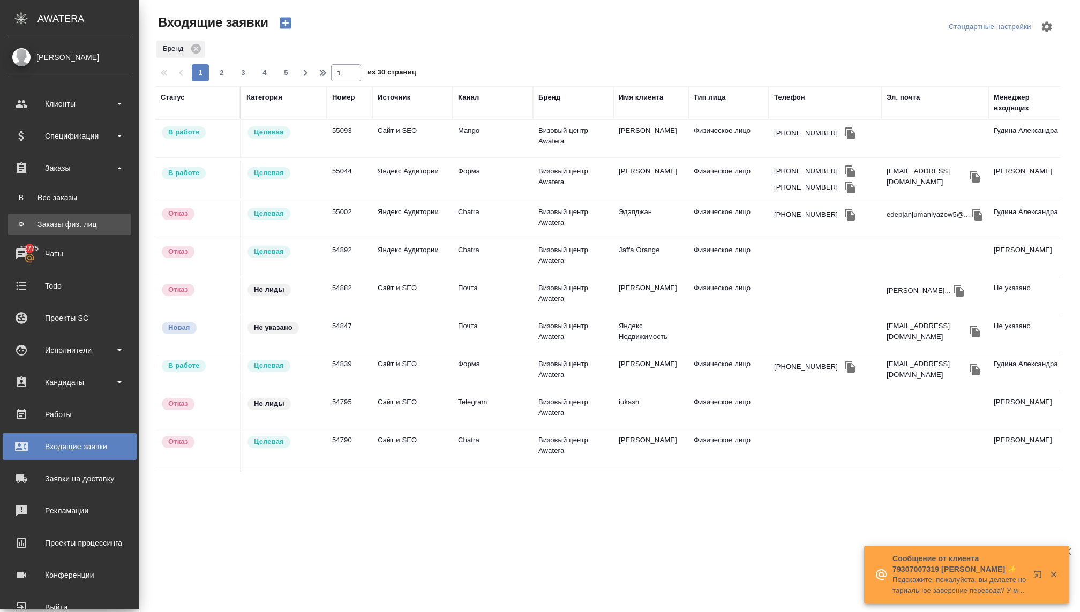
click at [57, 221] on div "Заказы физ. лиц" at bounding box center [69, 224] width 112 height 11
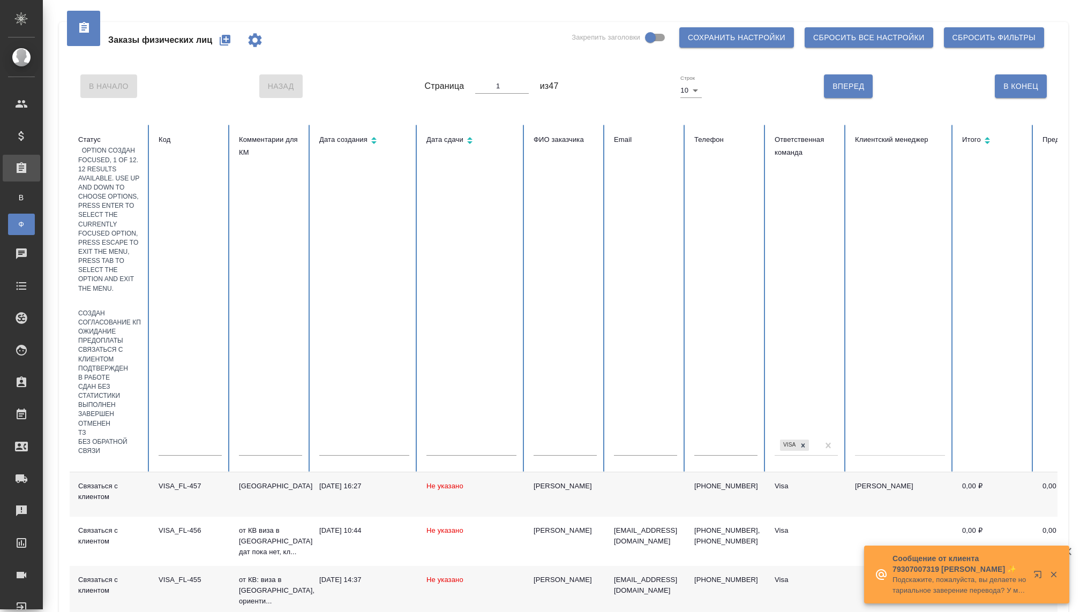
click at [114, 293] on div at bounding box center [109, 301] width 63 height 16
click at [111, 373] on div "В работе" at bounding box center [109, 377] width 63 height 9
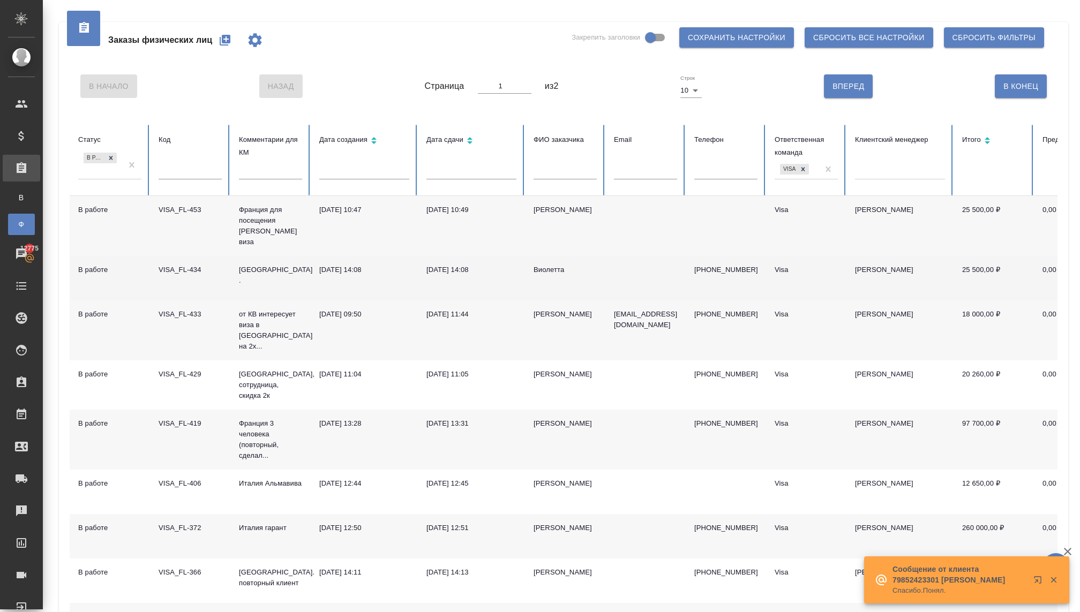
click at [266, 276] on td "Франция ." at bounding box center [270, 278] width 80 height 44
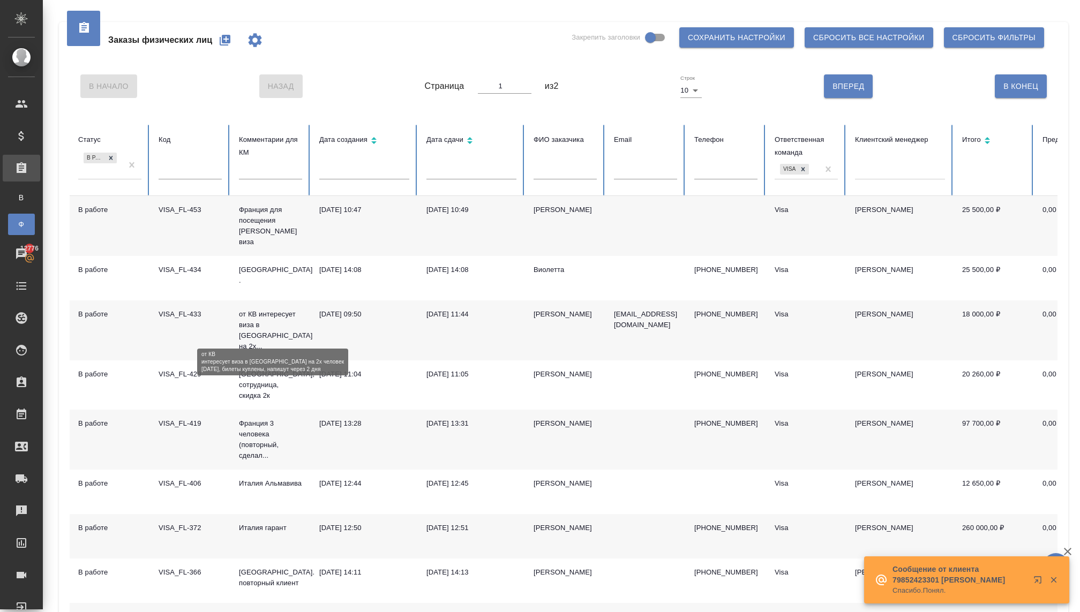
click at [277, 328] on p "от КВ интересует виза в Японию на 2х..." at bounding box center [270, 330] width 63 height 43
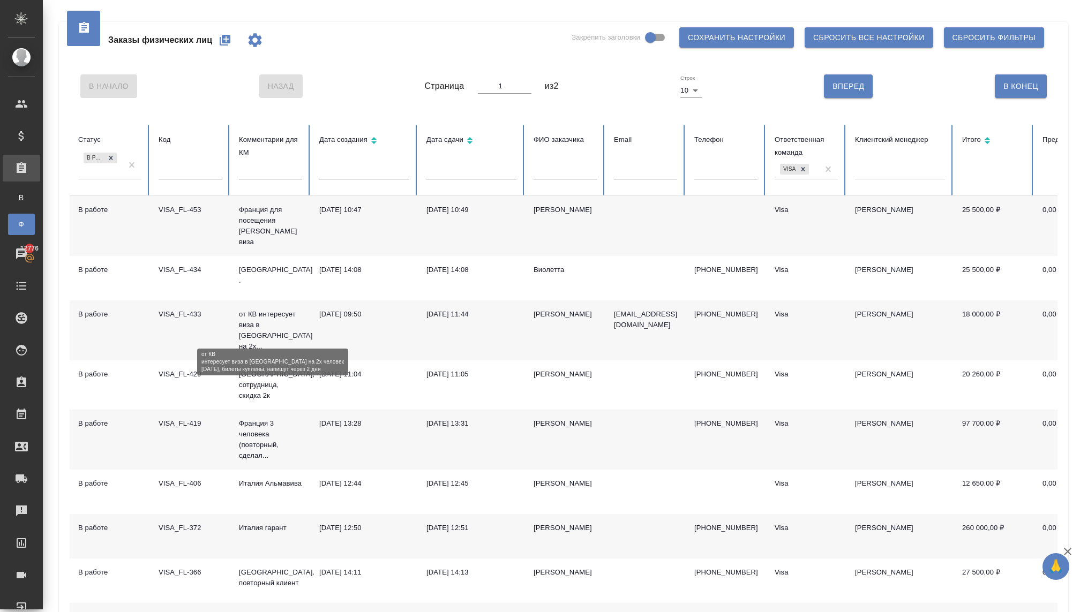
click at [277, 329] on p "от КВ интересует виза в Японию на 2х..." at bounding box center [270, 330] width 63 height 43
click at [278, 323] on p "от КВ интересует виза в Японию на 2х..." at bounding box center [270, 330] width 63 height 43
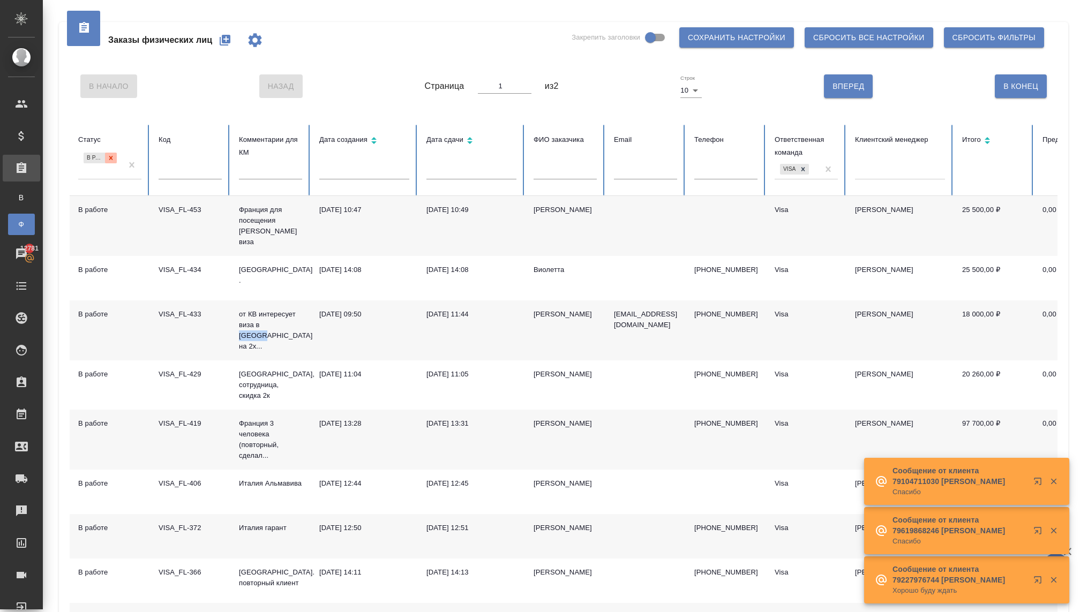
click at [107, 156] on icon at bounding box center [110, 157] width 7 height 7
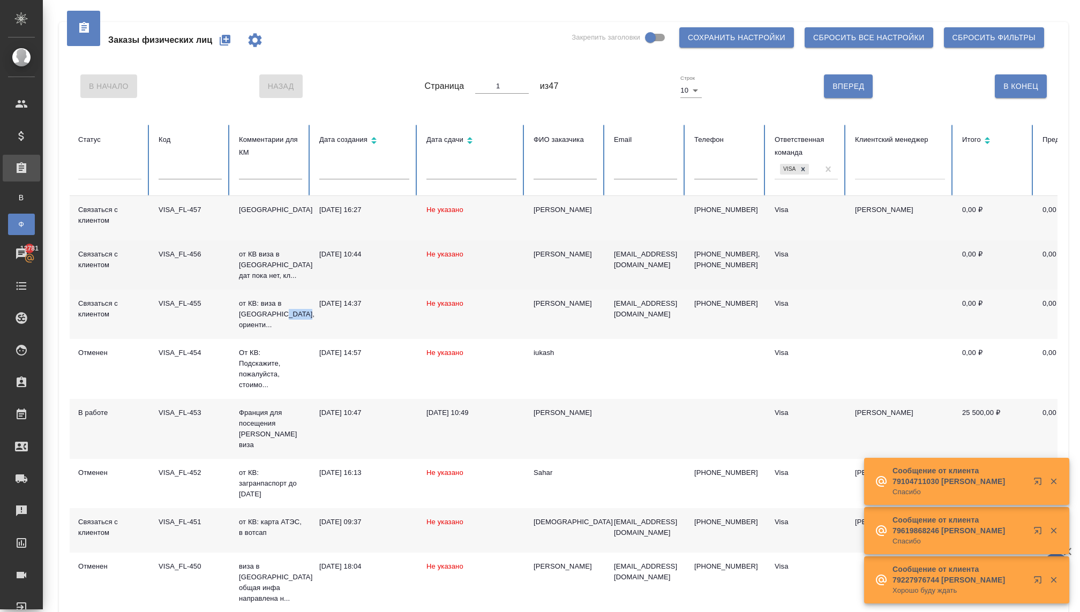
scroll to position [135, 0]
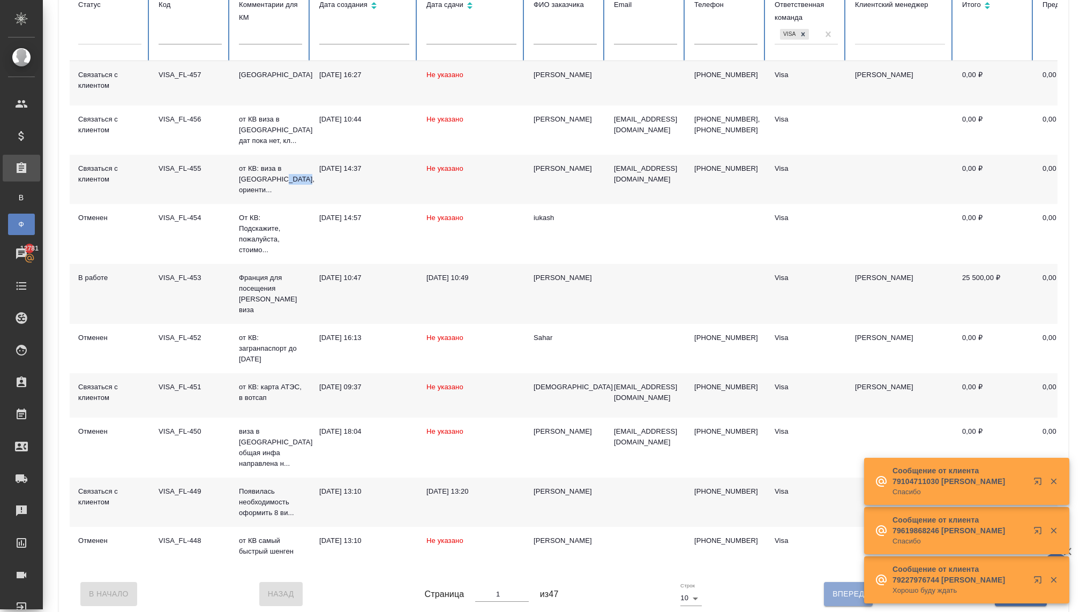
click at [830, 589] on button "Вперед" at bounding box center [848, 594] width 49 height 24
type input "2"
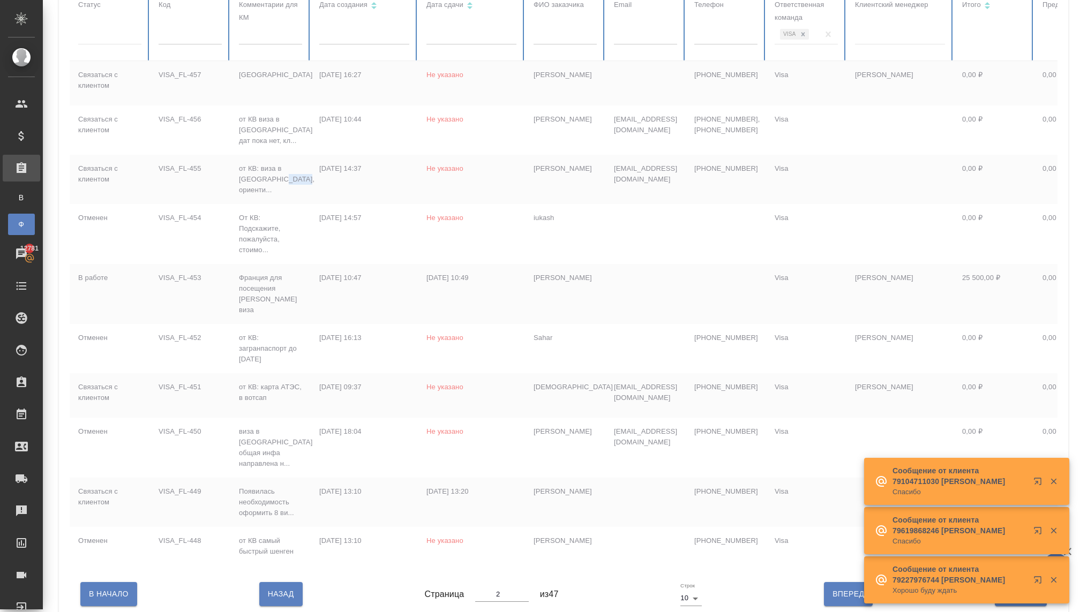
scroll to position [119, 0]
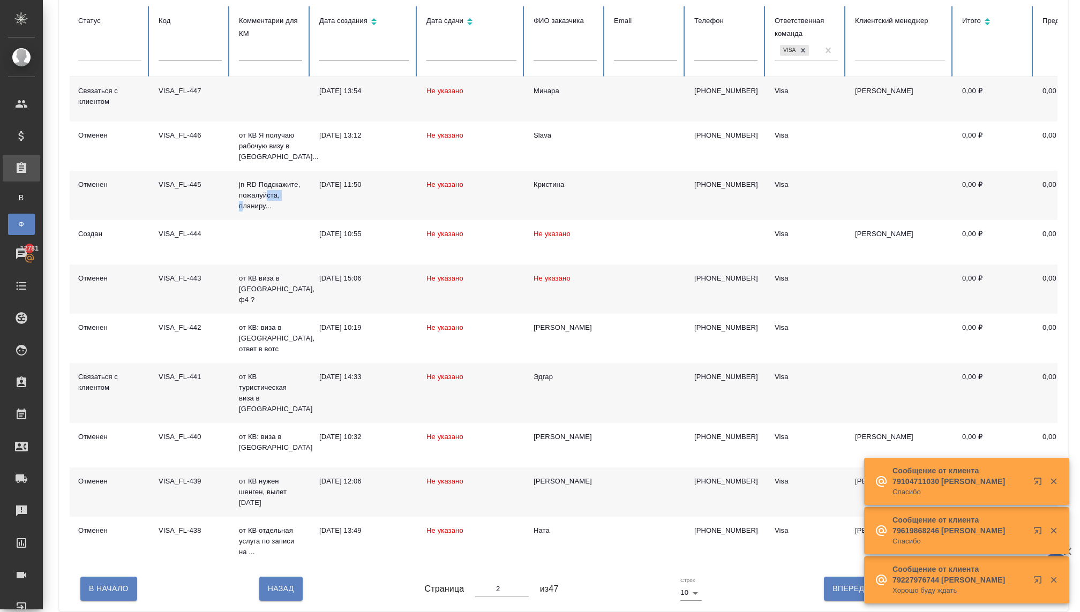
click at [830, 589] on button "Вперед" at bounding box center [848, 589] width 49 height 24
type input "3"
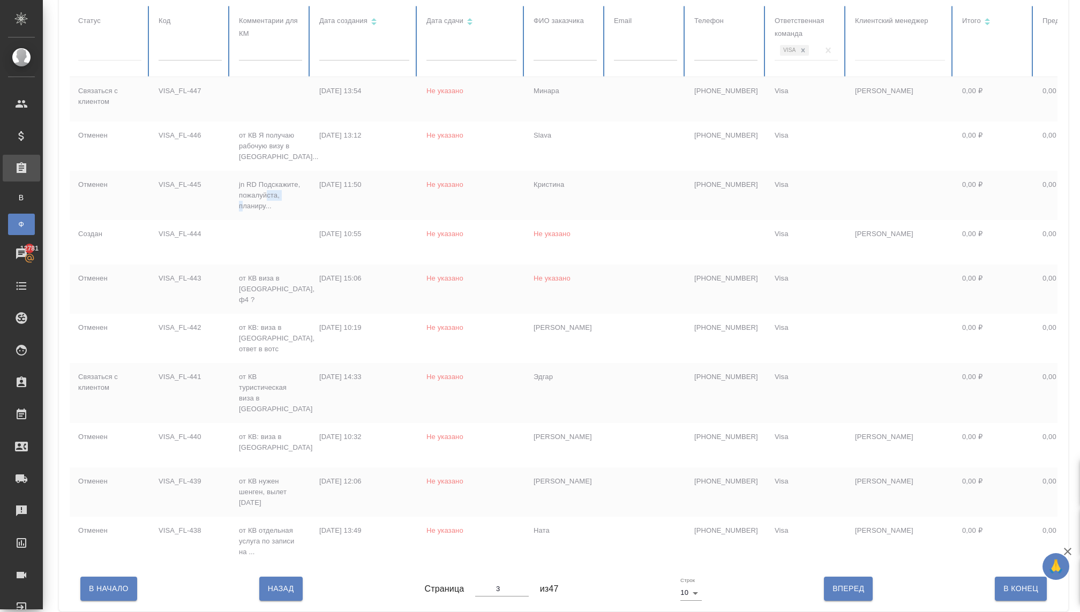
scroll to position [129, 0]
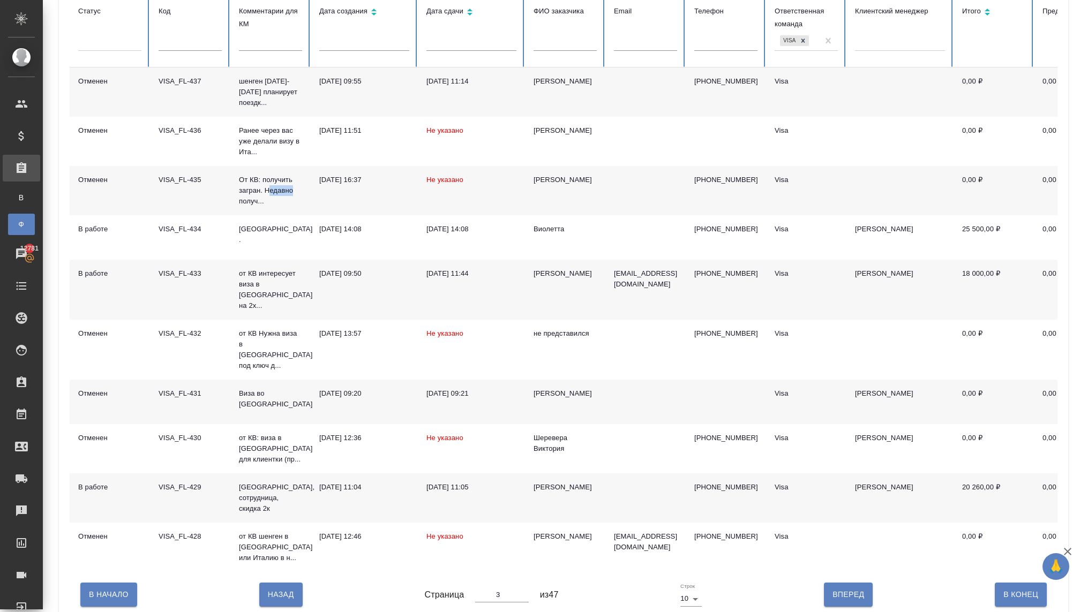
click at [830, 590] on button "Вперед" at bounding box center [848, 595] width 49 height 24
type input "4"
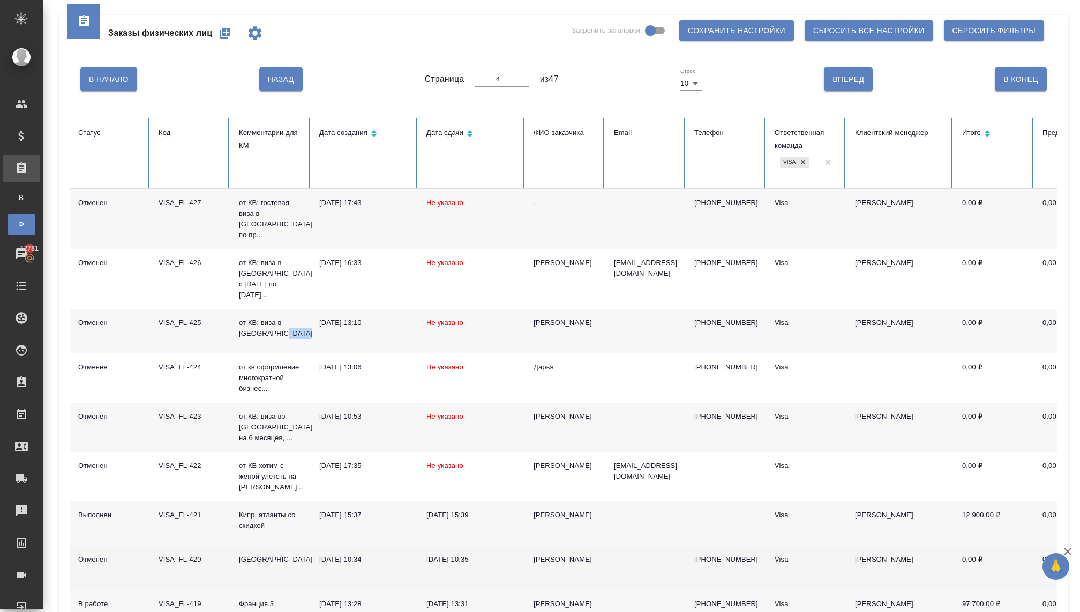
scroll to position [0, 0]
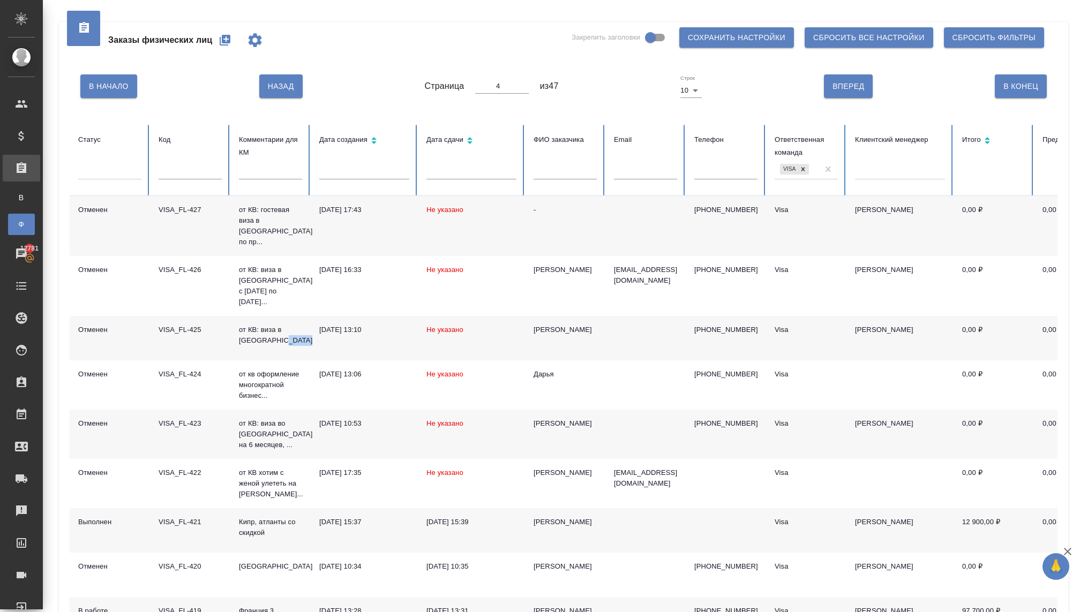
click at [282, 87] on span "Назад" at bounding box center [281, 86] width 26 height 13
type input "3"
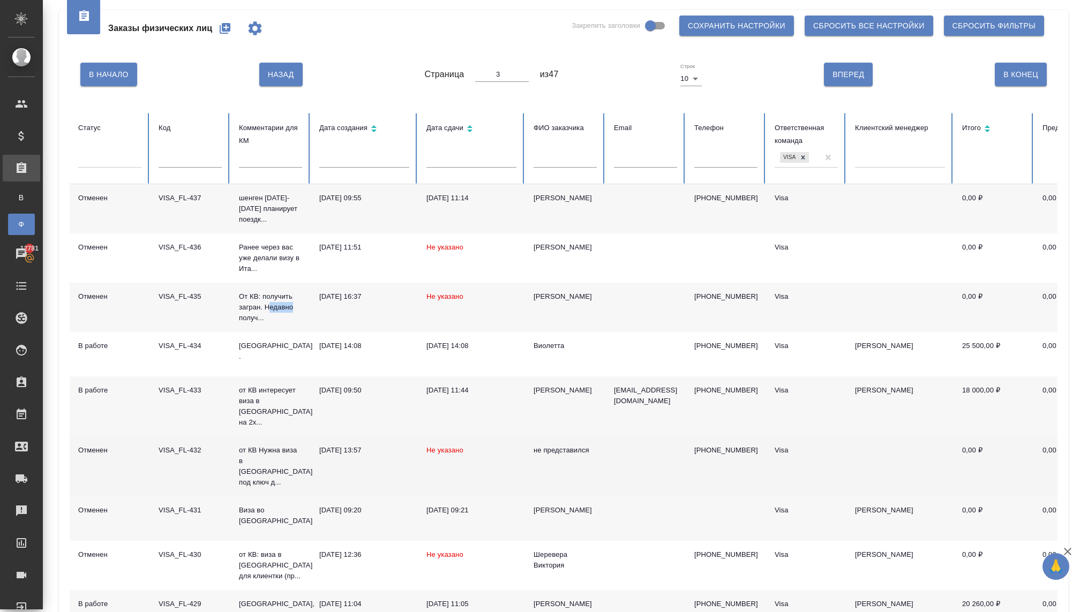
scroll to position [8, 0]
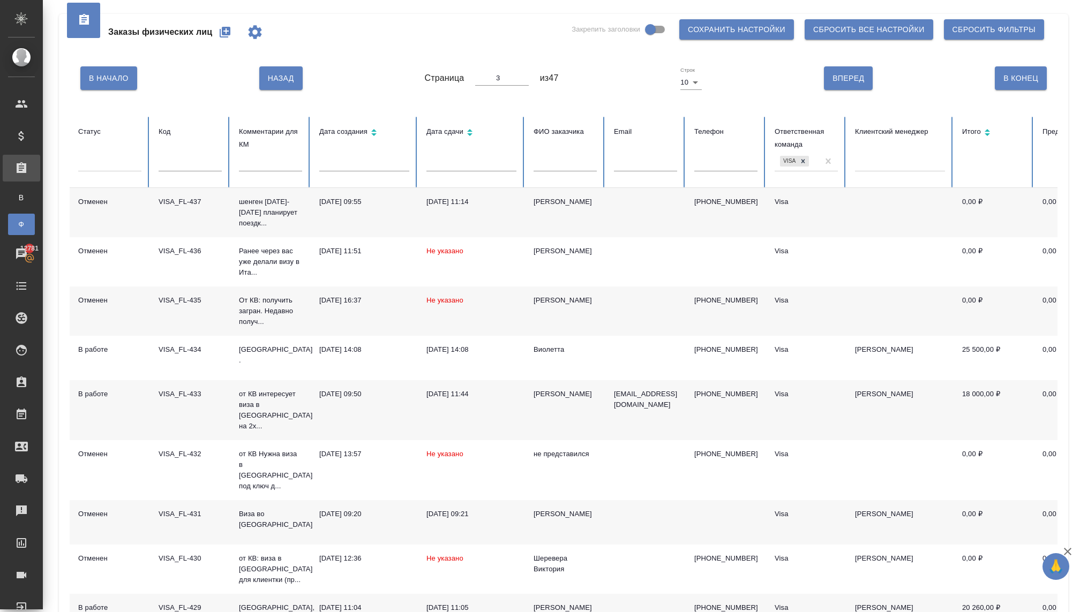
click at [274, 93] on div "В Начало Назад Страница 3 из 47 Строк 10 10 Вперед В Конец" at bounding box center [564, 78] width 988 height 45
click at [278, 73] on span "Назад" at bounding box center [281, 78] width 26 height 13
type input "2"
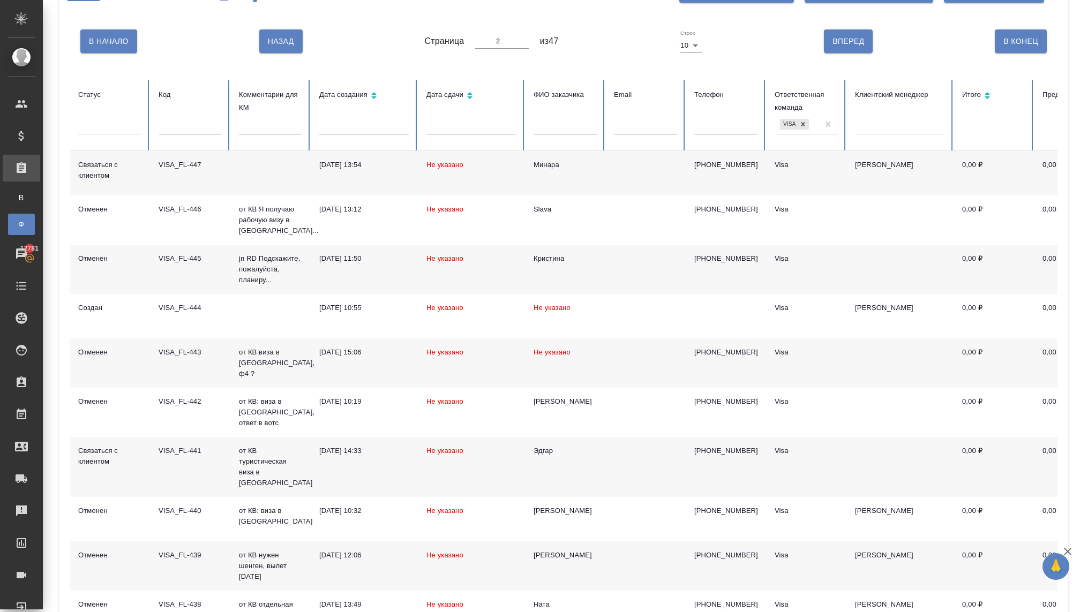
scroll to position [0, 0]
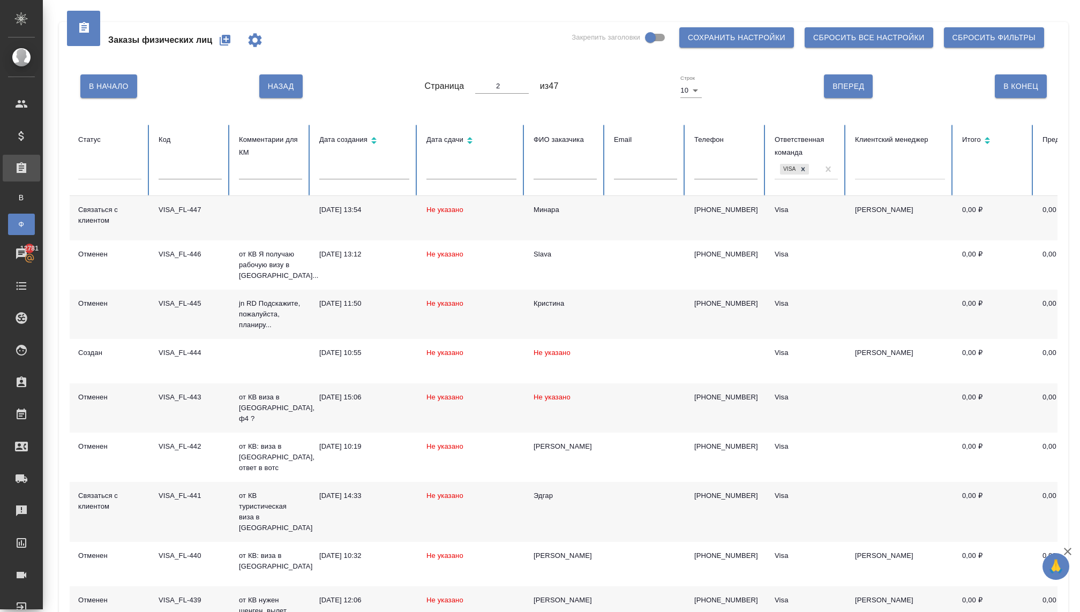
click at [285, 75] on button "Назад" at bounding box center [280, 86] width 43 height 24
type input "1"
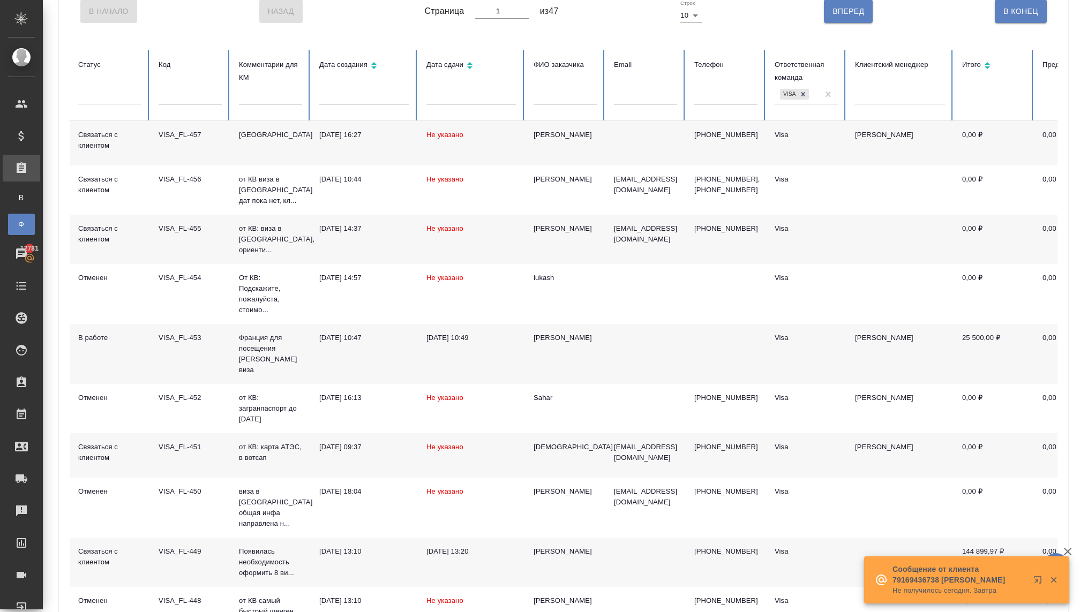
scroll to position [135, 0]
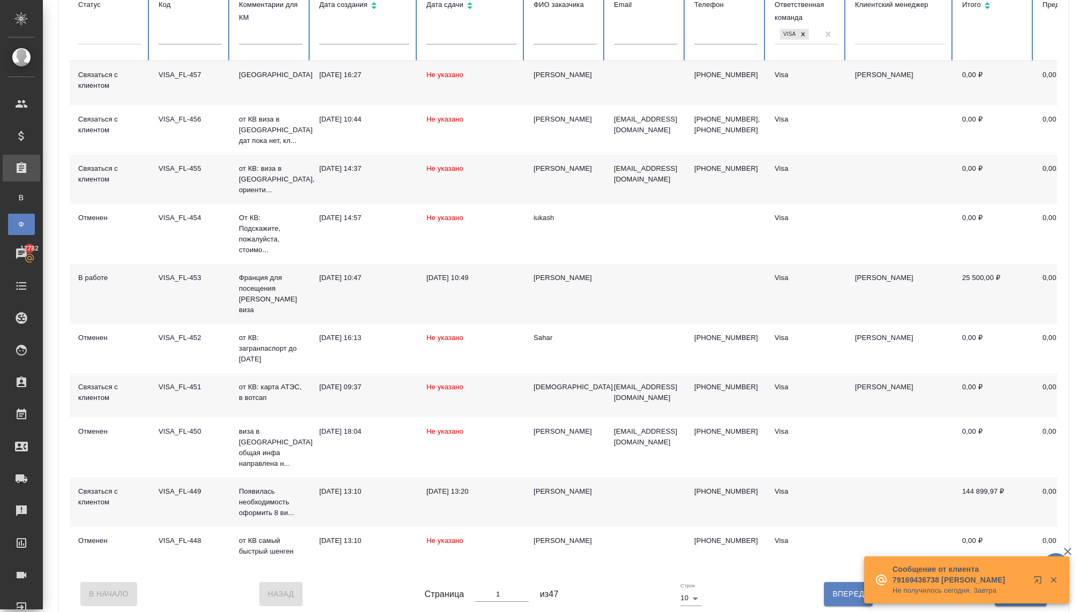
click at [841, 587] on span "Вперед" at bounding box center [848, 593] width 32 height 13
type input "2"
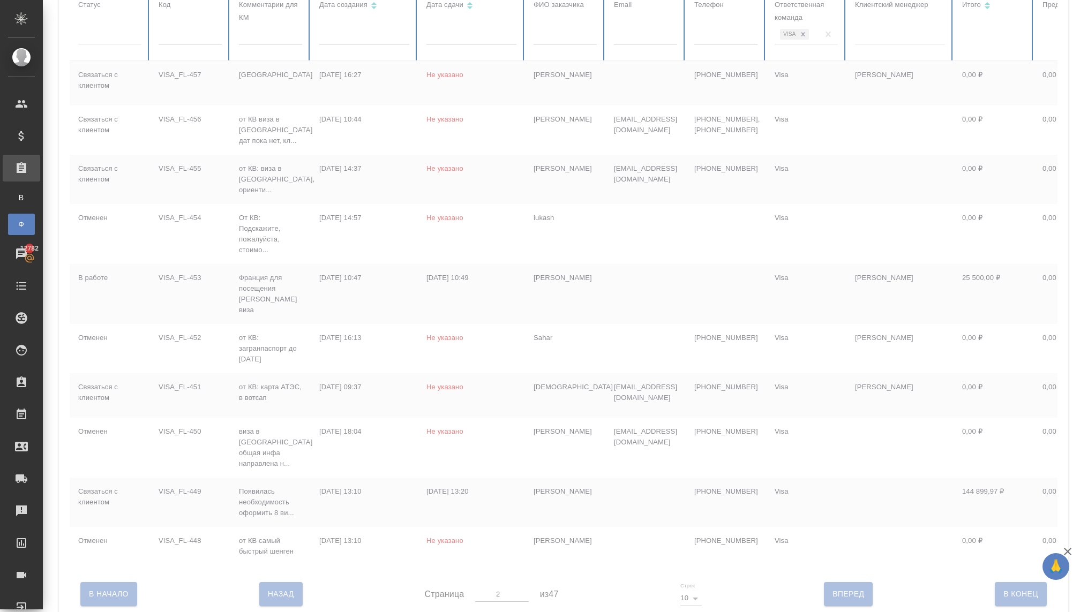
scroll to position [119, 0]
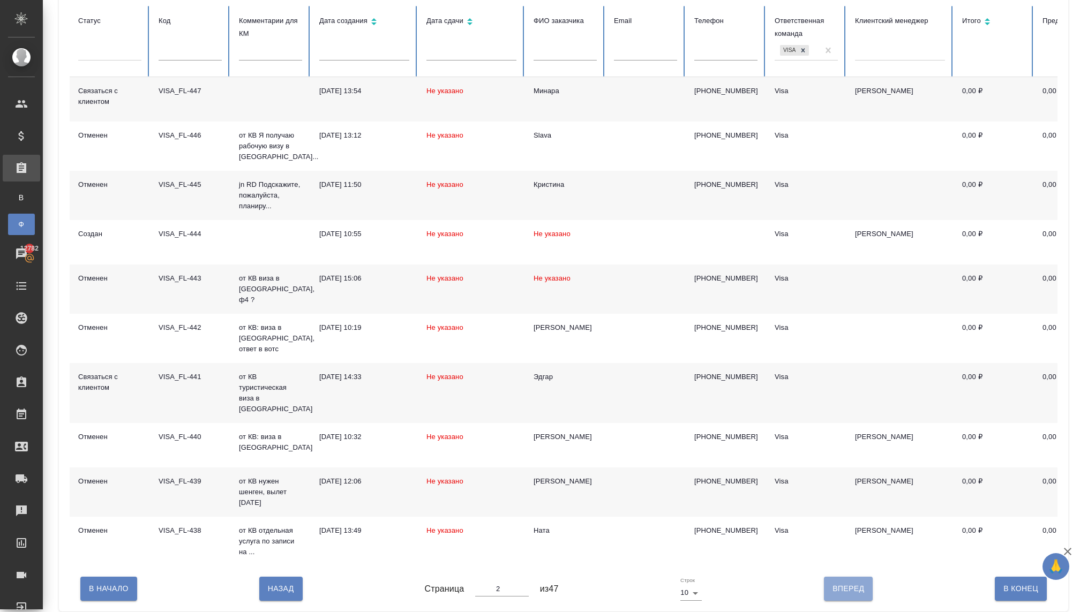
click at [839, 582] on span "Вперед" at bounding box center [848, 588] width 32 height 13
type input "3"
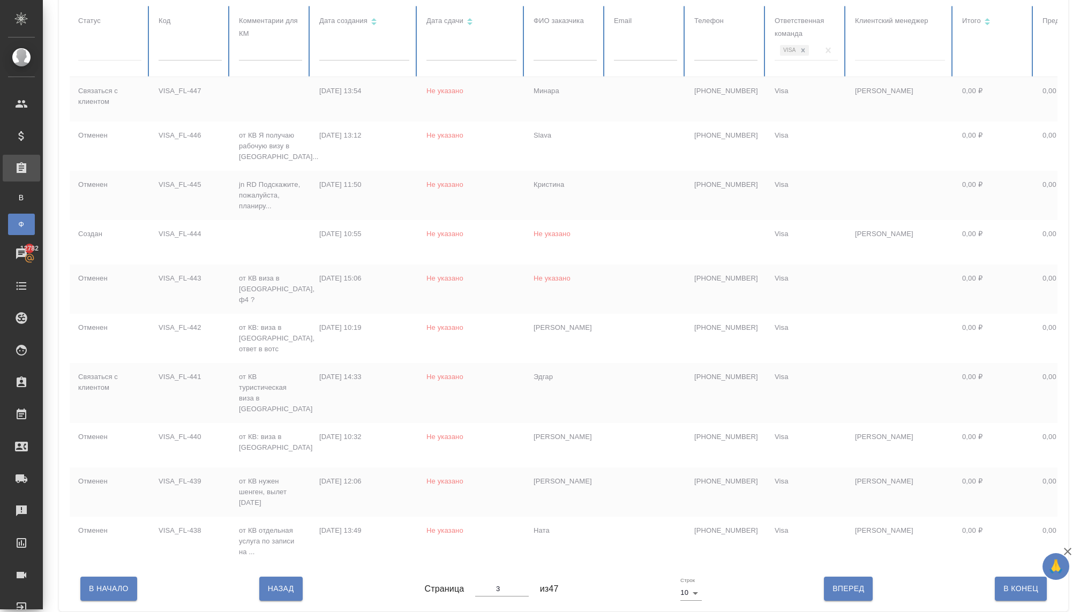
scroll to position [129, 0]
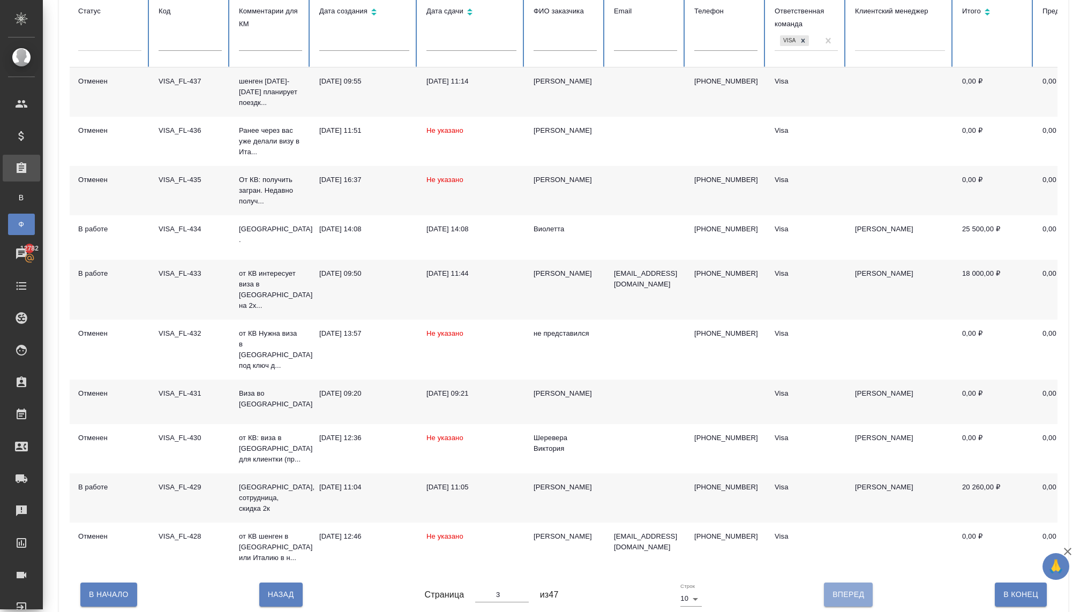
click at [838, 588] on span "Вперед" at bounding box center [848, 594] width 32 height 13
type input "4"
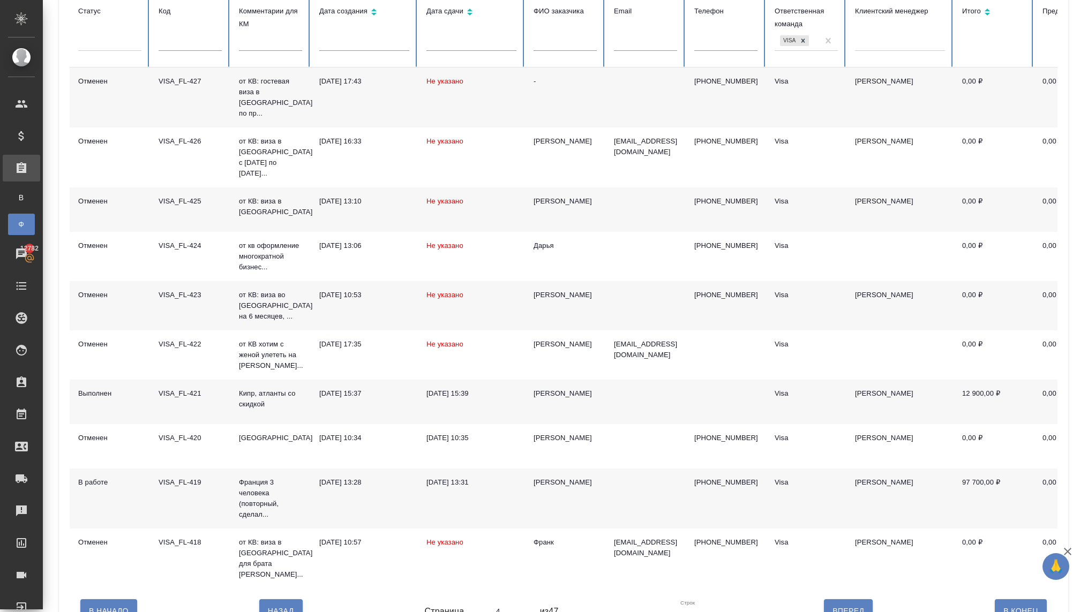
scroll to position [124, 0]
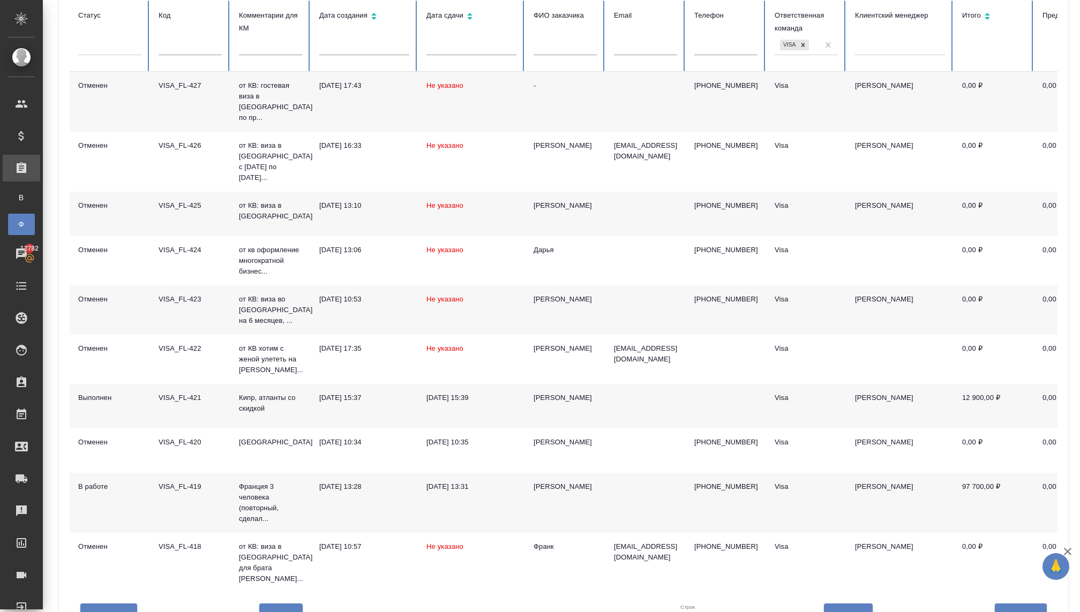
click at [281, 609] on span "Назад" at bounding box center [281, 615] width 26 height 13
type input "3"
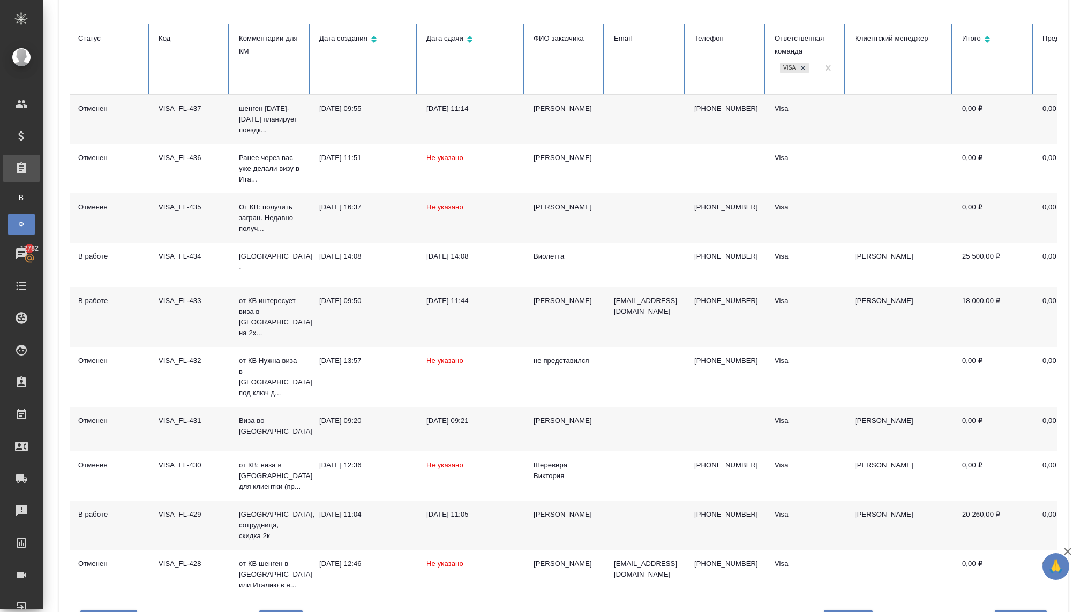
scroll to position [129, 0]
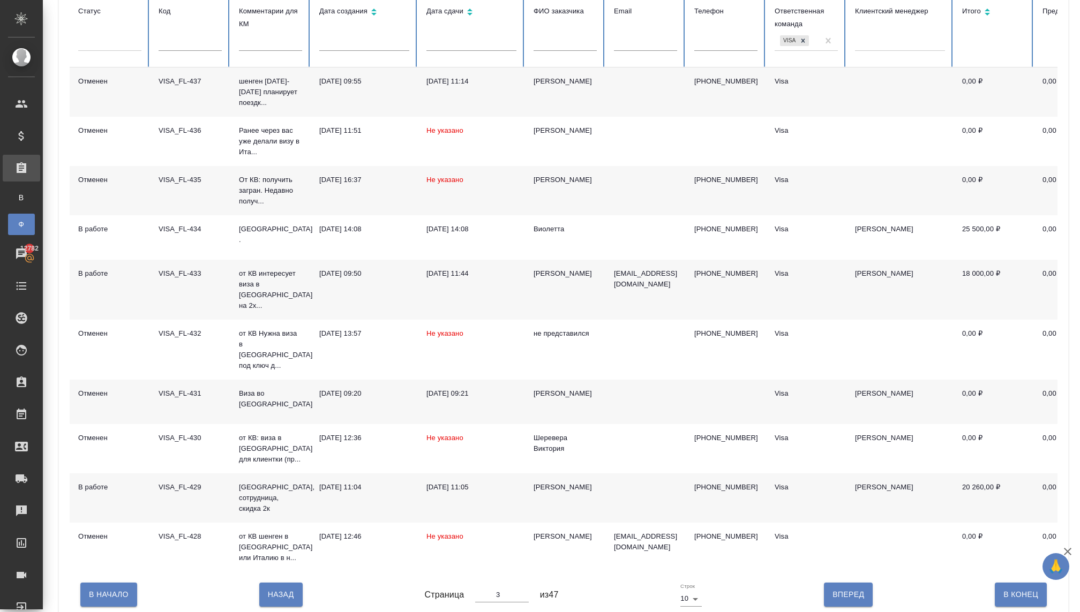
click at [291, 588] on span "Назад" at bounding box center [281, 594] width 26 height 13
type input "2"
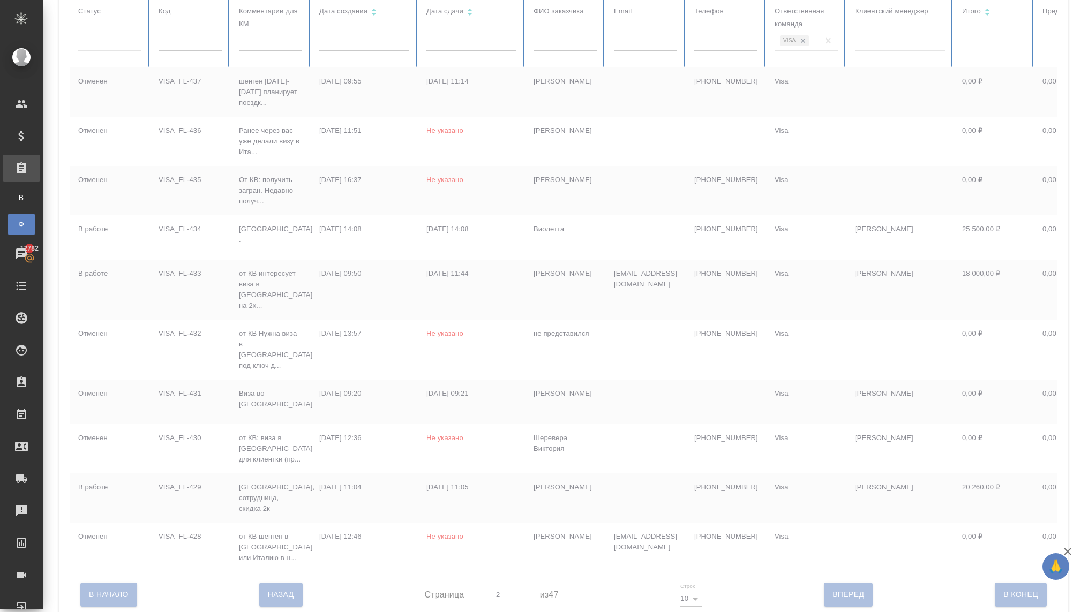
scroll to position [119, 0]
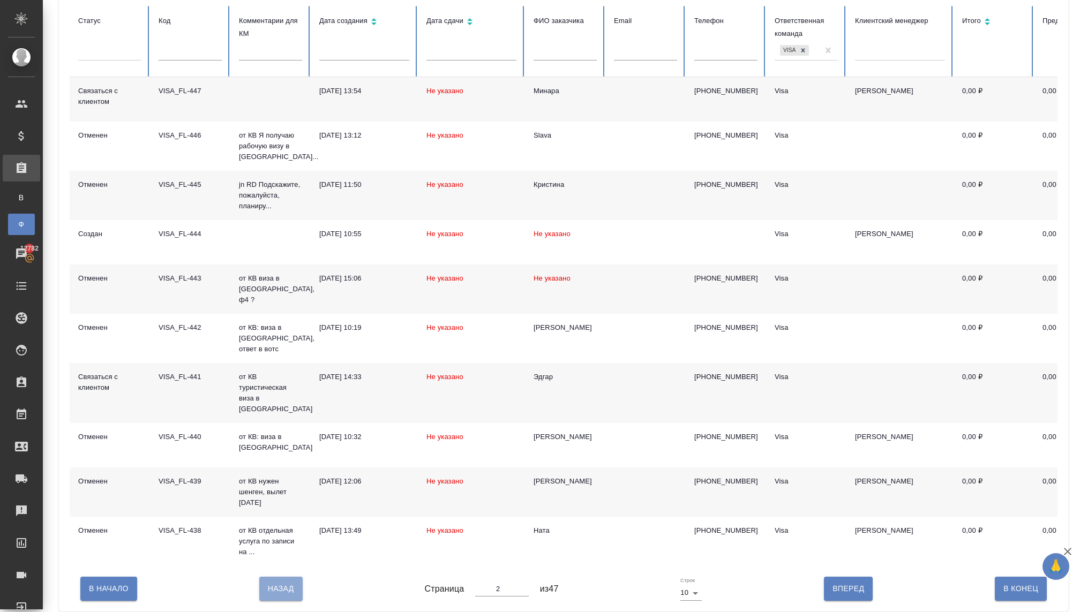
click at [291, 582] on span "Назад" at bounding box center [281, 588] width 26 height 13
type input "1"
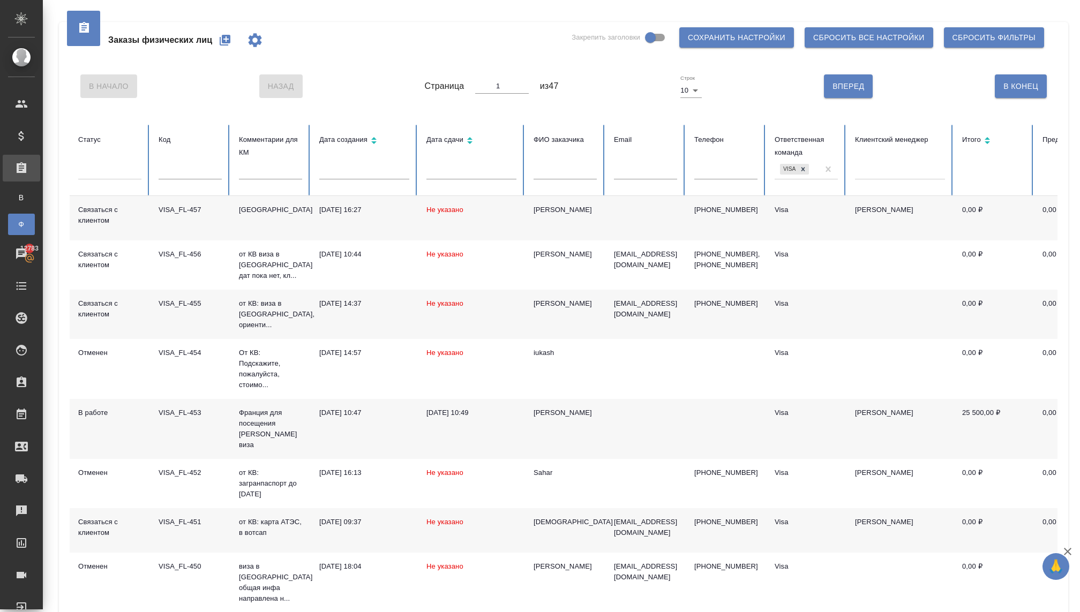
scroll to position [135, 0]
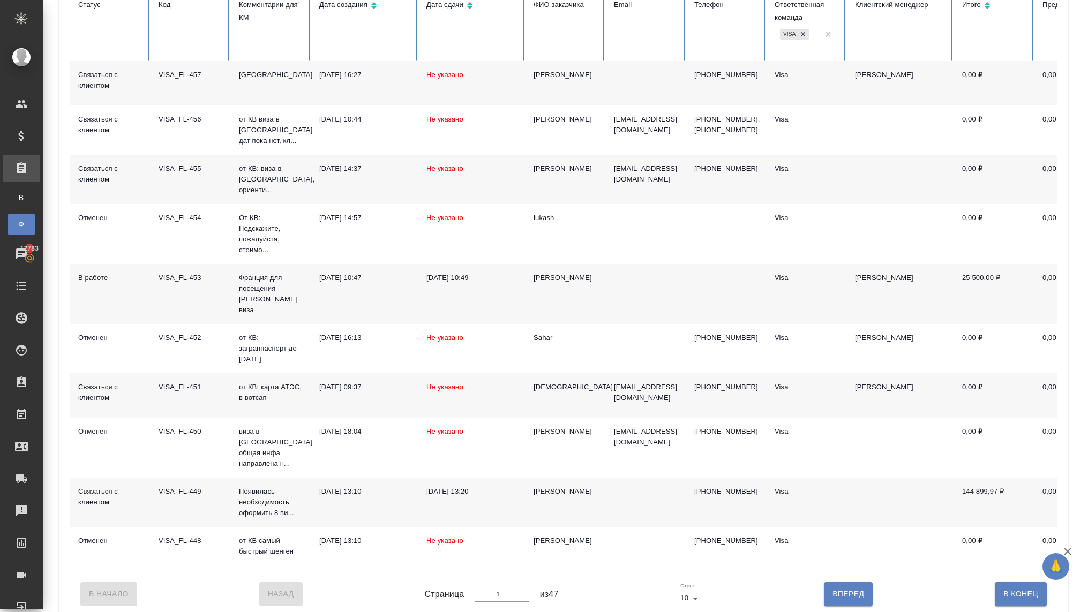
click at [840, 587] on span "Вперед" at bounding box center [848, 593] width 32 height 13
type input "2"
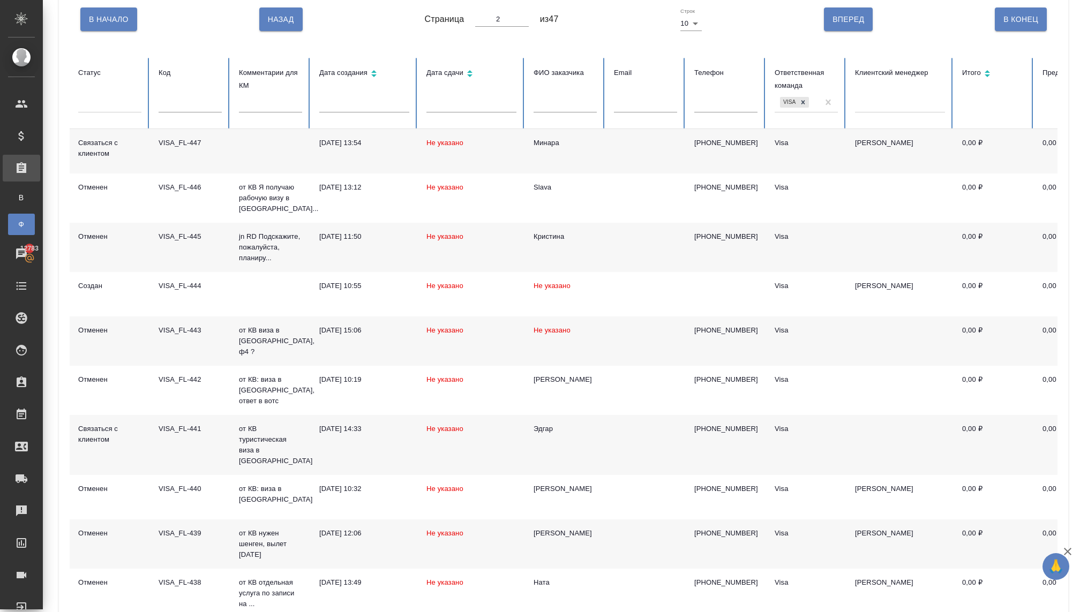
scroll to position [119, 0]
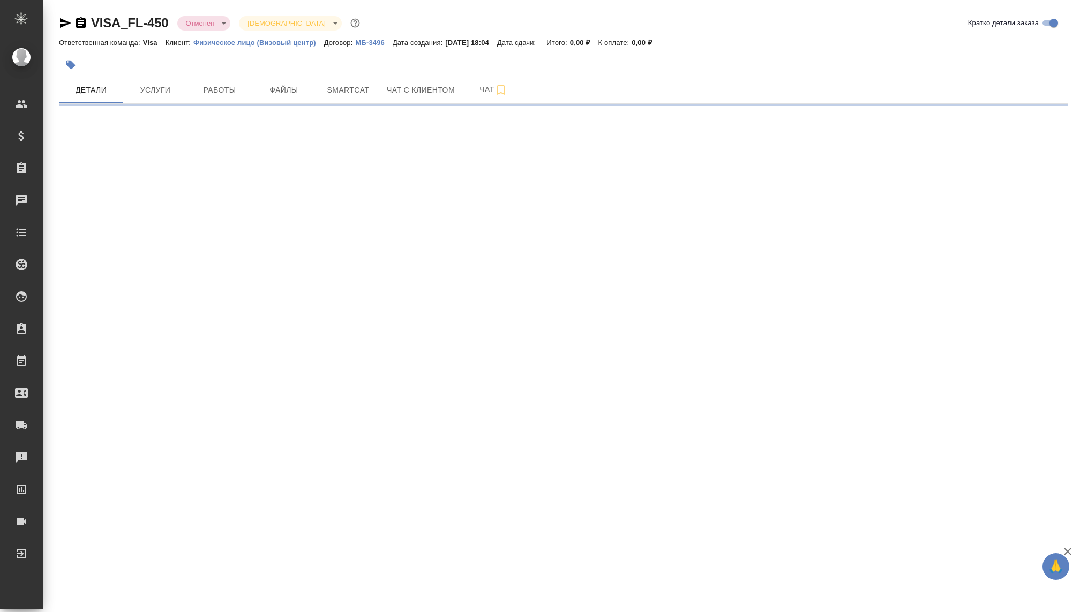
select select "RU"
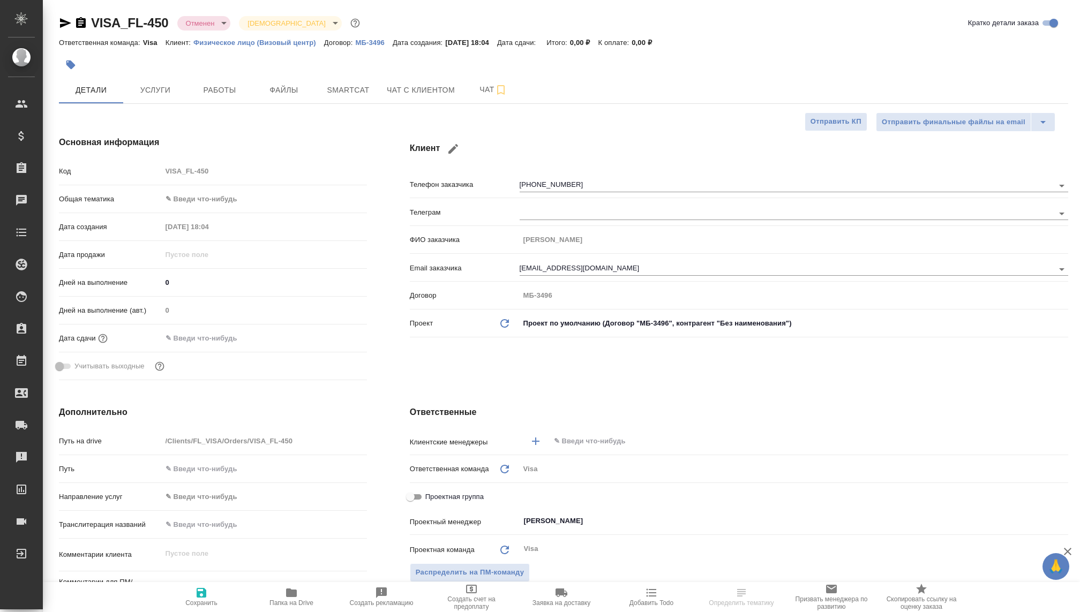
type textarea "x"
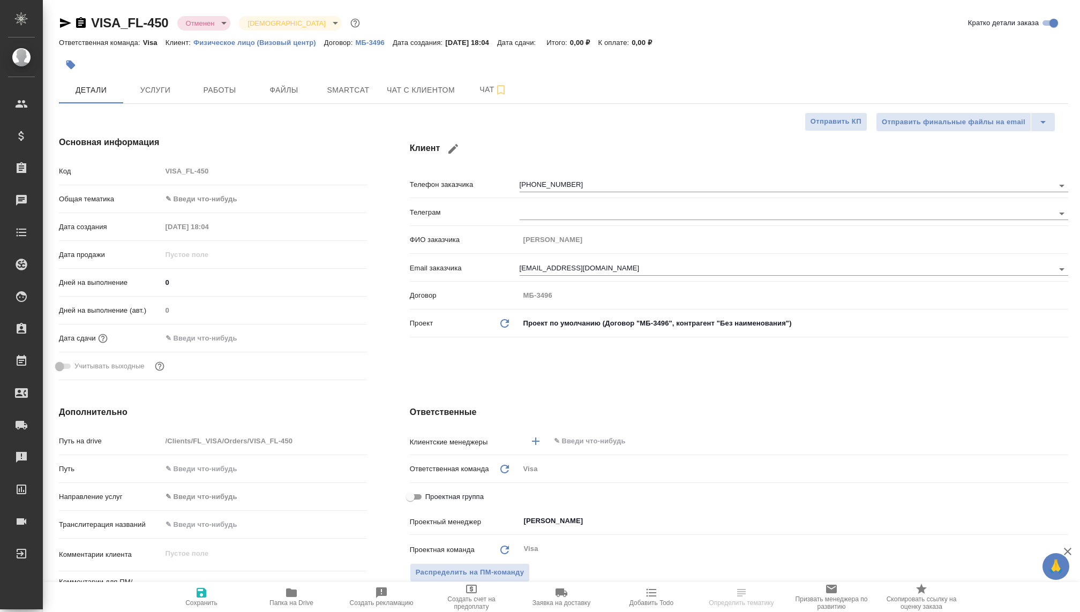
type textarea "x"
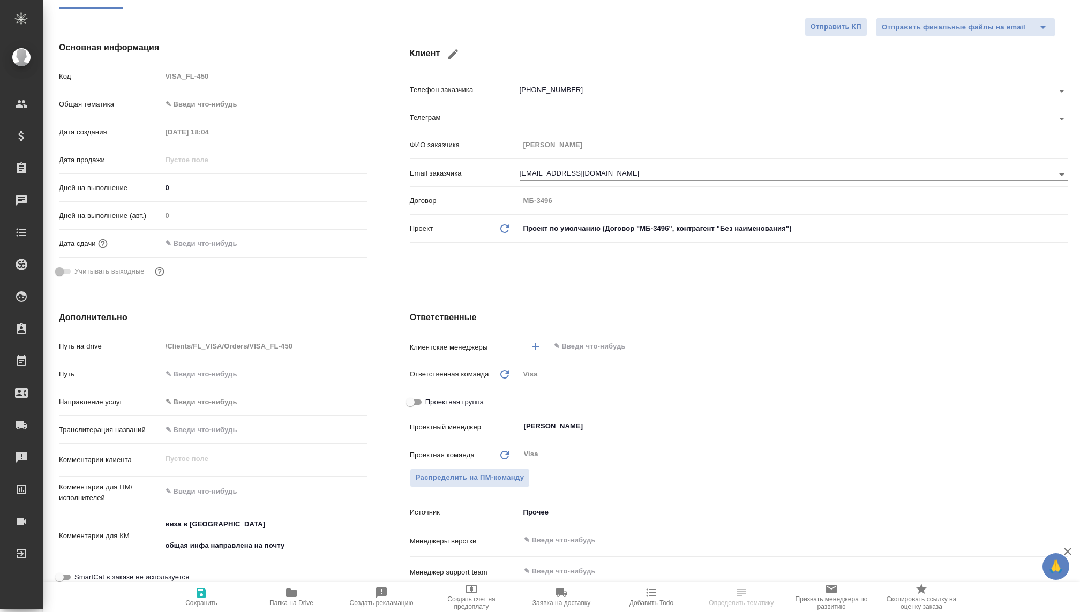
scroll to position [86, 0]
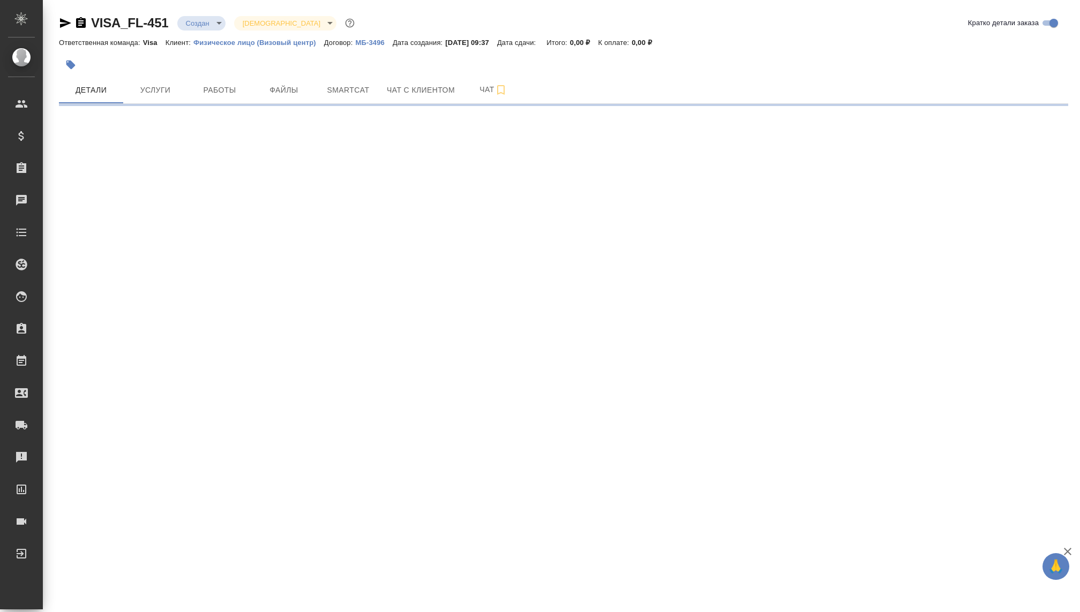
select select "RU"
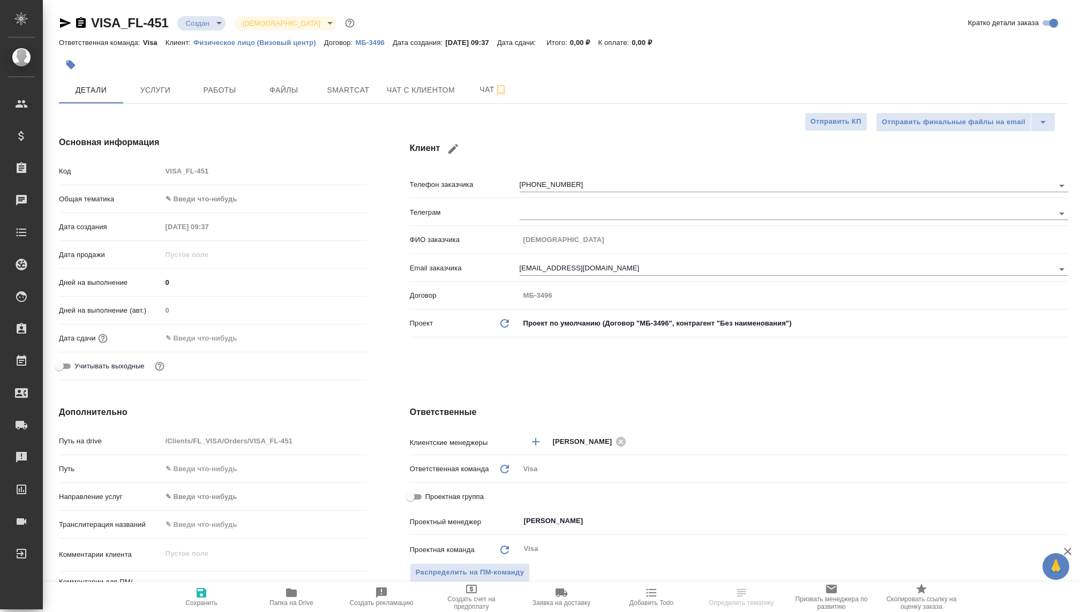
type textarea "x"
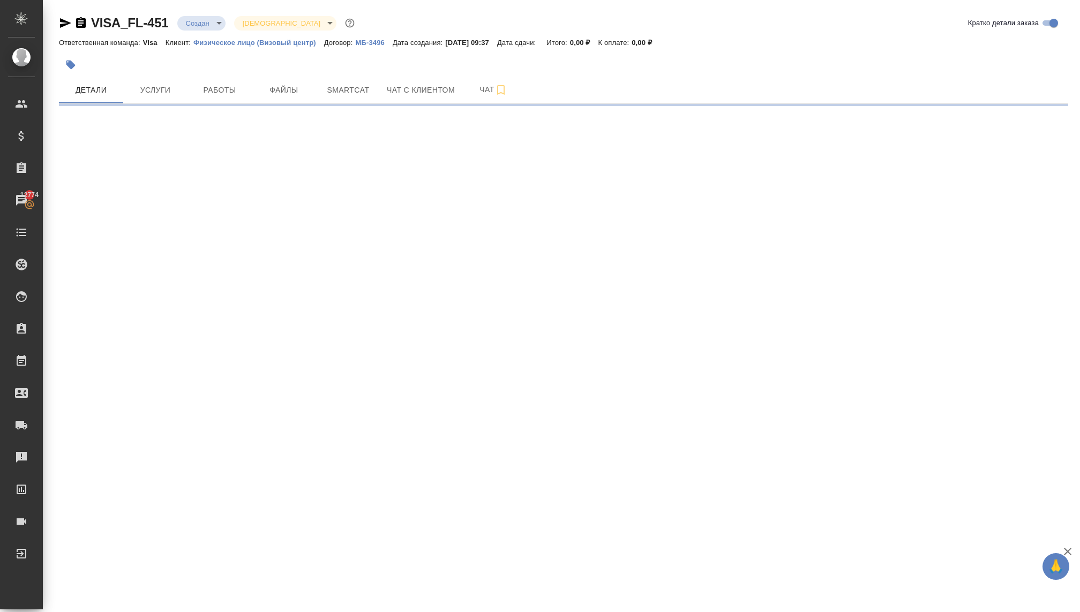
select select "RU"
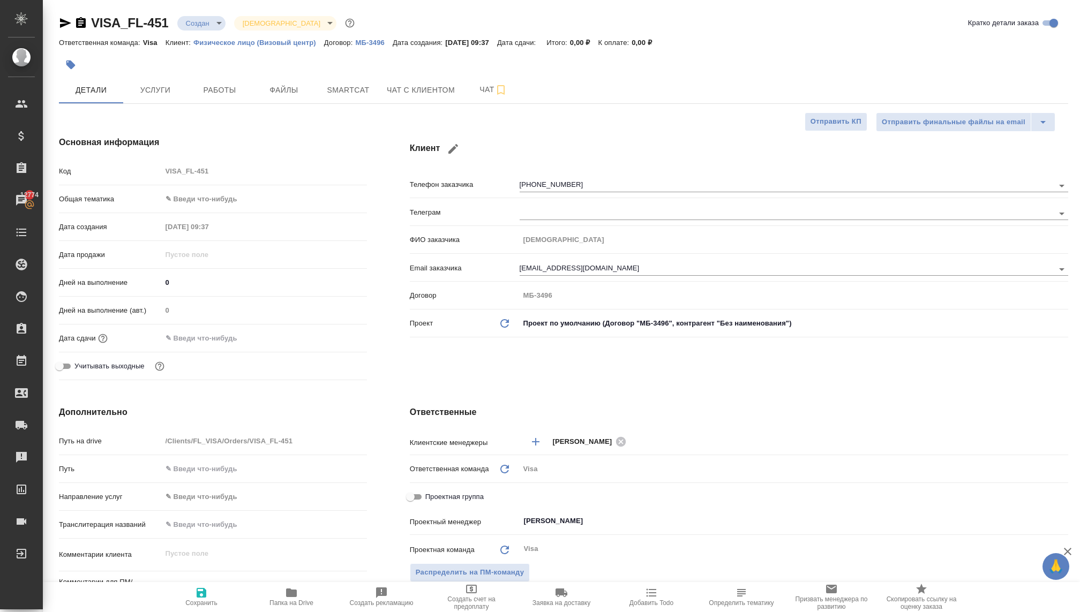
type textarea "x"
click at [199, 22] on body "🙏 .cls-1 fill:#fff; AWATERA [PERSON_NAME] Спецификации Заказы 12774 Чаты Todo П…" at bounding box center [540, 306] width 1080 height 612
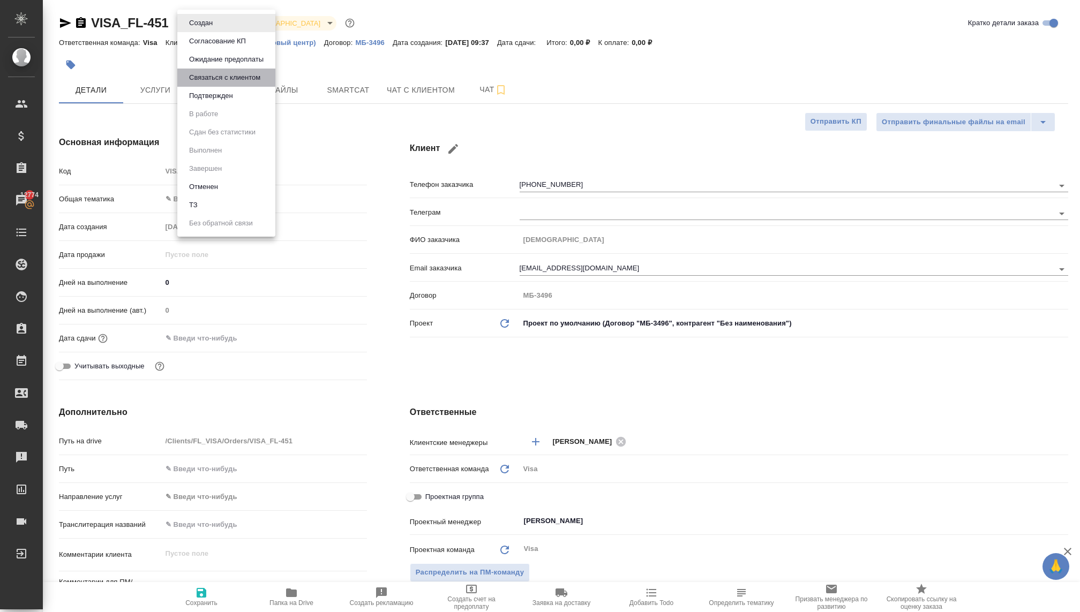
click at [212, 79] on button "Связаться с клиентом" at bounding box center [225, 78] width 78 height 12
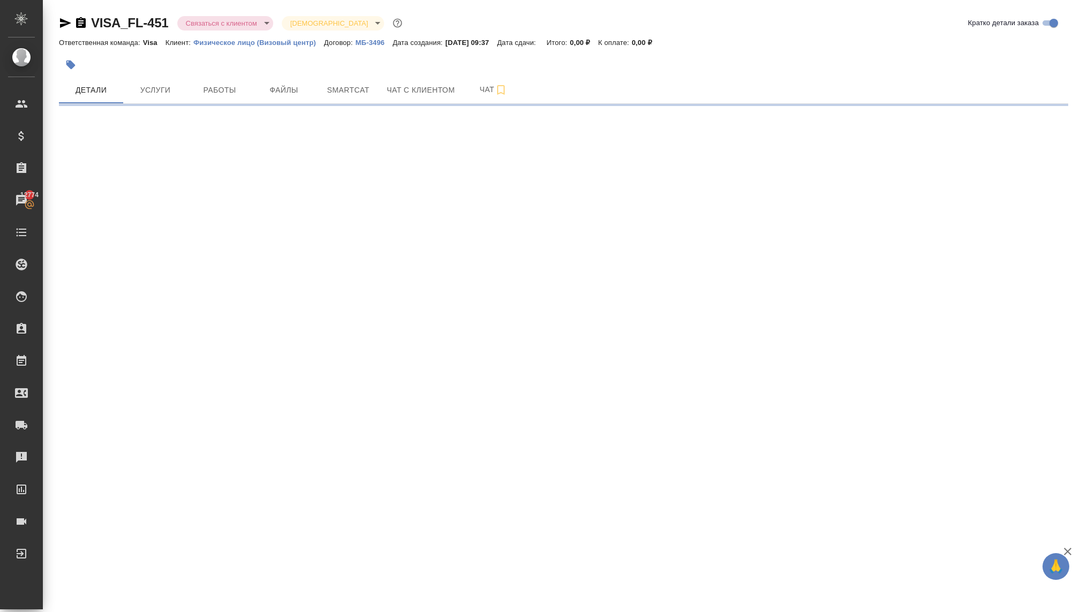
select select "RU"
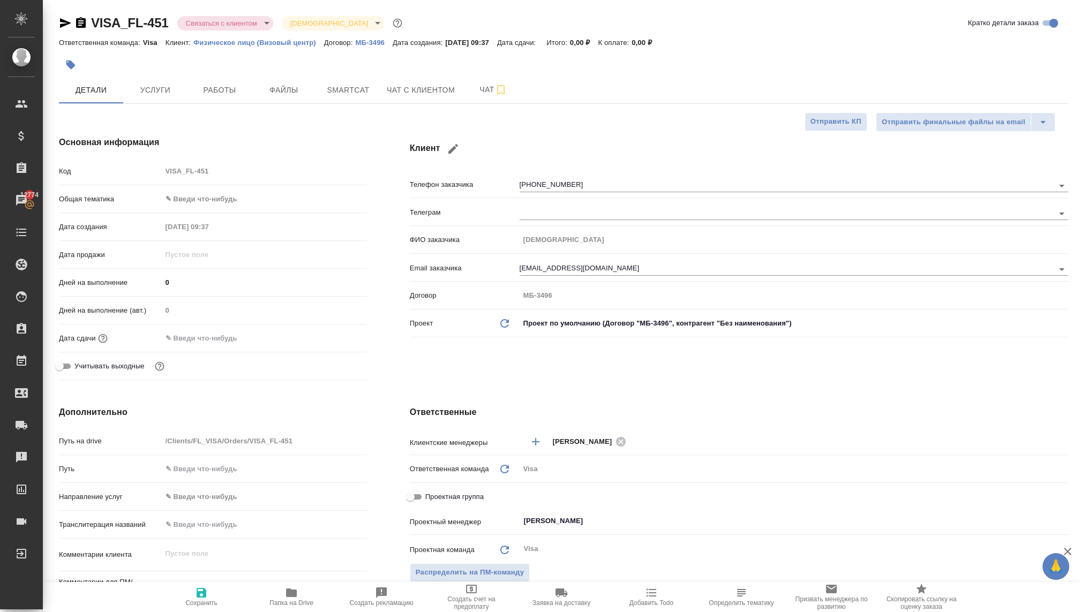
type textarea "x"
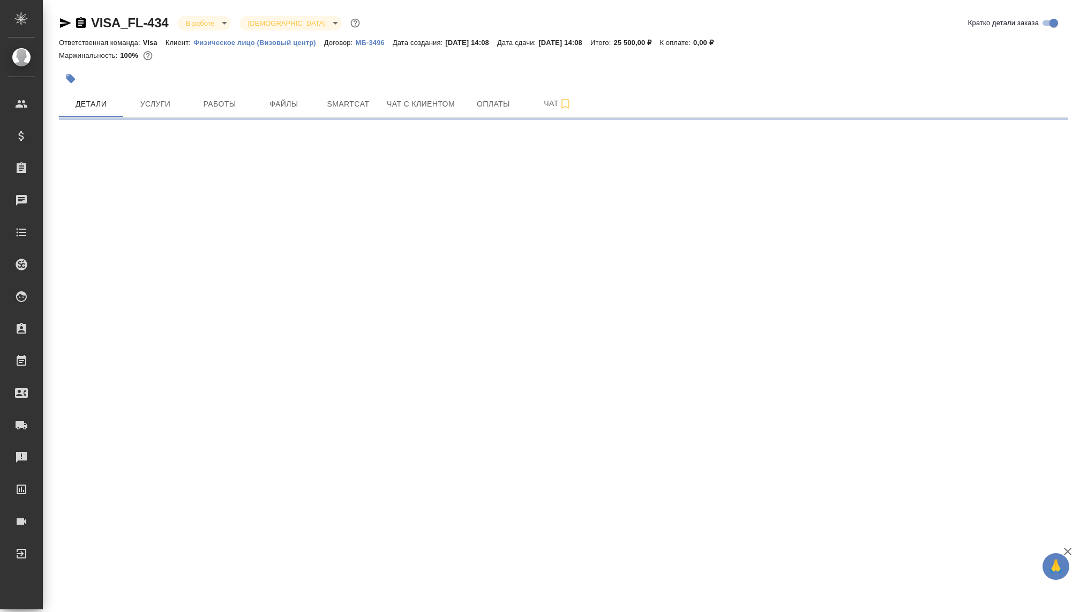
select select "RU"
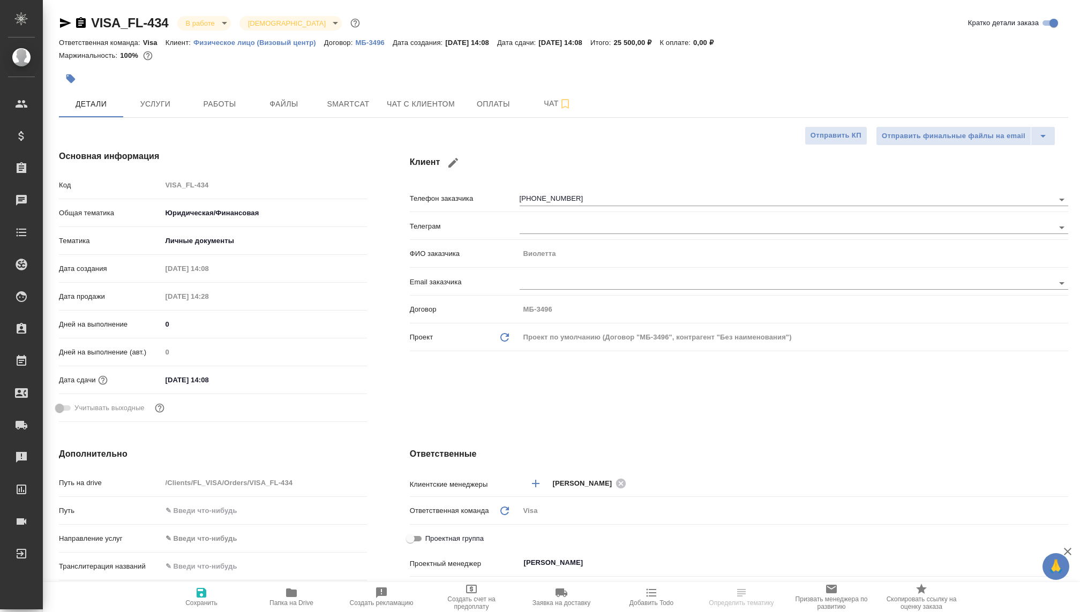
type textarea "x"
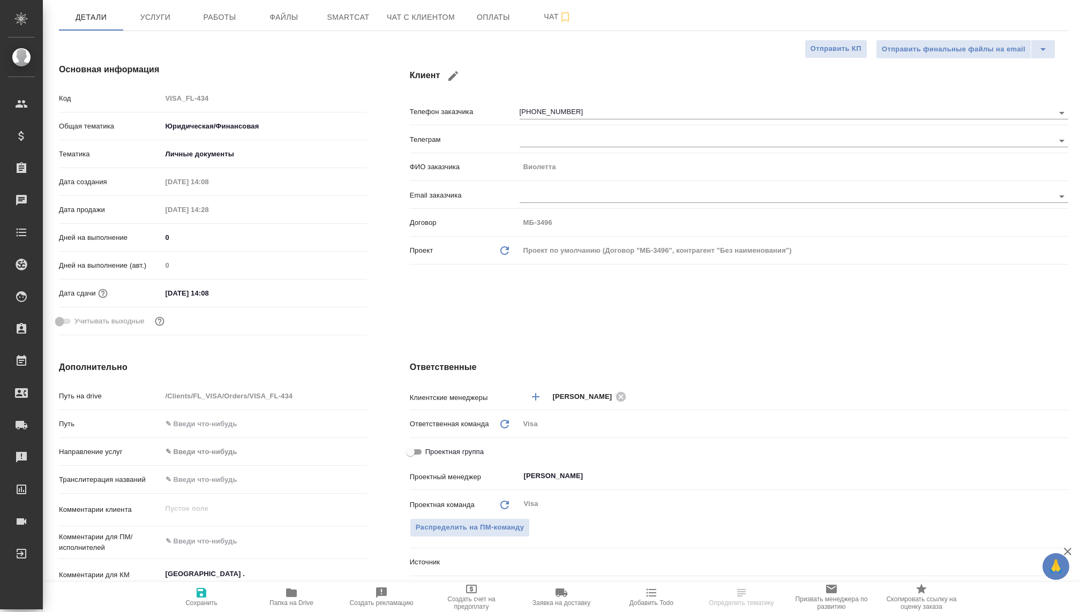
type textarea "x"
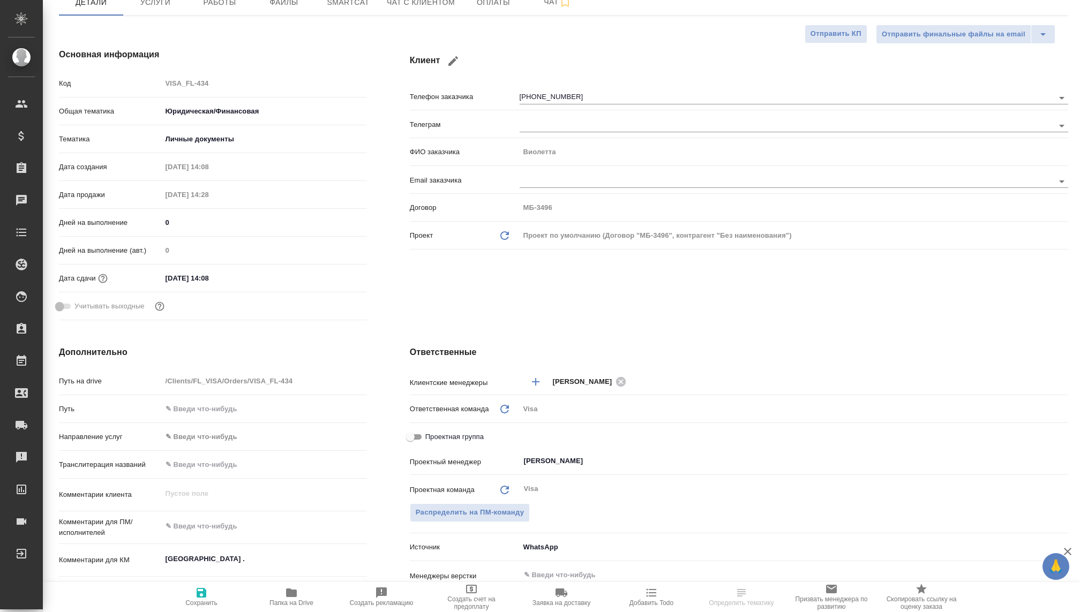
type textarea "x"
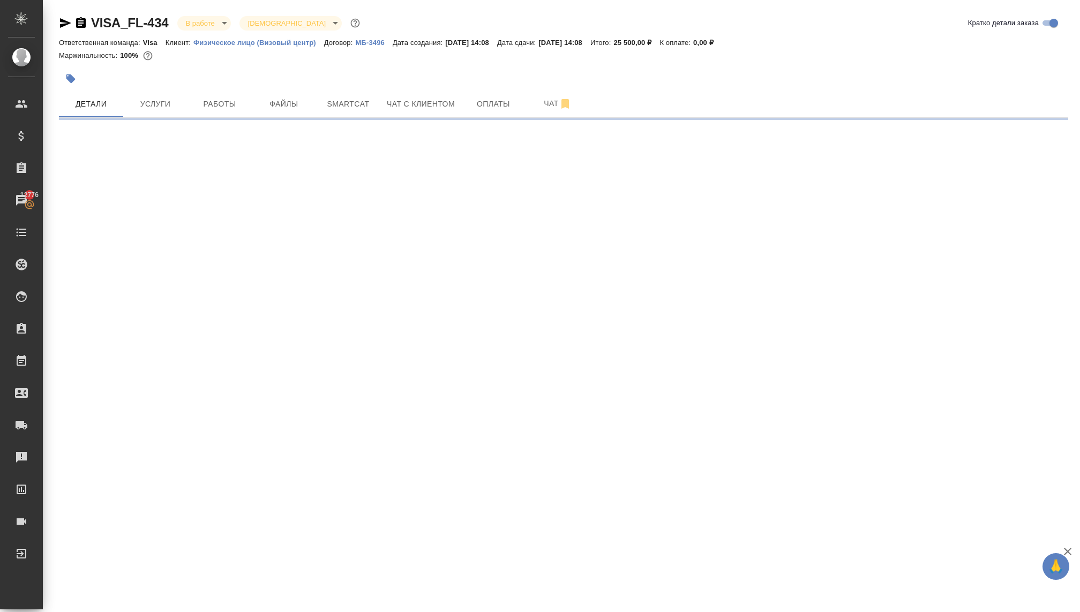
select select "RU"
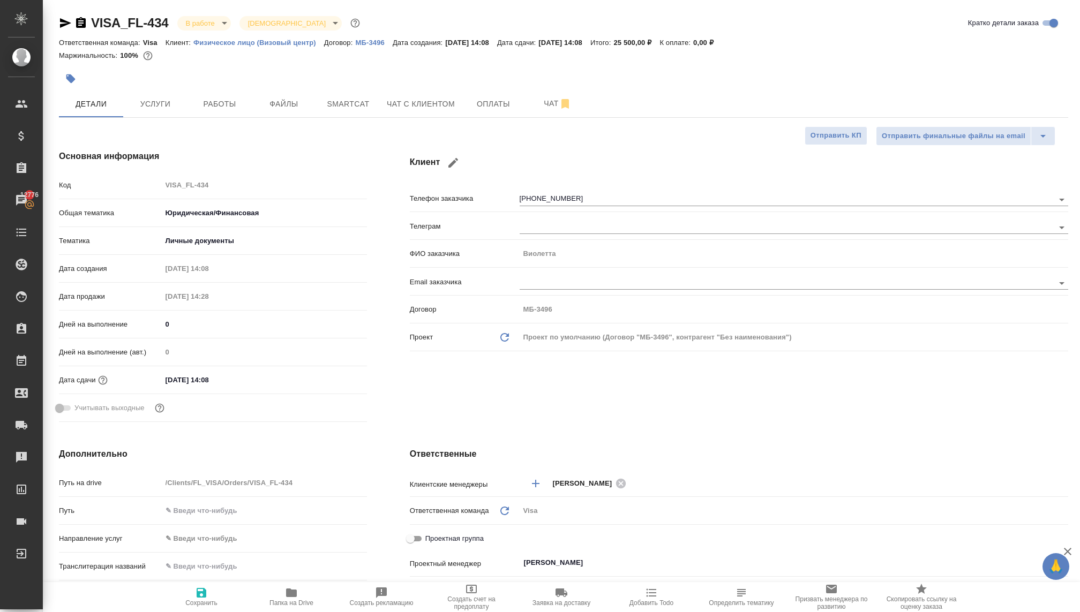
type textarea "x"
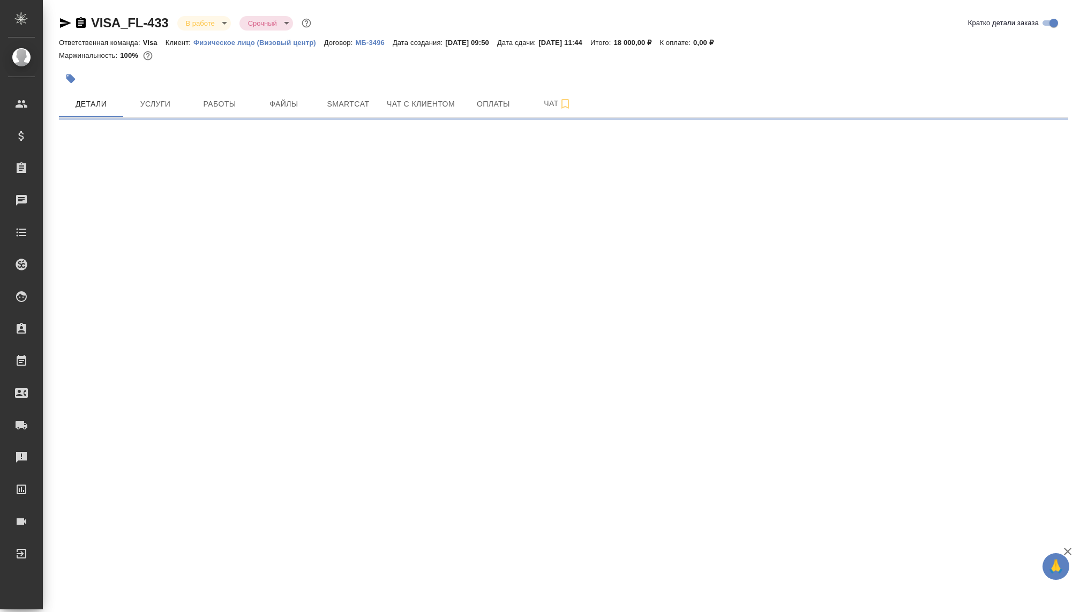
select select "RU"
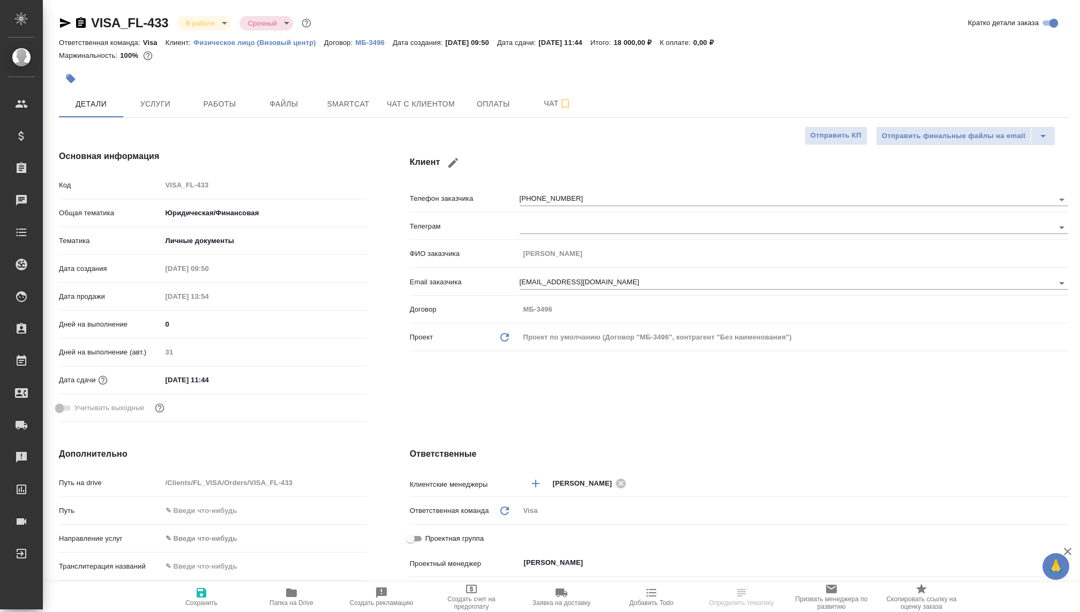
type textarea "x"
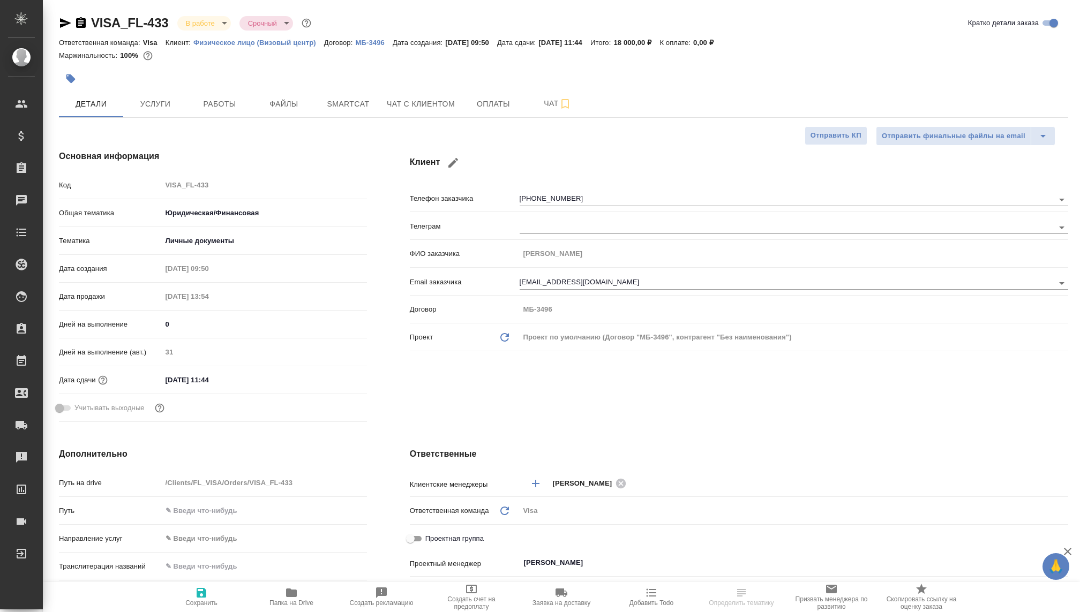
type textarea "x"
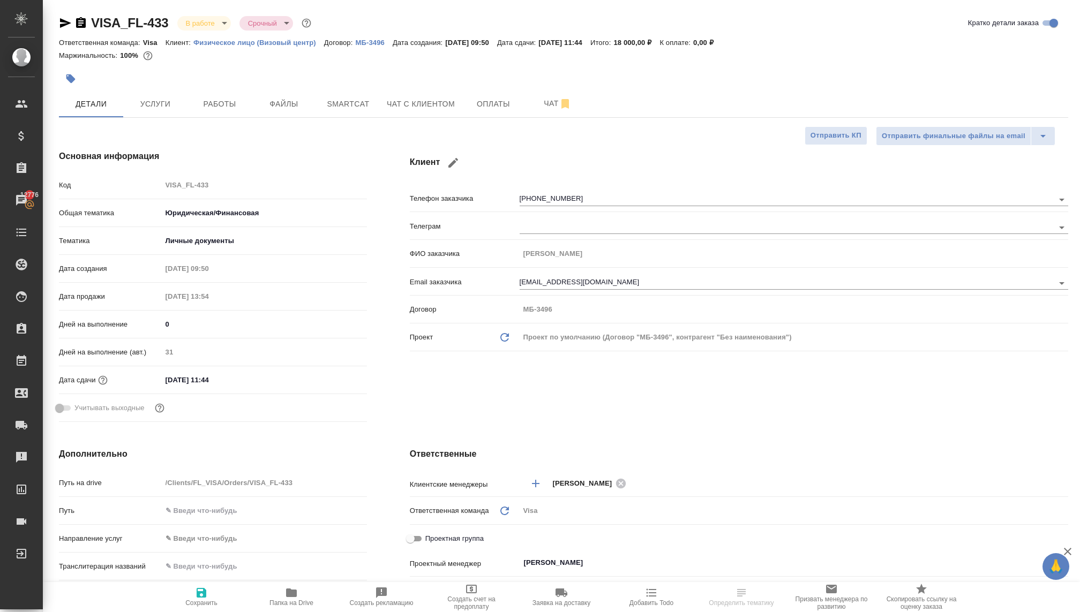
type textarea "x"
